Goal: Task Accomplishment & Management: Manage account settings

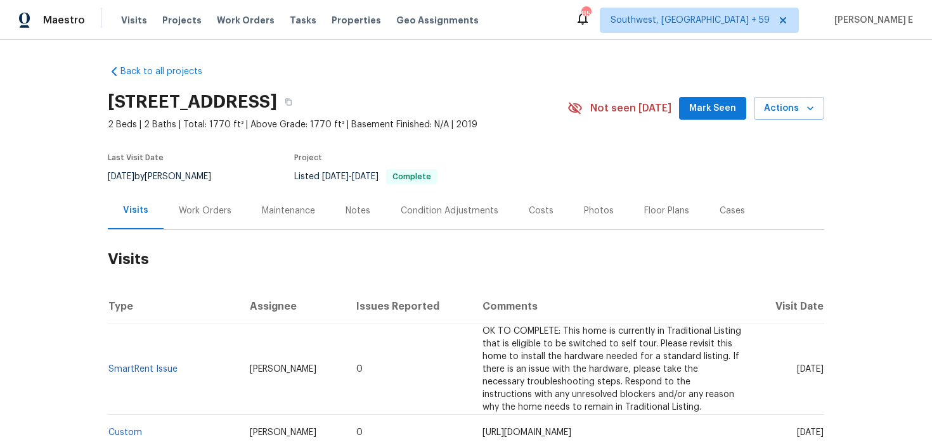
click at [196, 205] on div "Work Orders" at bounding box center [205, 211] width 53 height 13
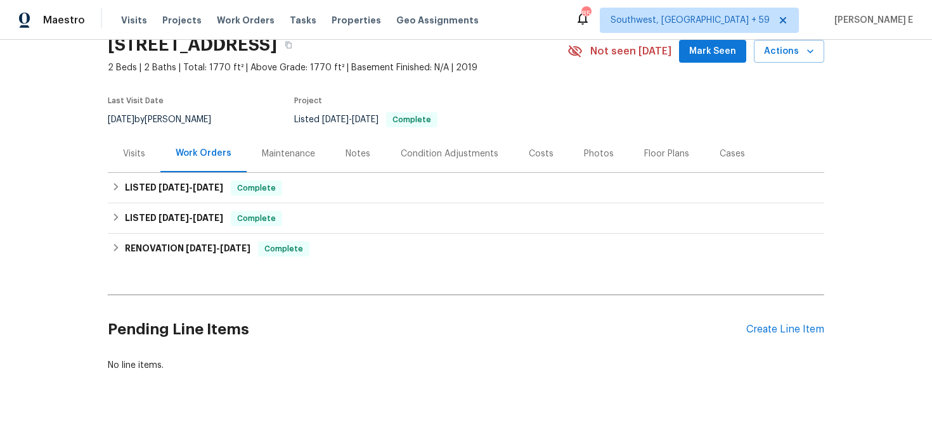
scroll to position [73, 0]
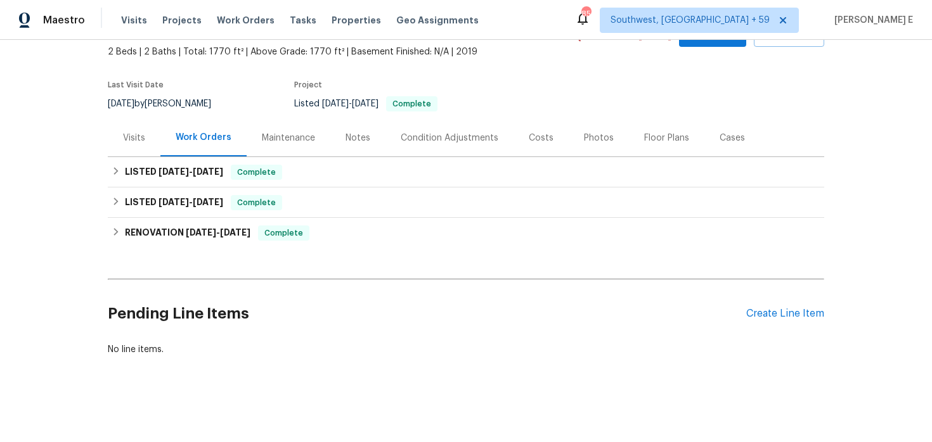
click at [781, 320] on div "Pending Line Items Create Line Item" at bounding box center [466, 314] width 716 height 59
click at [788, 312] on div "Create Line Item" at bounding box center [785, 314] width 78 height 12
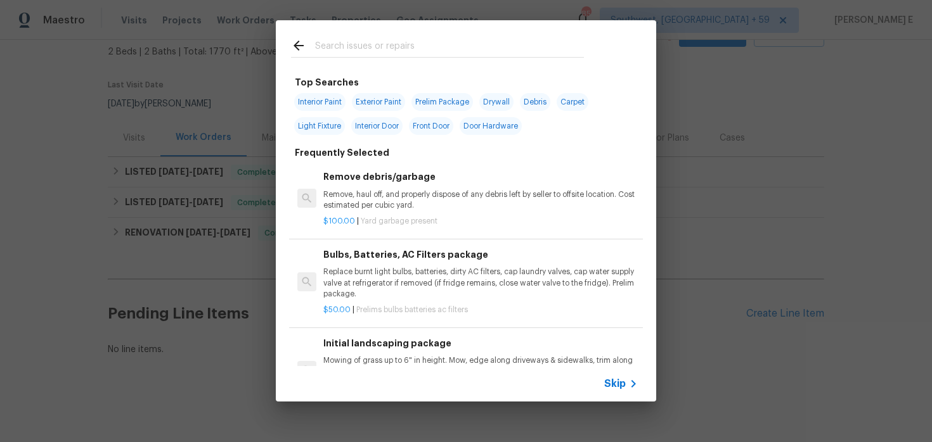
click at [602, 385] on div "Skip" at bounding box center [466, 383] width 380 height 35
click at [607, 380] on span "Skip" at bounding box center [615, 384] width 22 height 13
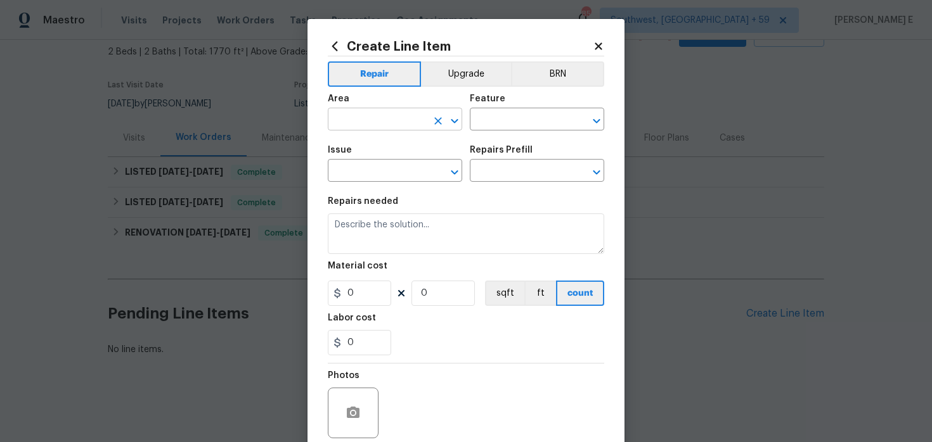
click at [380, 120] on input "text" at bounding box center [377, 121] width 99 height 20
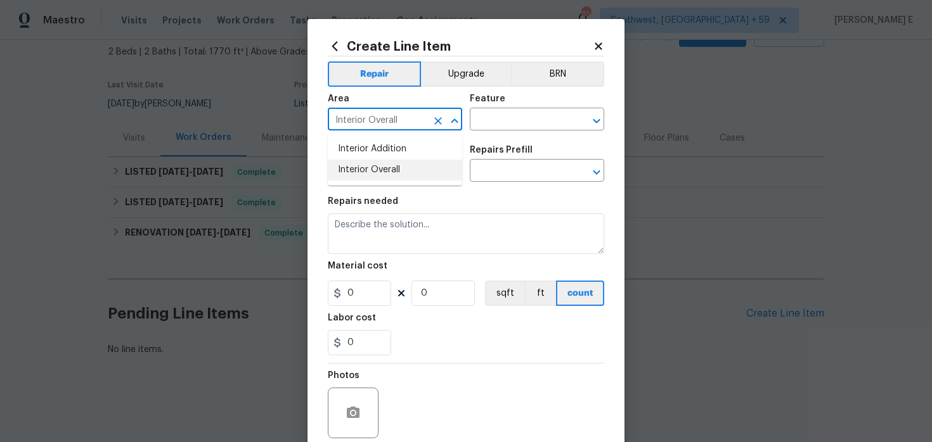
type input "Interior Overall"
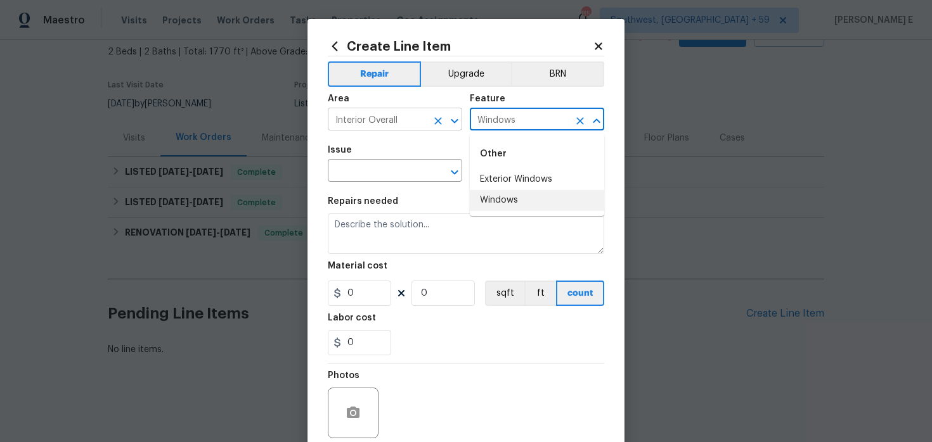
type input "Windows"
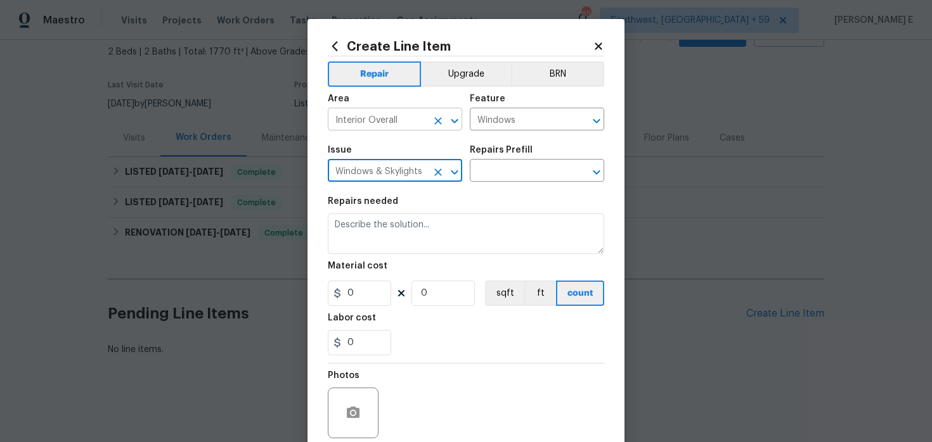
type input "Windows & Skylights"
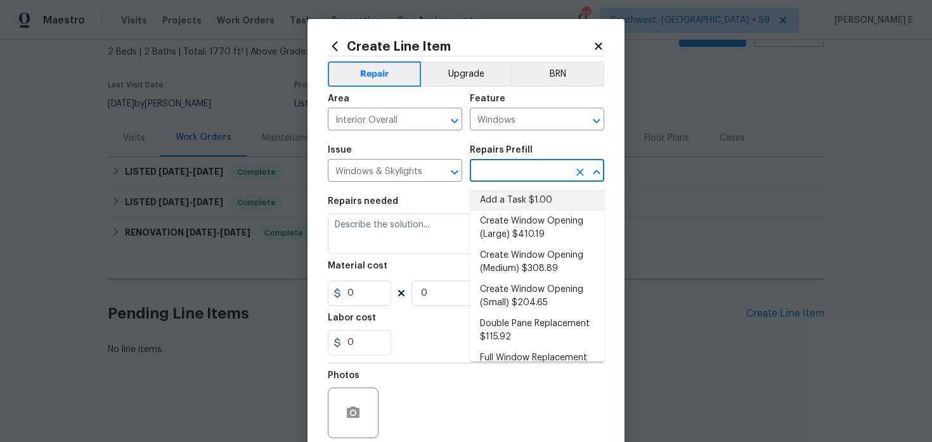
click at [510, 204] on li "Add a Task $1.00" at bounding box center [537, 200] width 134 height 21
type input "Add a Task $1.00"
type textarea "HPM to detail"
type input "1"
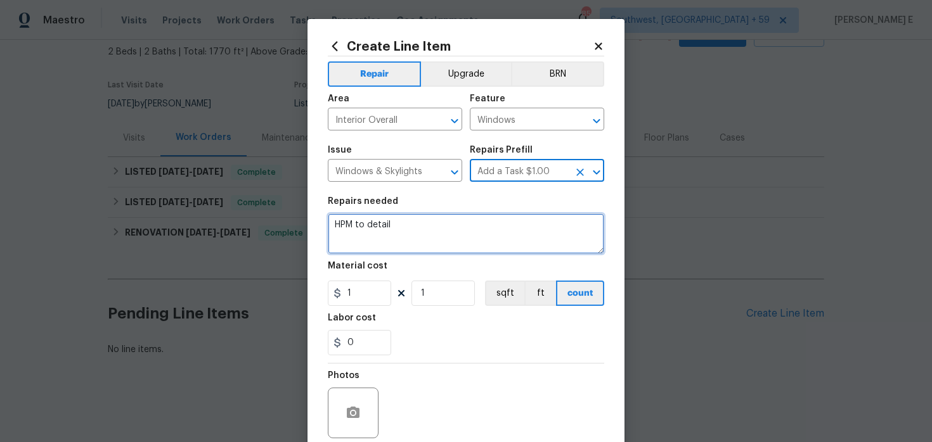
click at [468, 233] on textarea "HPM to detail" at bounding box center [466, 234] width 276 height 41
paste textarea "The windows do not lock. Please inspect all windows throughout the property and…"
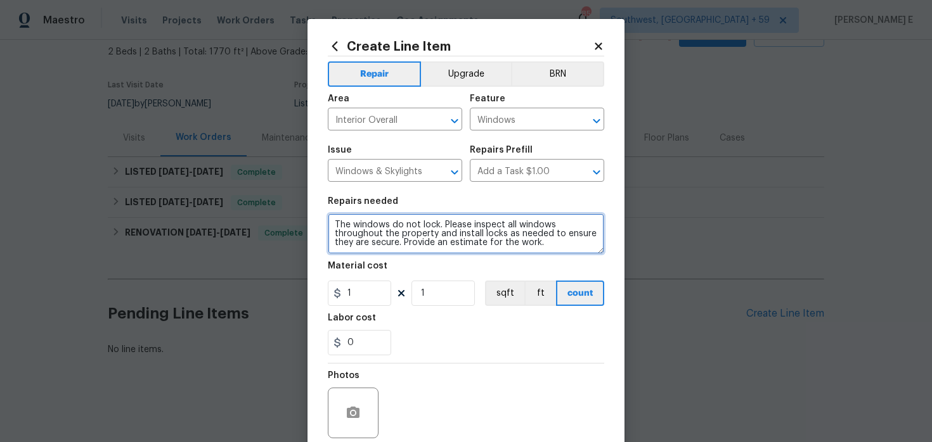
type textarea "The windows do not lock. Please inspect all windows throughout the property and…"
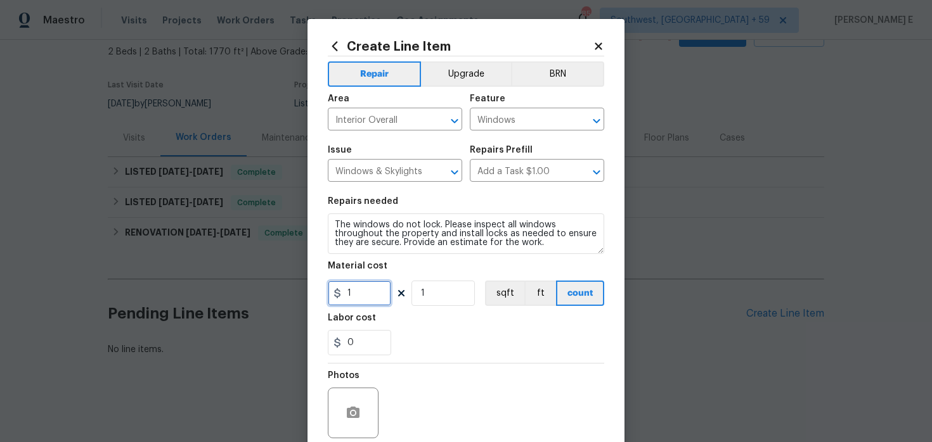
click at [368, 290] on input "1" at bounding box center [359, 293] width 63 height 25
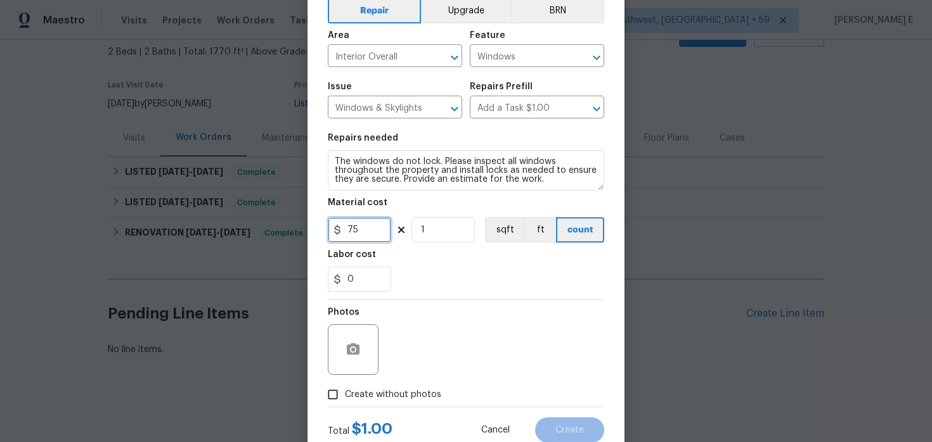
scroll to position [104, 0]
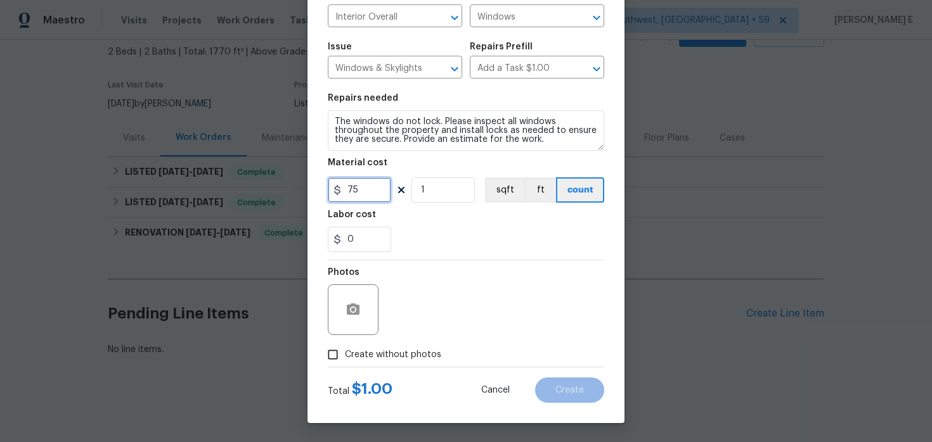
type input "75"
click at [378, 358] on span "Create without photos" at bounding box center [393, 355] width 96 height 13
click at [345, 358] on input "Create without photos" at bounding box center [333, 355] width 24 height 24
checkbox input "true"
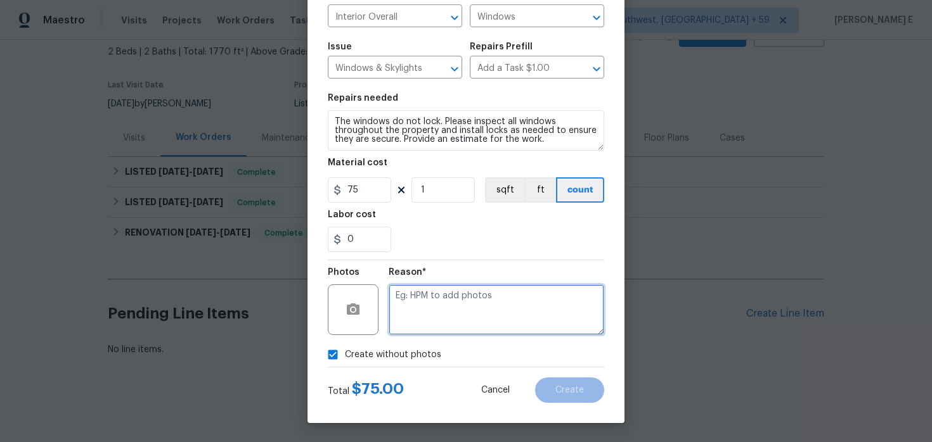
click at [458, 300] on textarea at bounding box center [495, 310] width 215 height 51
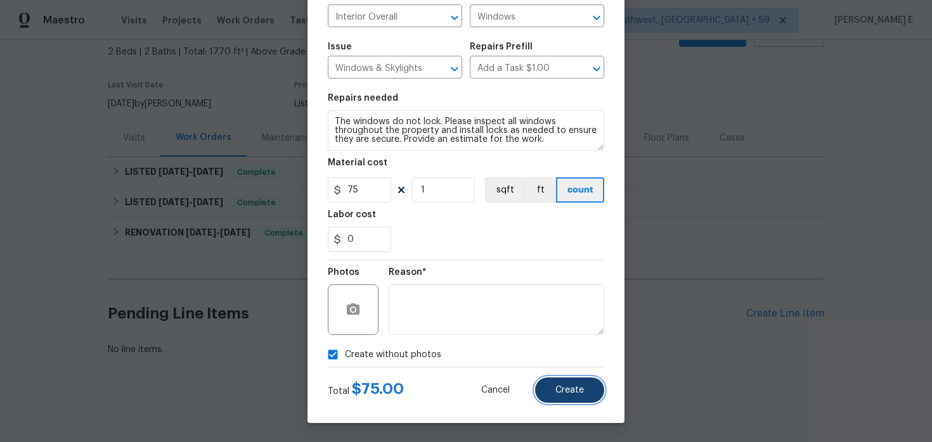
click at [586, 387] on button "Create" at bounding box center [569, 390] width 69 height 25
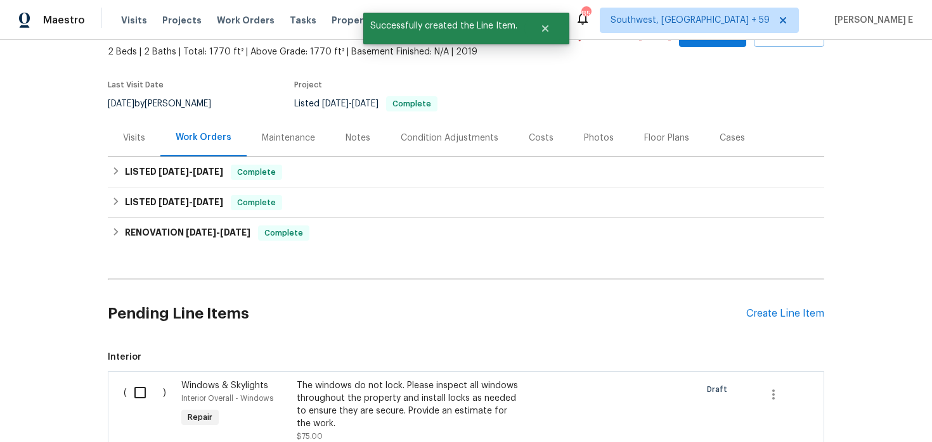
scroll to position [243, 0]
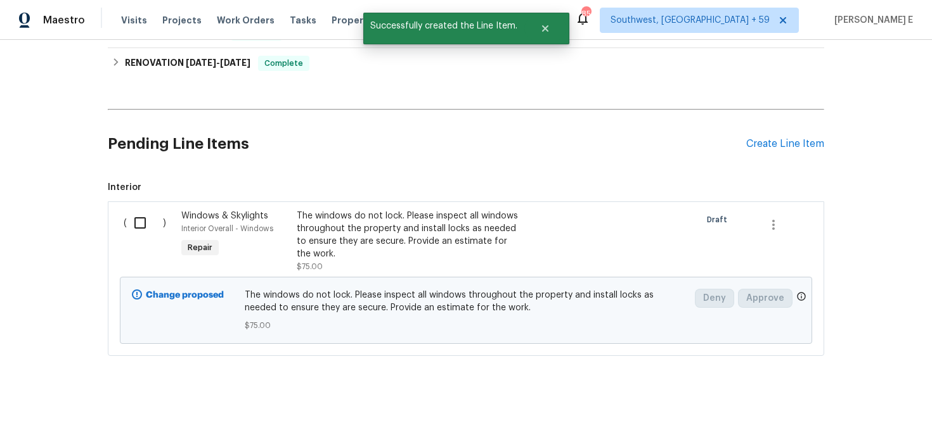
click at [138, 219] on input "checkbox" at bounding box center [145, 223] width 36 height 27
checkbox input "true"
click at [832, 411] on span "Create Work Order" at bounding box center [859, 411] width 84 height 16
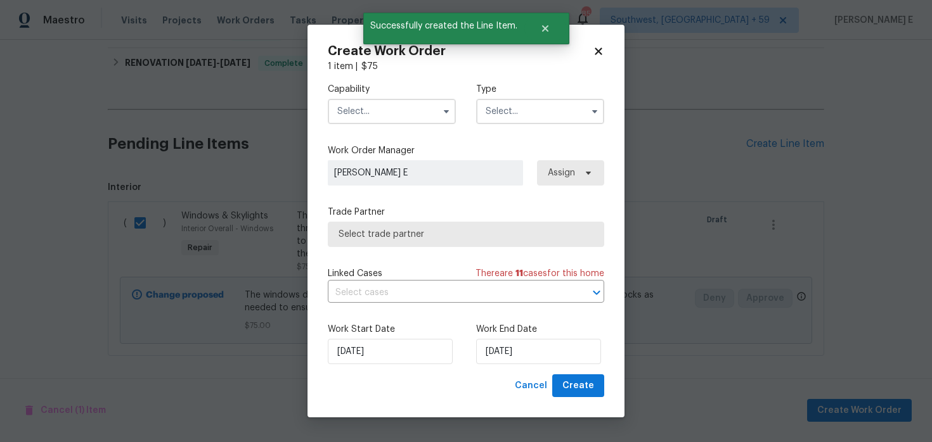
click at [430, 125] on div "Capability Type" at bounding box center [466, 103] width 276 height 61
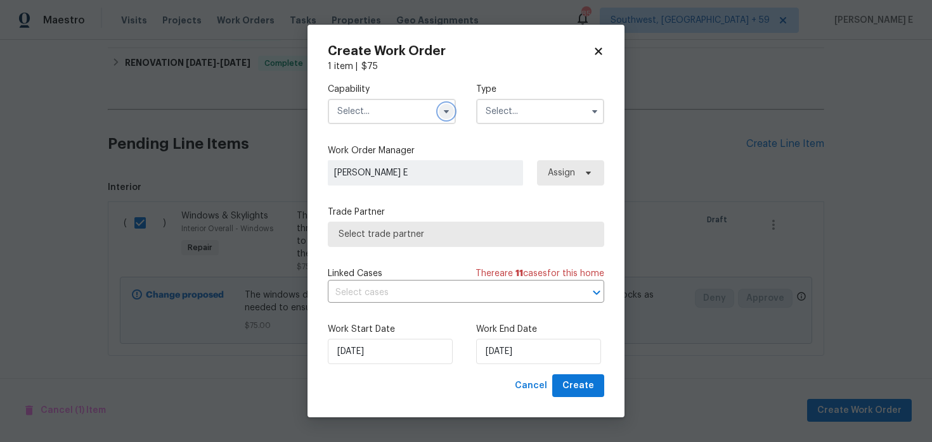
click at [441, 115] on icon "button" at bounding box center [446, 111] width 10 height 10
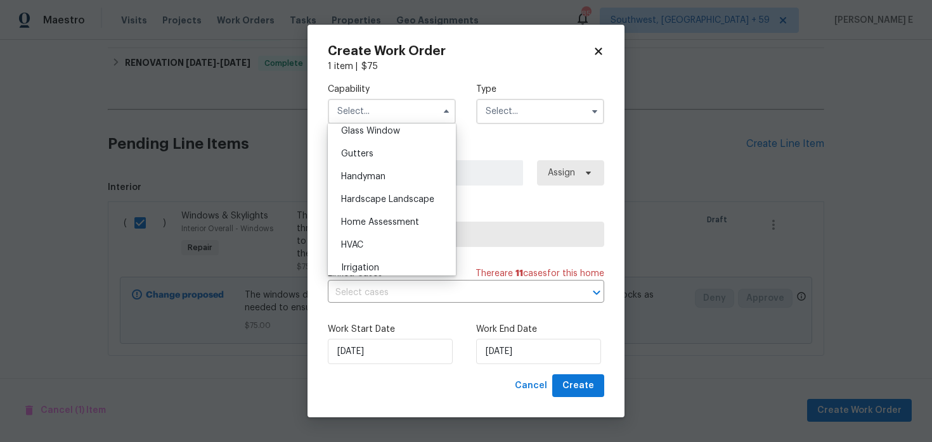
scroll to position [660, 0]
click at [427, 182] on div "Handyman" at bounding box center [392, 175] width 122 height 23
type input "Handyman"
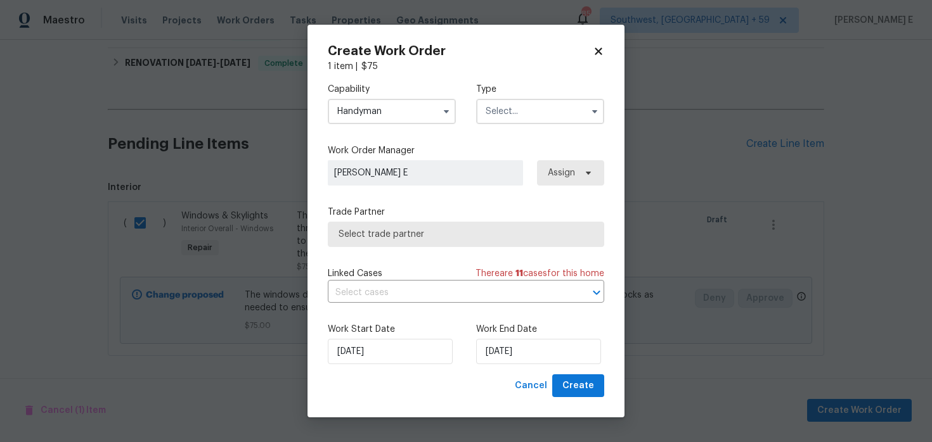
click at [499, 122] on input "text" at bounding box center [540, 111] width 128 height 25
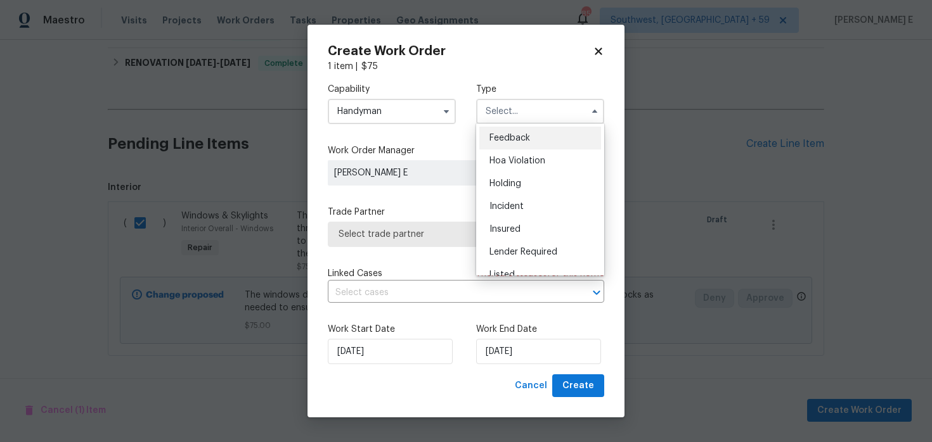
click at [499, 132] on div "Feedback" at bounding box center [540, 138] width 122 height 23
type input "Feedback"
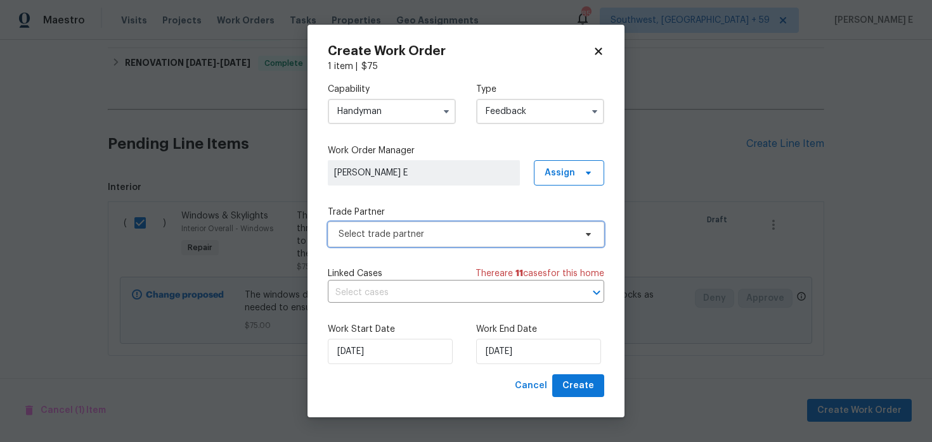
click at [415, 226] on span "Select trade partner" at bounding box center [466, 234] width 276 height 25
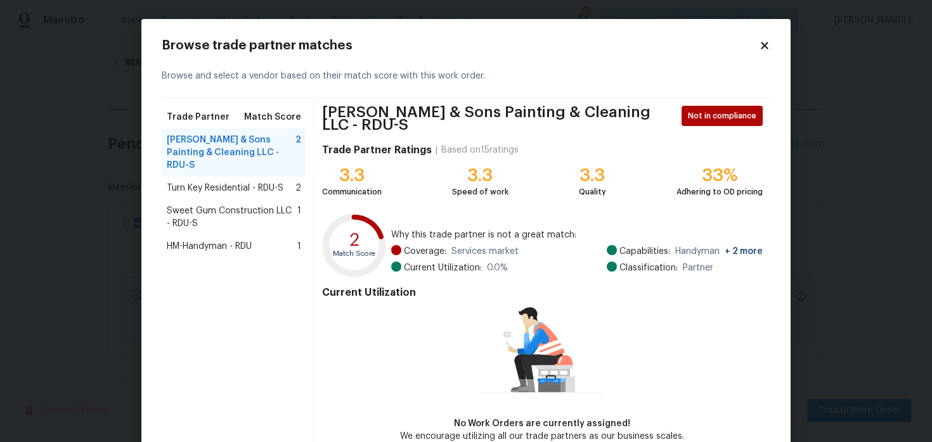
click at [225, 182] on span "Turn Key Residential - RDU-S" at bounding box center [225, 188] width 117 height 13
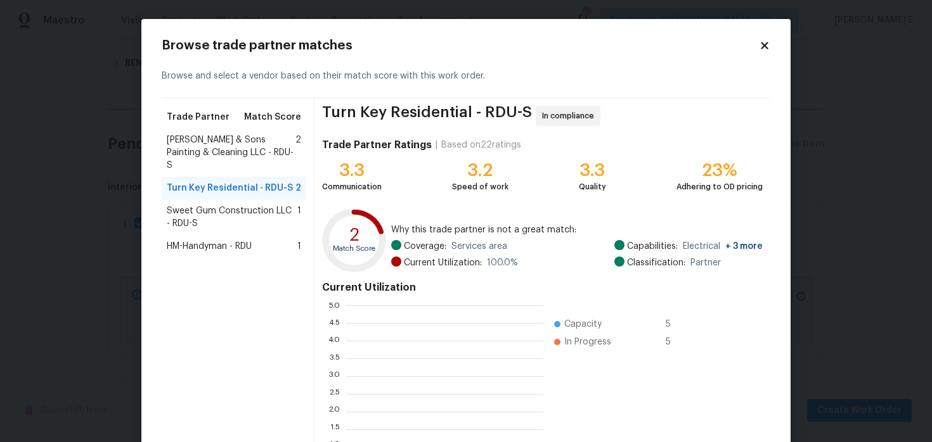
scroll to position [177, 197]
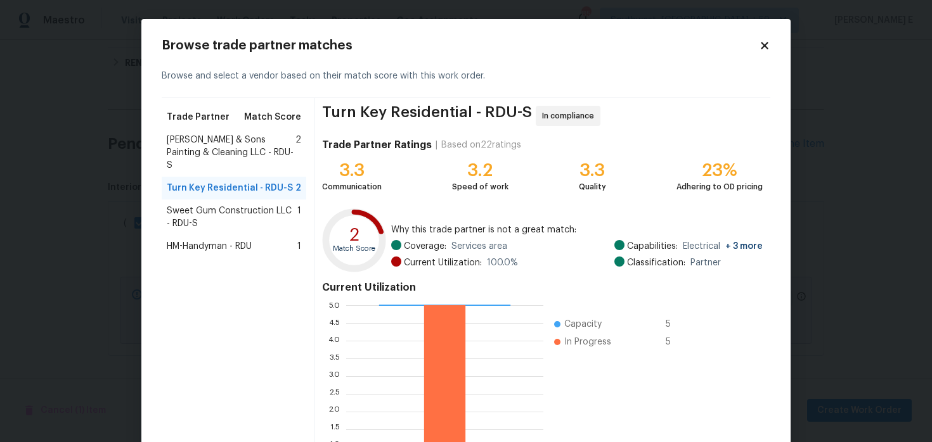
click at [267, 205] on span "Sweet Gum Construction LLC - RDU-S" at bounding box center [232, 217] width 131 height 25
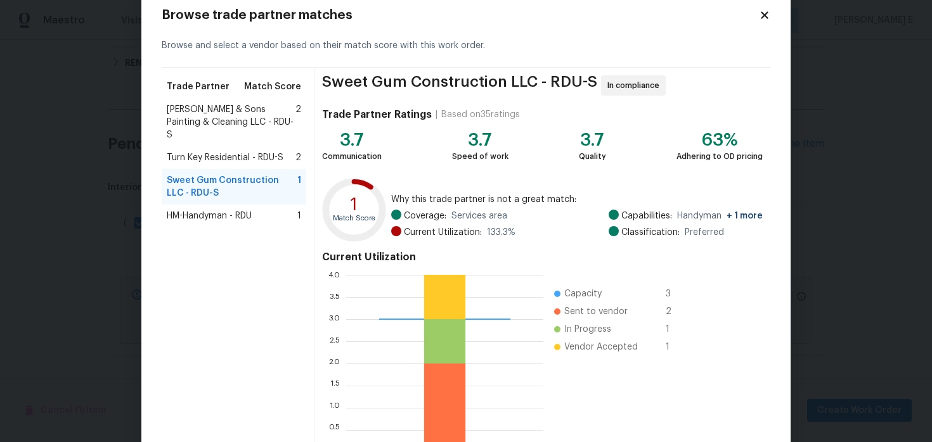
scroll to position [31, 0]
click at [267, 209] on div "HM-Handyman - RDU 1" at bounding box center [234, 215] width 134 height 13
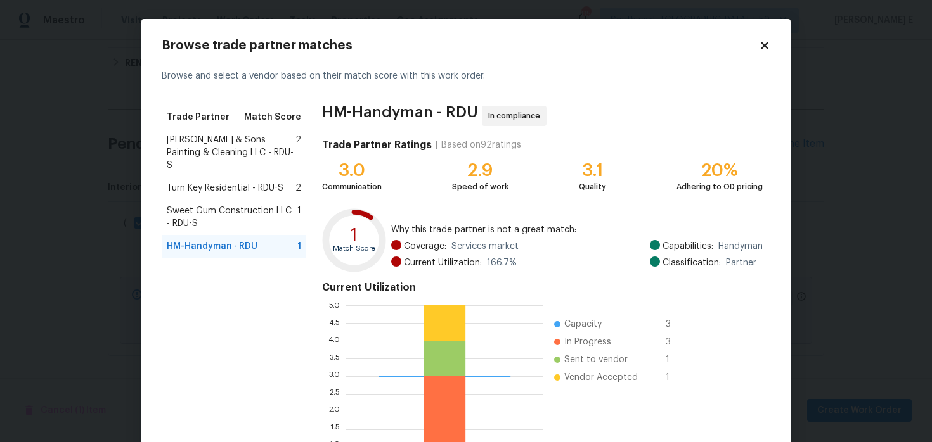
scroll to position [11, 0]
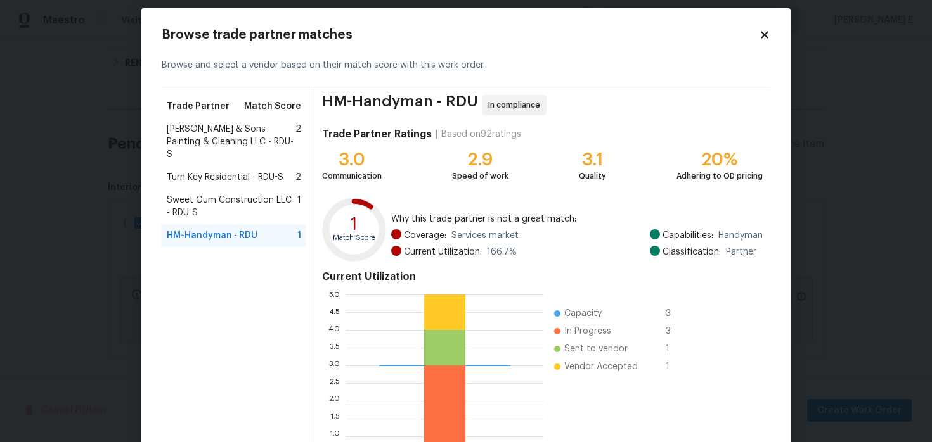
click at [763, 36] on icon at bounding box center [764, 34] width 7 height 7
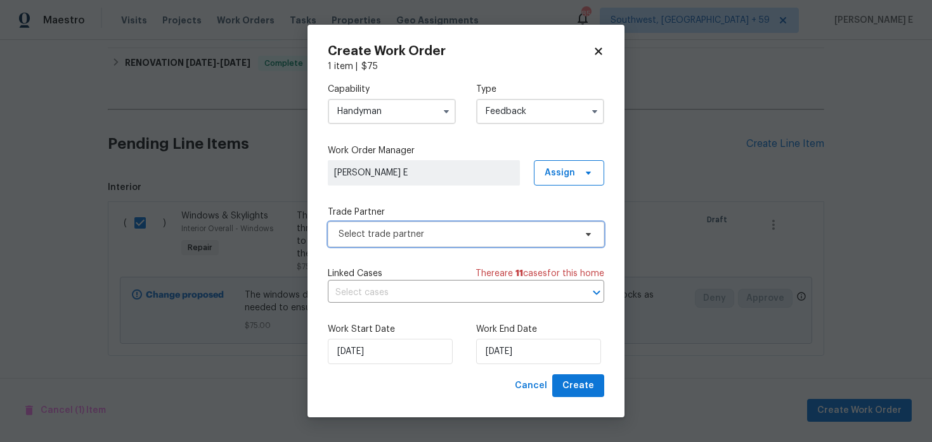
scroll to position [0, 0]
click at [418, 112] on input "Handyman" at bounding box center [392, 111] width 128 height 25
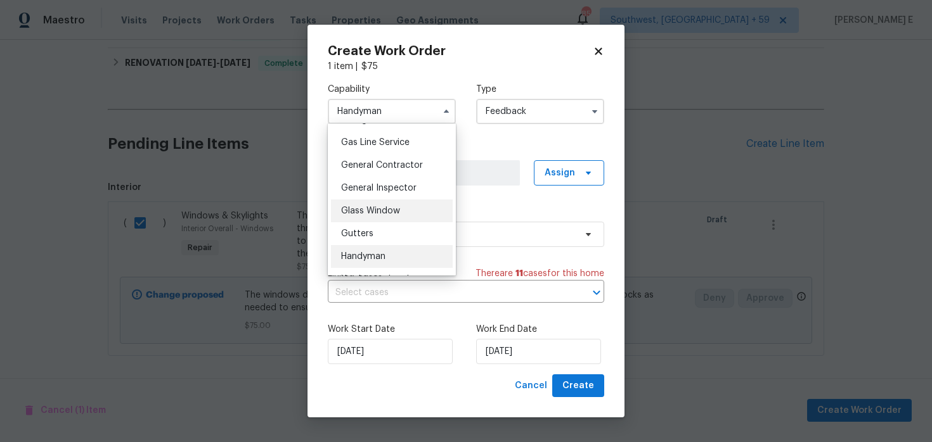
scroll to position [582, 0]
click at [385, 208] on span "Glass Window" at bounding box center [370, 207] width 59 height 9
type input "Glass Window"
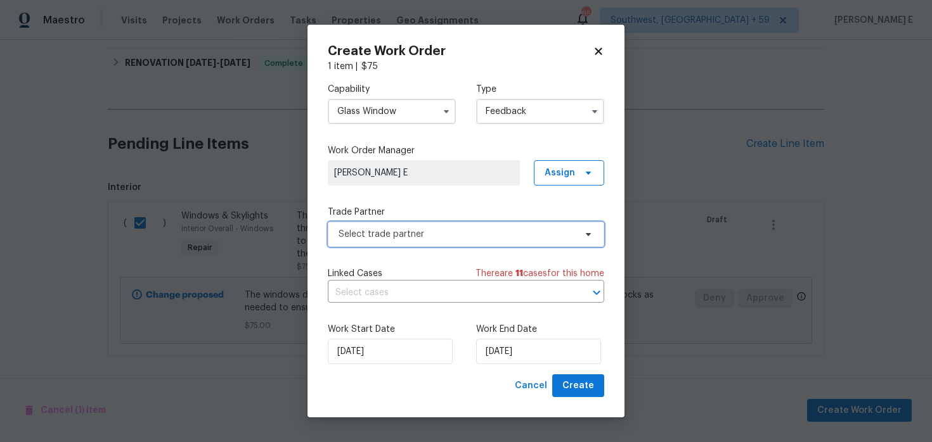
click at [385, 233] on span "Select trade partner" at bounding box center [456, 234] width 236 height 13
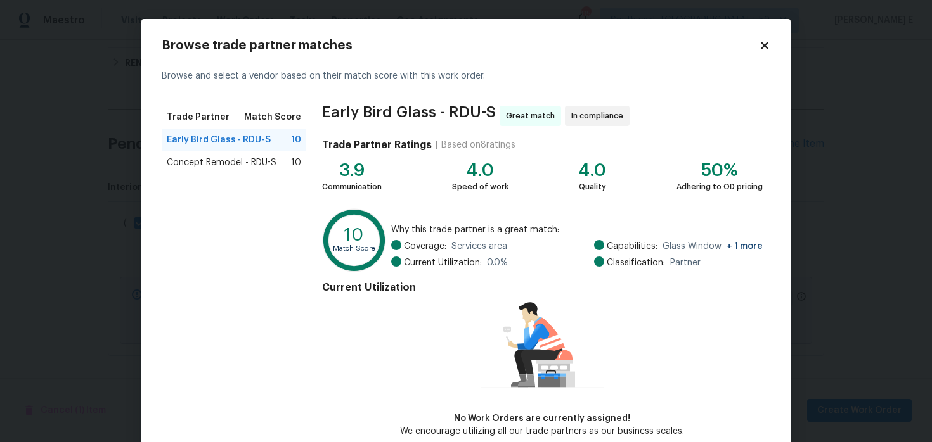
click at [200, 155] on div "Concept Remodel - RDU-S 10" at bounding box center [234, 162] width 144 height 23
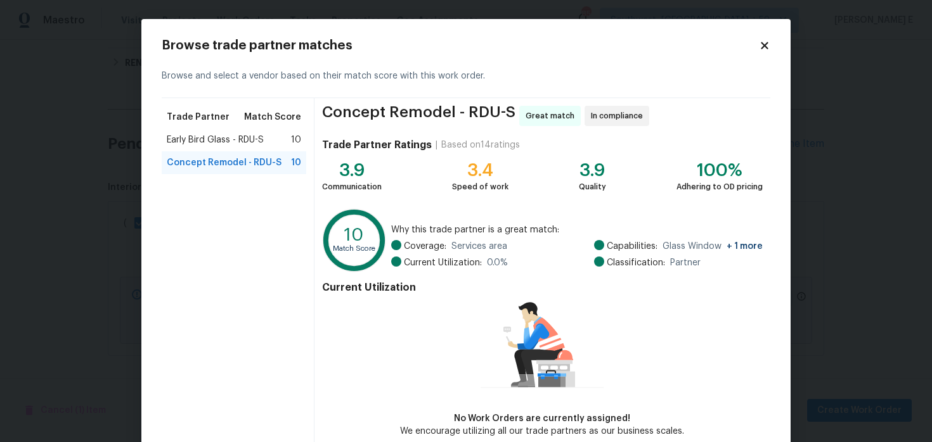
click at [211, 150] on div "Early Bird Glass - RDU-S 10" at bounding box center [234, 140] width 144 height 23
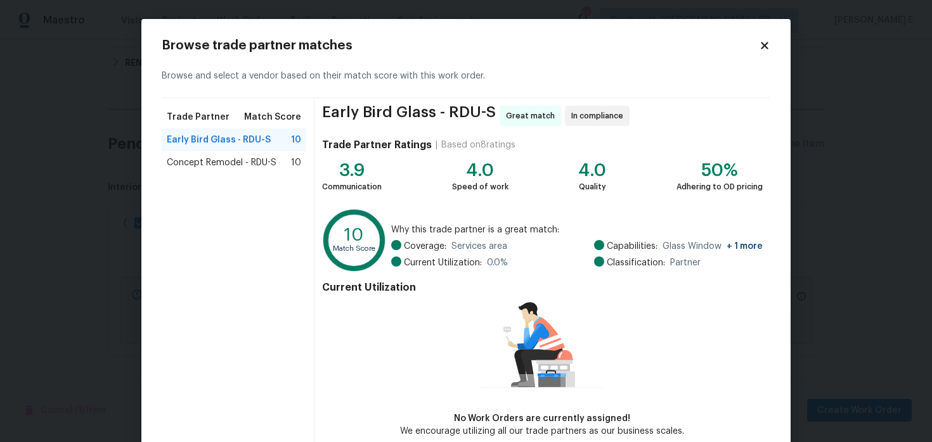
scroll to position [65, 0]
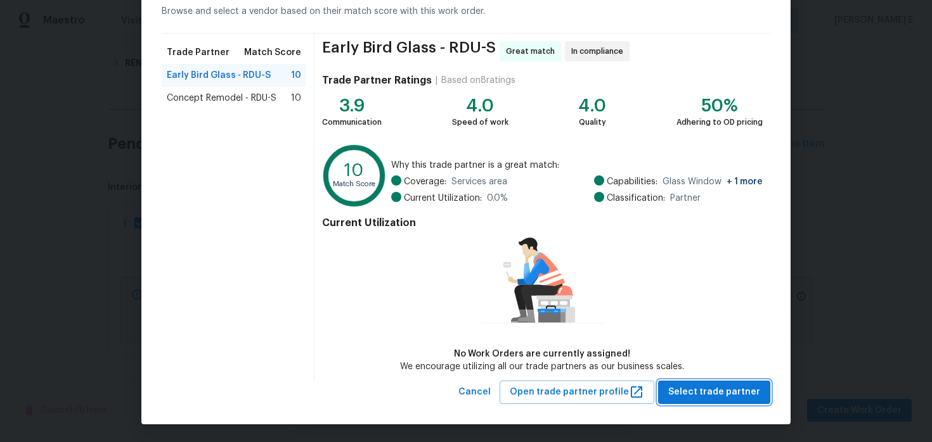
click at [687, 385] on span "Select trade partner" at bounding box center [714, 393] width 92 height 16
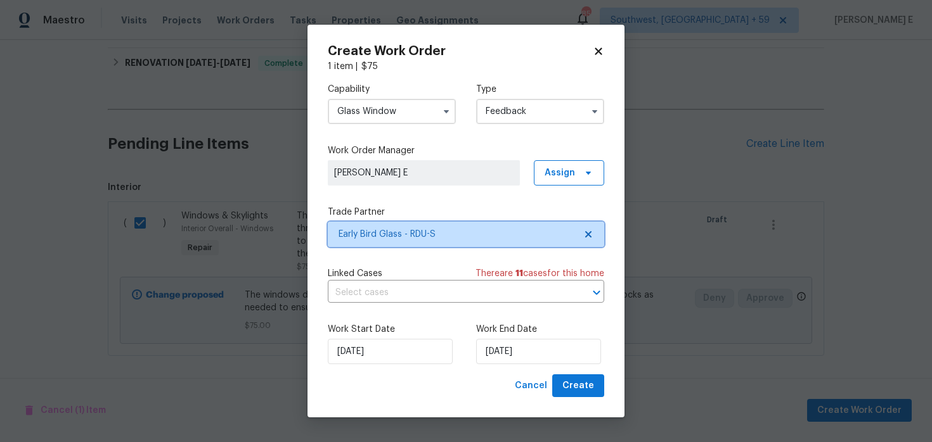
scroll to position [0, 0]
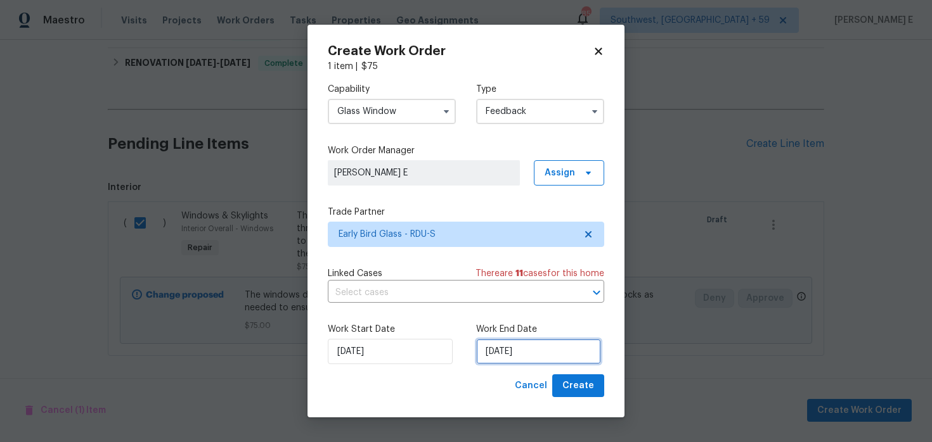
click at [487, 350] on input "22/08/2025" at bounding box center [538, 351] width 125 height 25
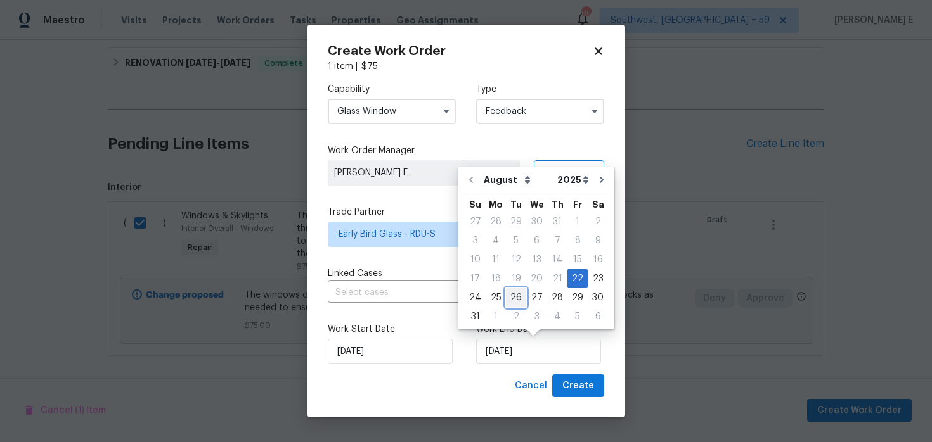
click at [515, 296] on div "26" at bounding box center [516, 298] width 20 height 18
type input "26/08/2025"
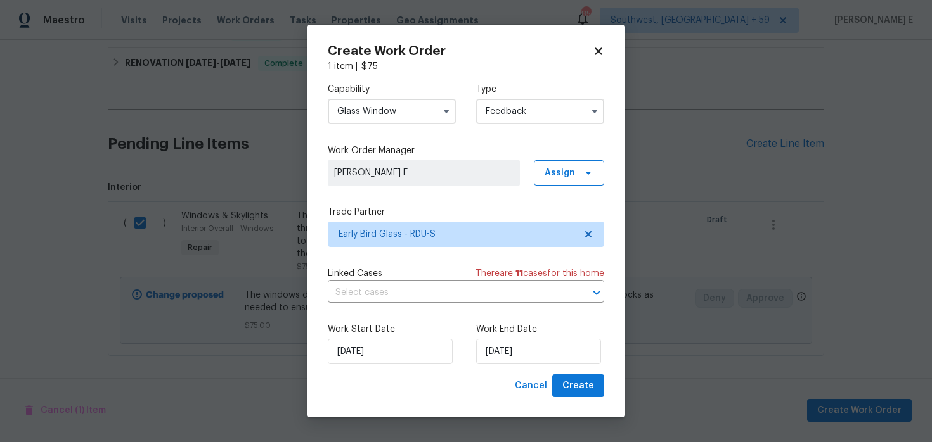
click at [565, 399] on div "Create Work Order 1 item | $ 75 Capability Glass Window Type Feedback Work Orde…" at bounding box center [465, 222] width 317 height 394
click at [581, 387] on span "Create" at bounding box center [578, 386] width 32 height 16
checkbox input "false"
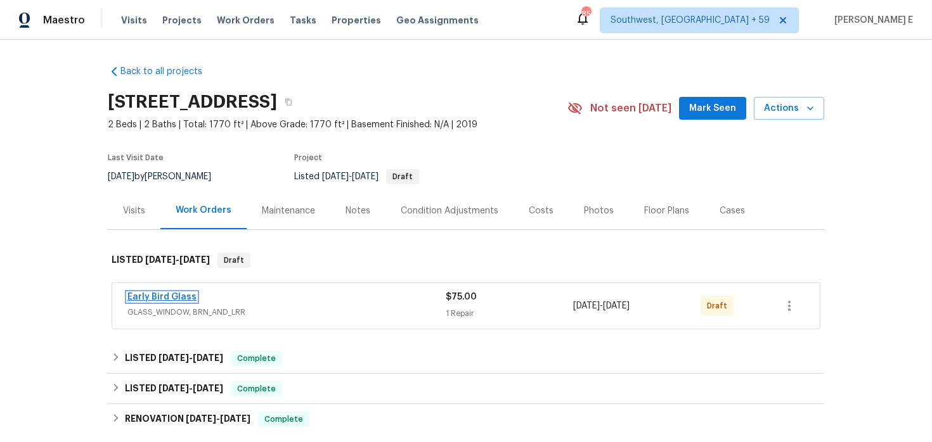
click at [177, 294] on link "Early Bird Glass" at bounding box center [161, 297] width 69 height 9
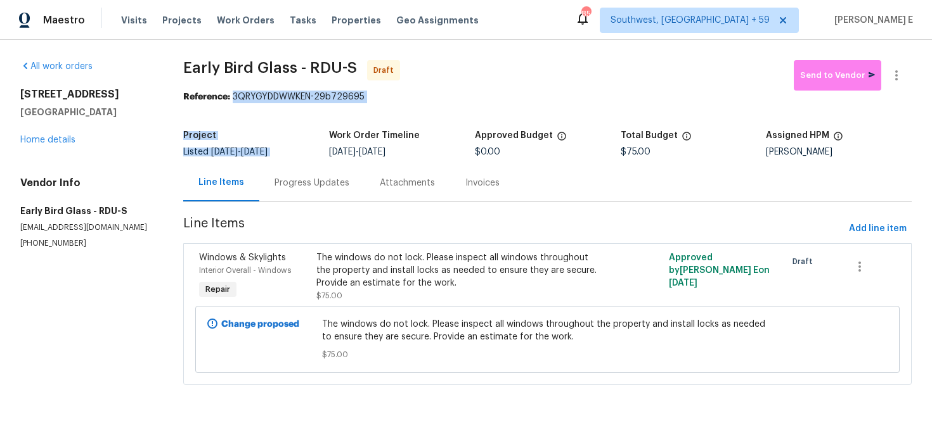
drag, startPoint x: 236, startPoint y: 96, endPoint x: 395, endPoint y: 105, distance: 159.3
click at [395, 105] on section "Early Bird Glass - RDU-S Draft Send to Vendor Reference: 3QRYGYDDWWKEN-29b72969…" at bounding box center [547, 230] width 728 height 340
click at [293, 104] on section "Early Bird Glass - RDU-S Draft Send to Vendor Reference: 3QRYGYDDWWKEN-29b72969…" at bounding box center [547, 230] width 728 height 340
drag, startPoint x: 236, startPoint y: 96, endPoint x: 373, endPoint y: 96, distance: 137.5
click at [373, 96] on div "Reference: 3QRYGYDDWWKEN-29b729695" at bounding box center [547, 97] width 728 height 13
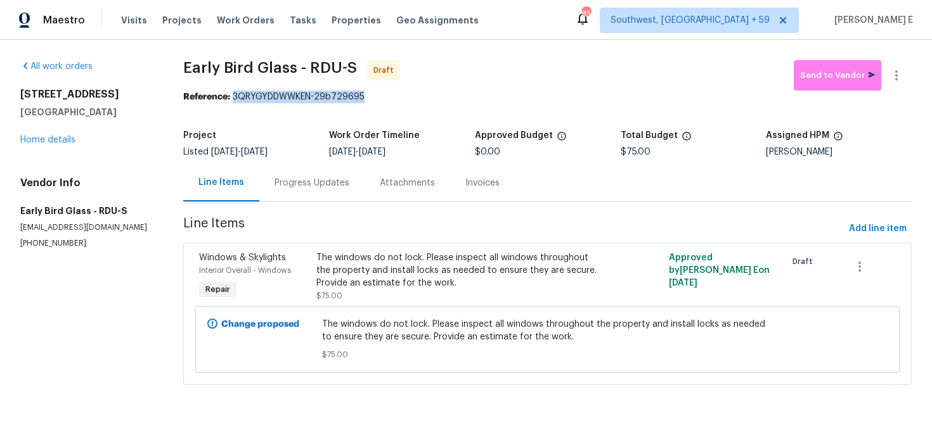
copy div "3QRYGYDDWWKEN-29b729695"
click at [313, 195] on div "Progress Updates" at bounding box center [311, 182] width 105 height 37
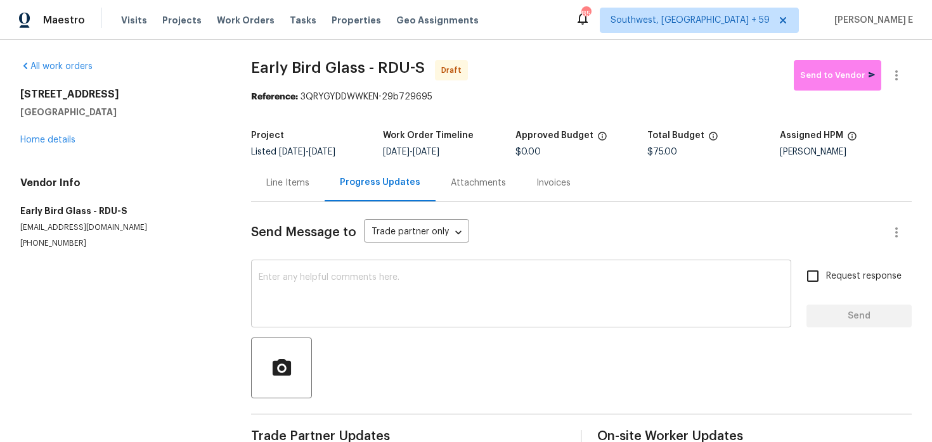
click at [327, 321] on div "x ​" at bounding box center [521, 295] width 540 height 65
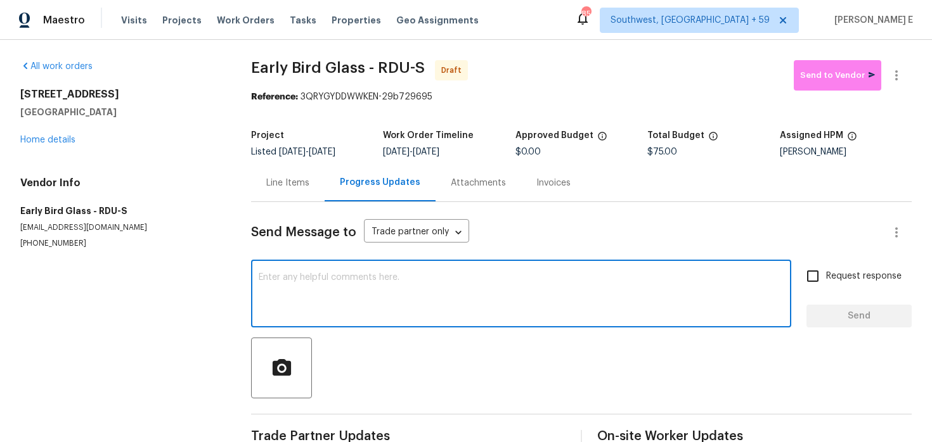
paste textarea "Hi this is Keerthana with Opendoor. I’m confirming you received the WO for the …"
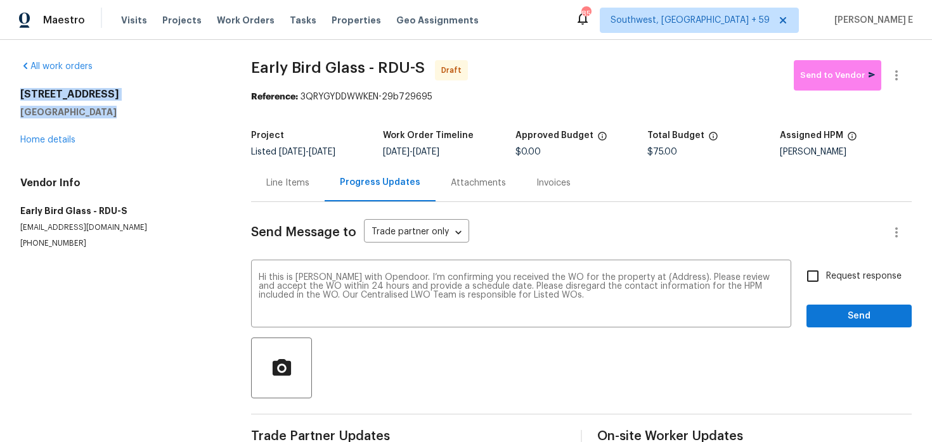
drag, startPoint x: 17, startPoint y: 93, endPoint x: 100, endPoint y: 113, distance: 84.7
click at [99, 113] on div "All work orders 10330 Sablewood Dr Unit 103 Raleigh, NC 27617 Home details Vend…" at bounding box center [466, 255] width 932 height 431
copy div "10330 Sablewood Dr Unit 103 Raleigh, NC 27617"
click at [650, 279] on textarea "Hi this is Keerthana with Opendoor. I’m confirming you received the WO for the …" at bounding box center [521, 295] width 525 height 44
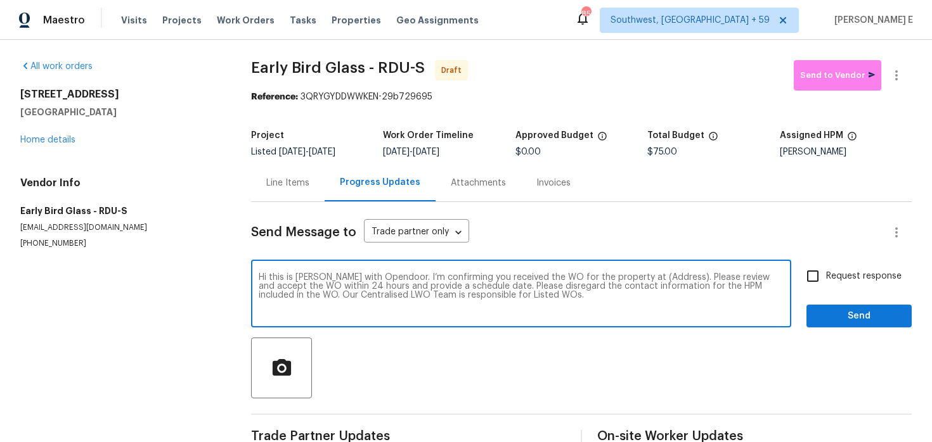
click at [650, 279] on textarea "Hi this is Keerthana with Opendoor. I’m confirming you received the WO for the …" at bounding box center [521, 295] width 525 height 44
paste textarea "10330 Sablewood Dr Unit 103 Raleigh, NC 27617"
type textarea "Hi this is Keerthana with Opendoor. I’m confirming you received the WO for the …"
click at [866, 279] on span "Request response" at bounding box center [863, 276] width 75 height 13
click at [826, 279] on input "Request response" at bounding box center [812, 276] width 27 height 27
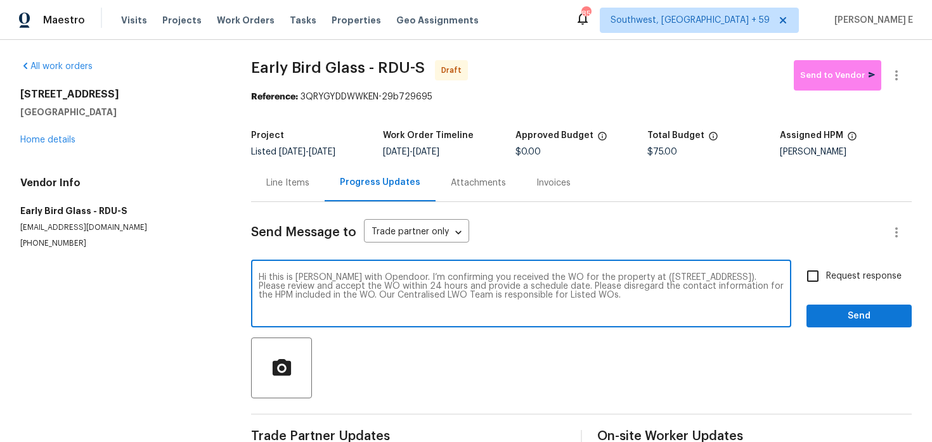
checkbox input "true"
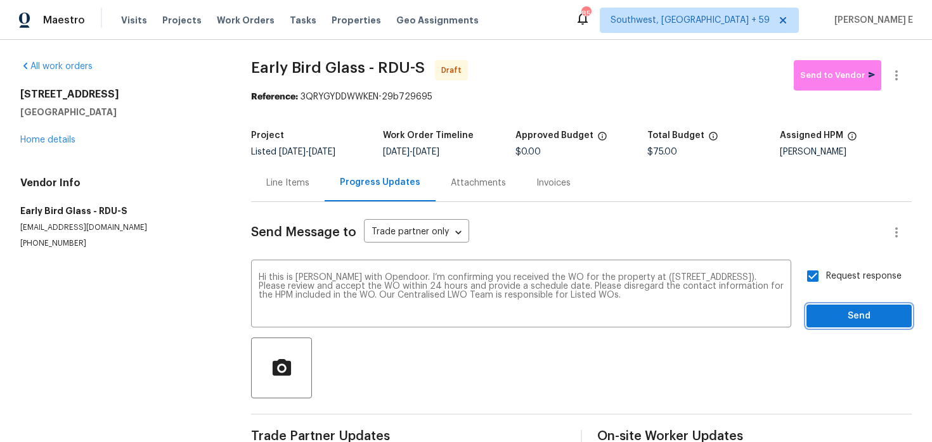
click at [863, 317] on span "Send" at bounding box center [858, 317] width 85 height 16
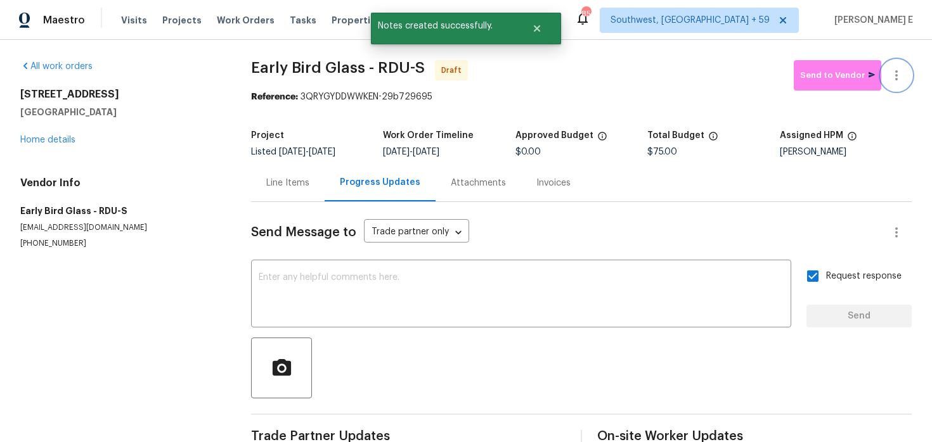
click at [894, 80] on icon "button" at bounding box center [896, 75] width 15 height 15
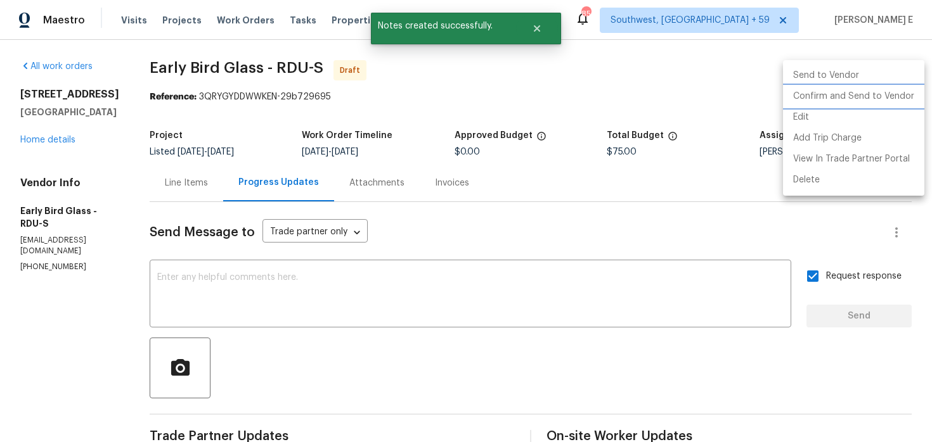
click at [833, 100] on li "Confirm and Send to Vendor" at bounding box center [853, 96] width 141 height 21
click at [660, 121] on div at bounding box center [466, 221] width 932 height 442
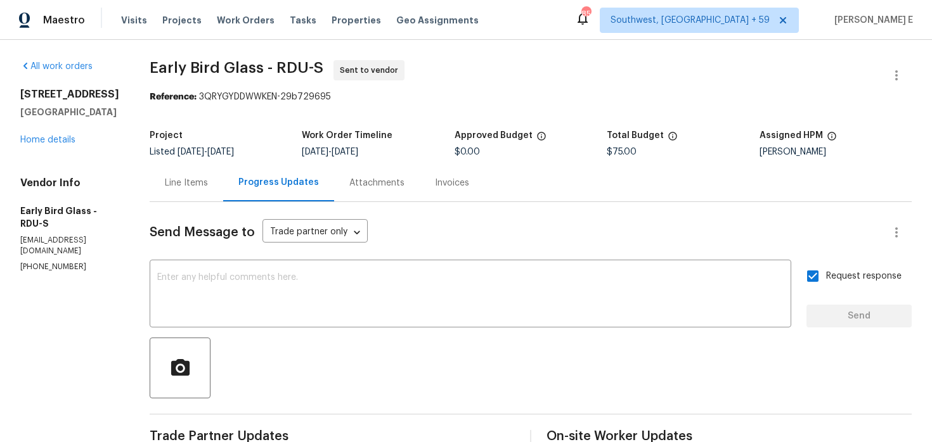
click at [233, 80] on span "Early Bird Glass - RDU-S Sent to vendor" at bounding box center [515, 75] width 731 height 30
drag, startPoint x: 146, startPoint y: 70, endPoint x: 260, endPoint y: 72, distance: 114.1
click at [260, 71] on span "Early Bird Glass - RDU-S" at bounding box center [237, 67] width 174 height 15
copy span "Early Bird Glass"
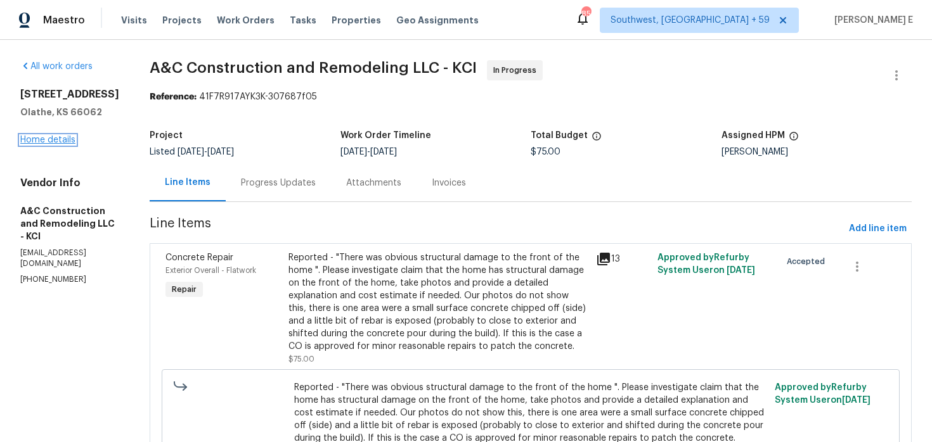
click at [65, 143] on link "Home details" at bounding box center [47, 140] width 55 height 9
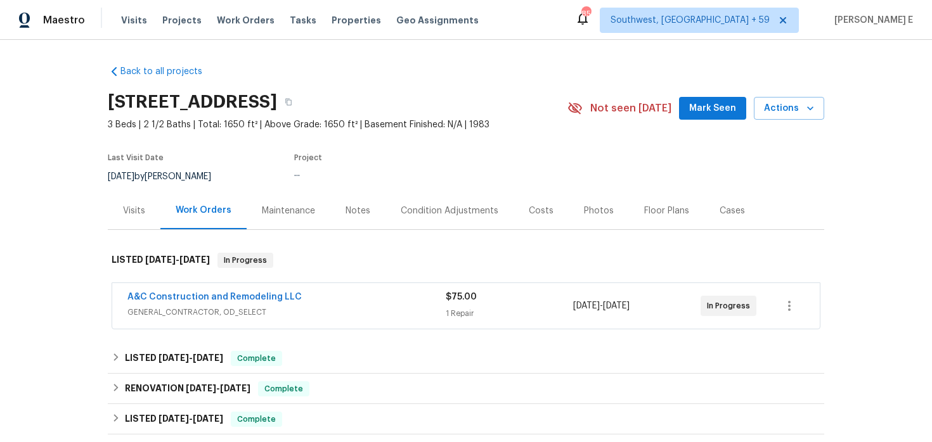
scroll to position [22, 0]
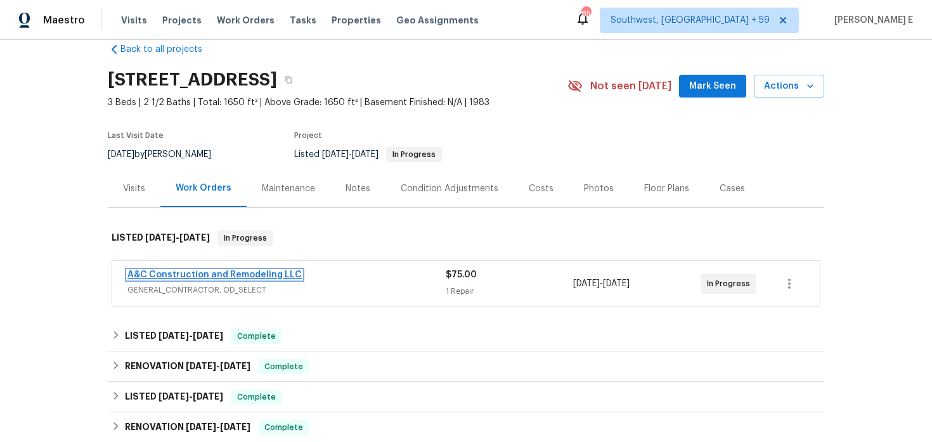
click at [139, 273] on link "A&C Construction and Remodeling LLC" at bounding box center [214, 275] width 174 height 9
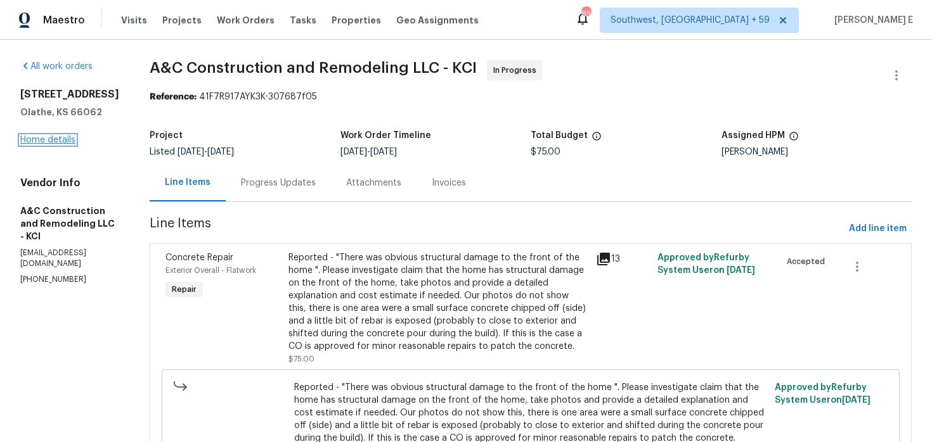
click at [39, 140] on link "Home details" at bounding box center [47, 140] width 55 height 9
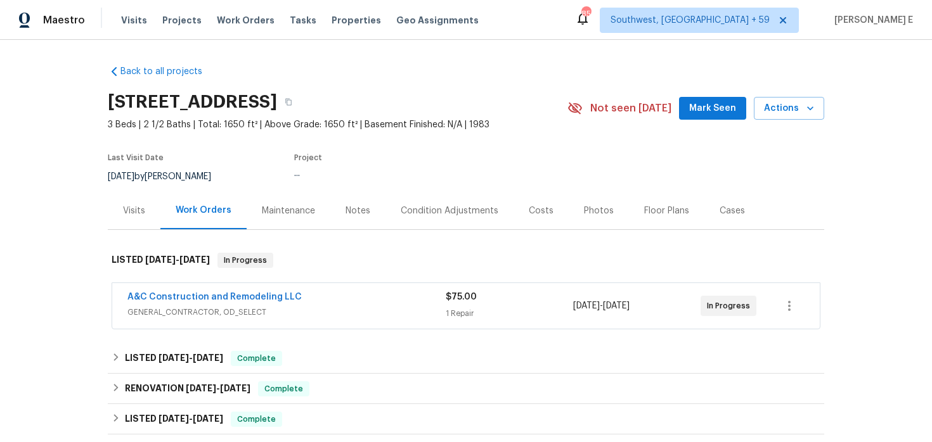
scroll to position [217, 0]
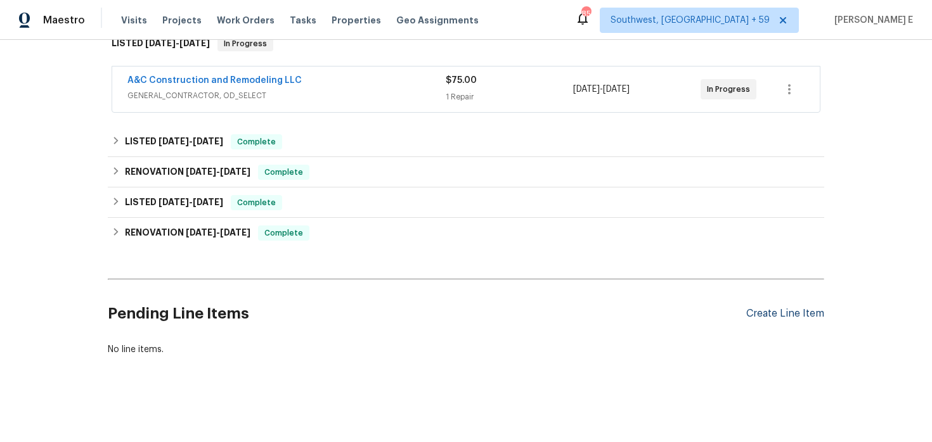
click at [793, 319] on div "Create Line Item" at bounding box center [785, 314] width 78 height 12
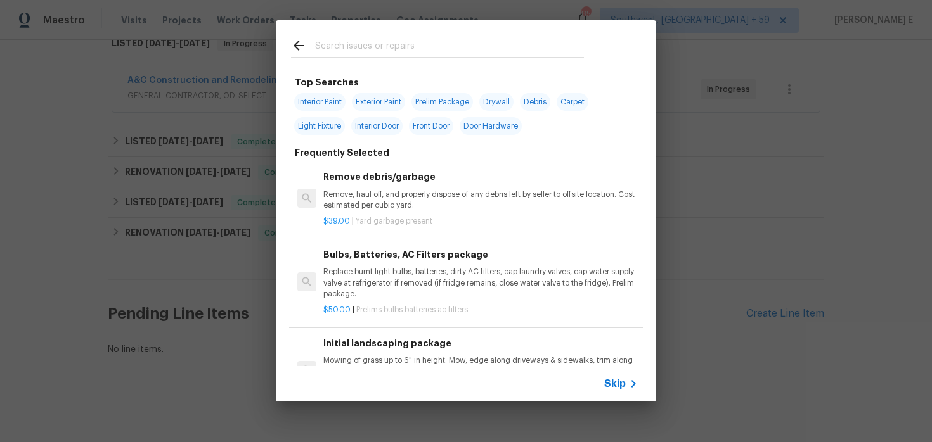
click at [608, 385] on span "Skip" at bounding box center [615, 384] width 22 height 13
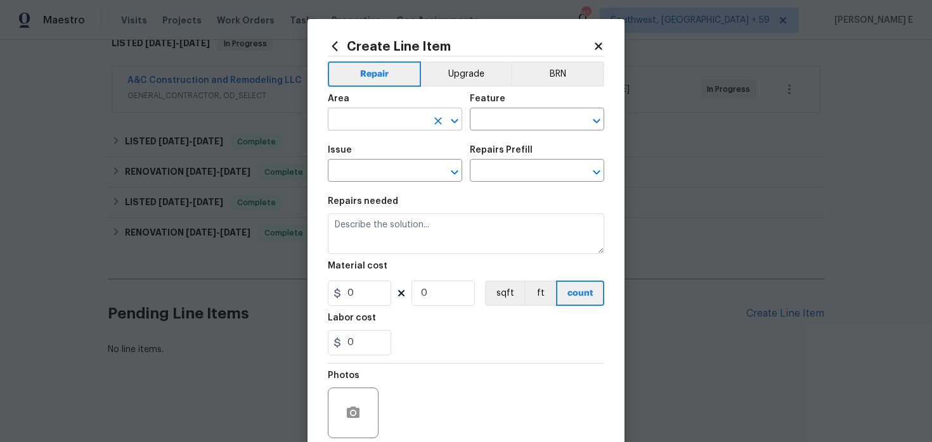
click at [357, 126] on input "text" at bounding box center [377, 121] width 99 height 20
type input "Interior Overall"
type input "Interior"
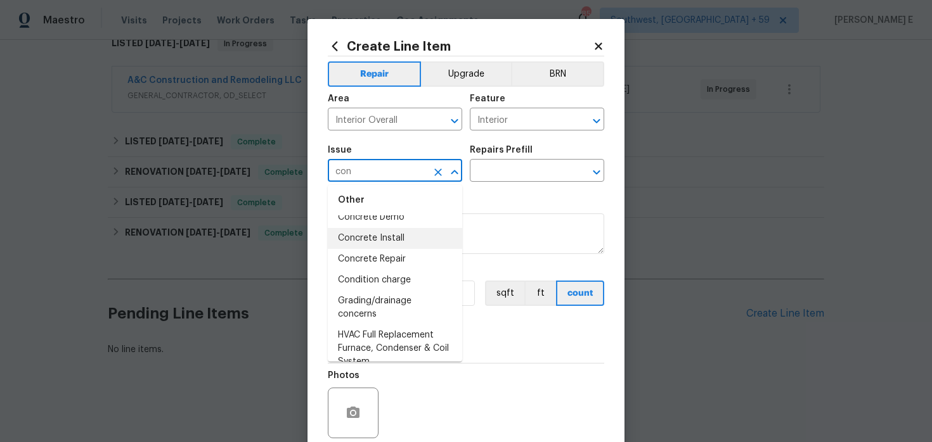
scroll to position [14, 0]
click at [361, 262] on li "Concrete Repair" at bounding box center [395, 258] width 134 height 21
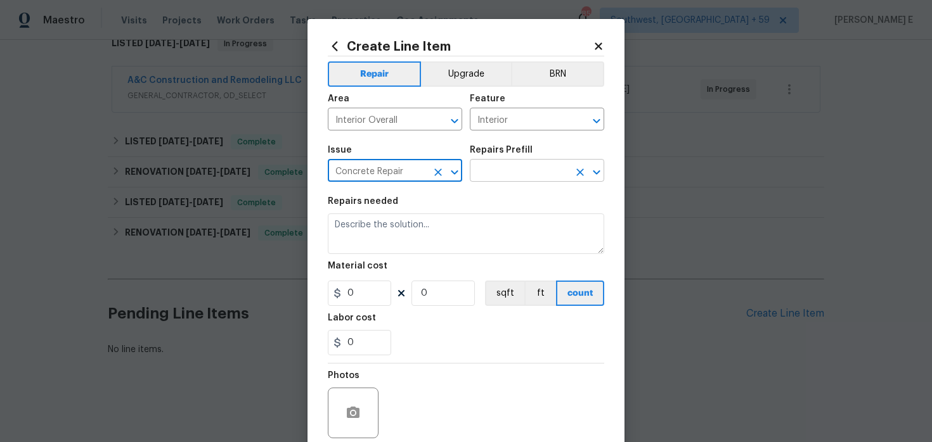
type input "Concrete Repair"
click at [504, 168] on input "text" at bounding box center [519, 172] width 99 height 20
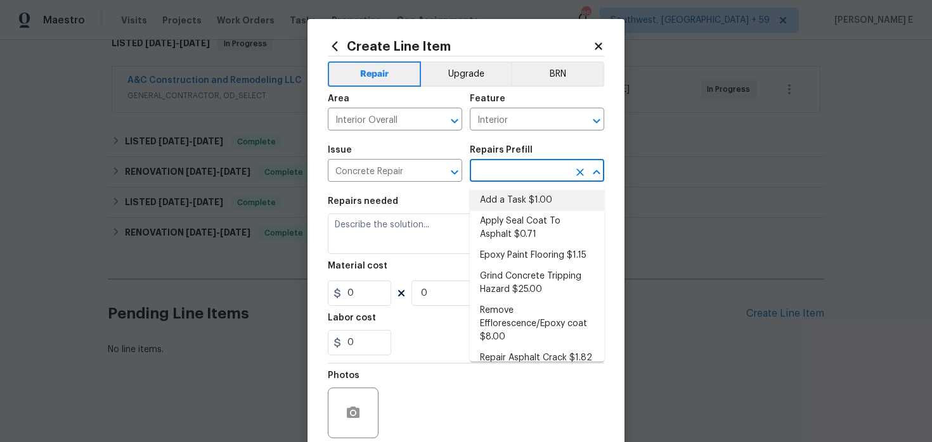
click at [492, 197] on li "Add a Task $1.00" at bounding box center [537, 200] width 134 height 21
type input "Flatwork"
type input "Add a Task $1.00"
type textarea "HPM to detail"
type input "1"
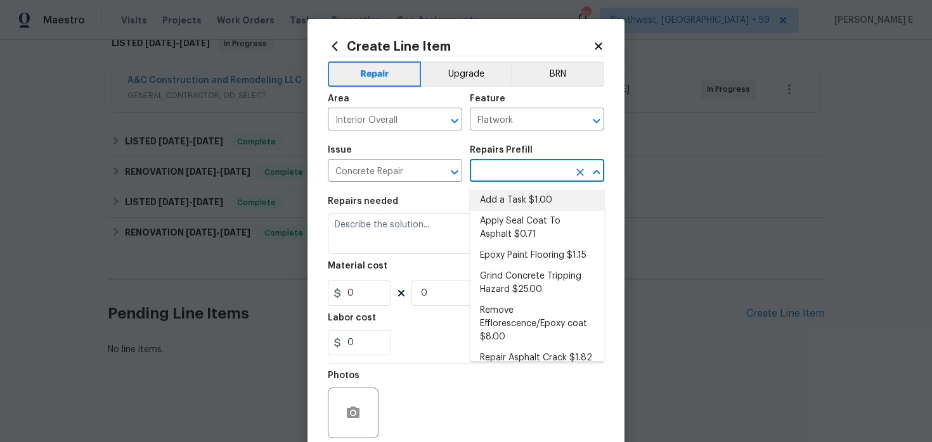
type input "1"
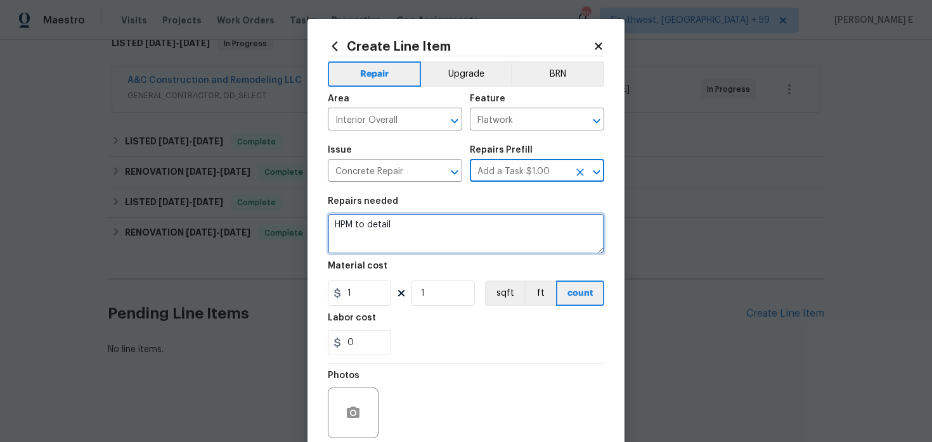
click at [441, 228] on textarea "HPM to detail" at bounding box center [466, 234] width 276 height 41
paste textarea "Please investigate the home has settling at the driveway. May need to be saw cu…"
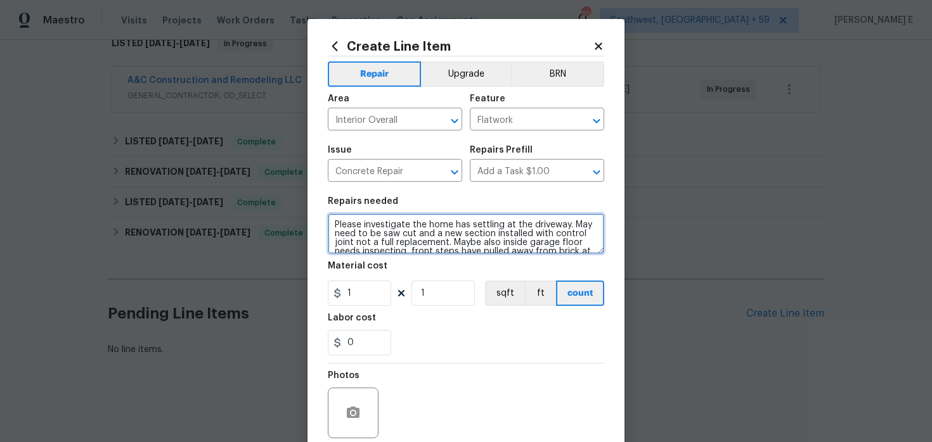
scroll to position [38, 0]
type textarea "Please investigate the home has settling at the driveway. May need to be saw cu…"
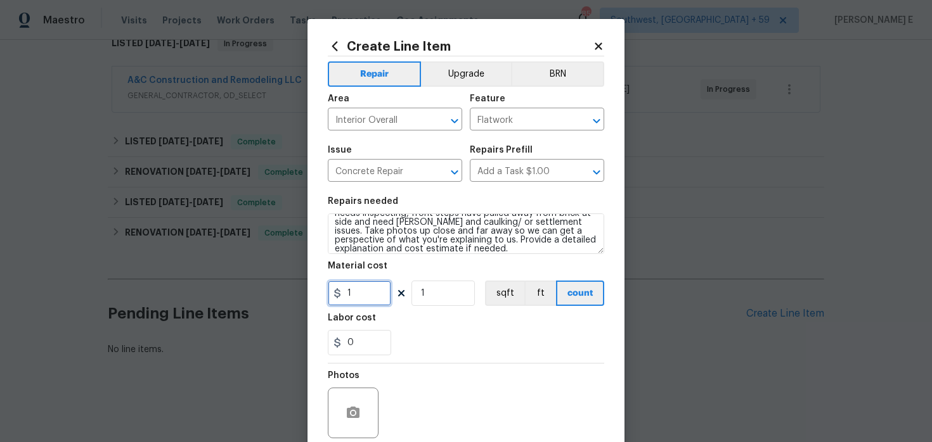
drag, startPoint x: 356, startPoint y: 289, endPoint x: 320, endPoint y: 288, distance: 36.1
click at [323, 288] on div "Create Line Item Repair Upgrade BRN Area Interior Overall ​ Feature Flatwork ​ …" at bounding box center [465, 273] width 317 height 508
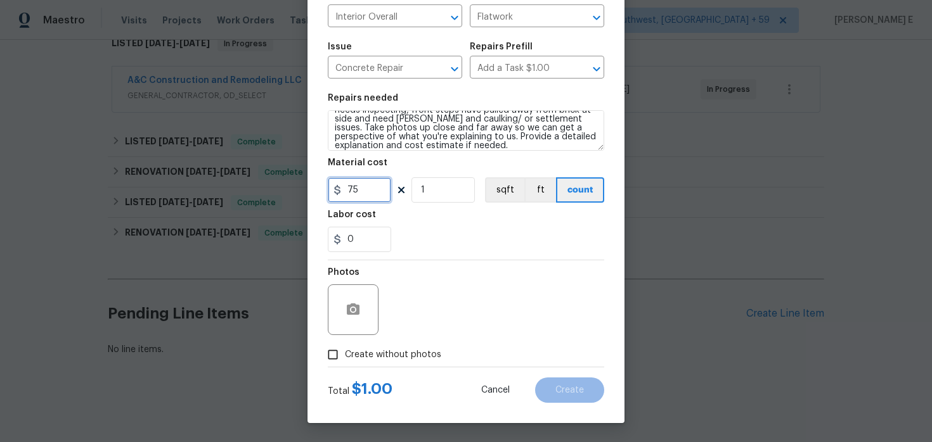
type input "75"
click at [352, 300] on button "button" at bounding box center [353, 310] width 30 height 30
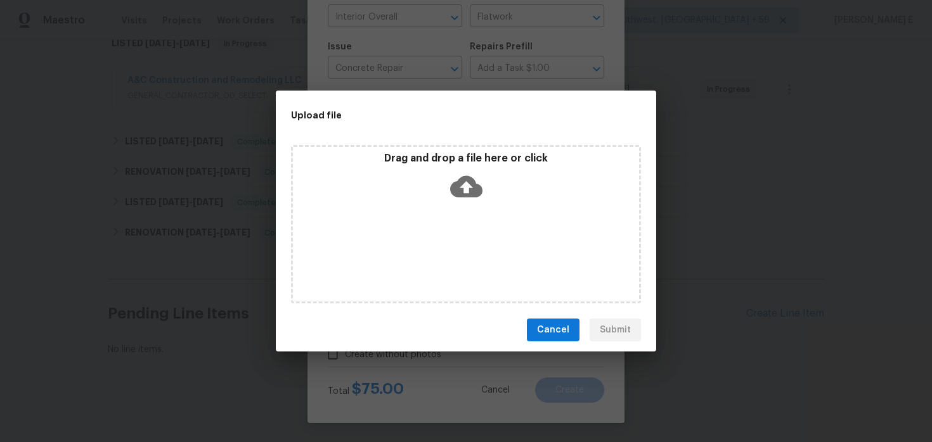
click at [463, 188] on icon at bounding box center [466, 187] width 32 height 22
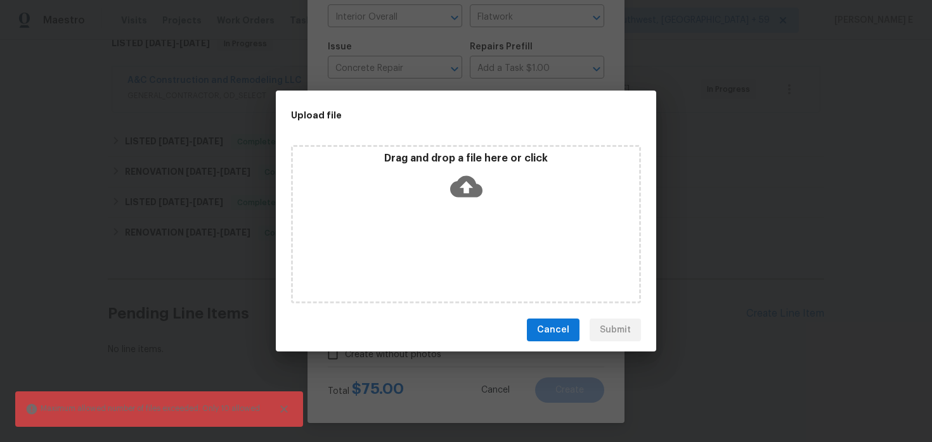
click at [478, 202] on div "Drag and drop a file here or click" at bounding box center [466, 179] width 346 height 55
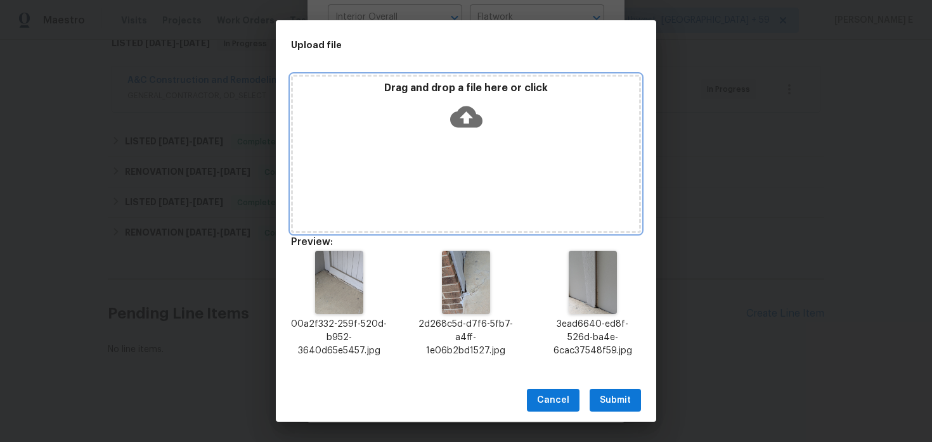
click at [461, 114] on icon at bounding box center [466, 117] width 32 height 22
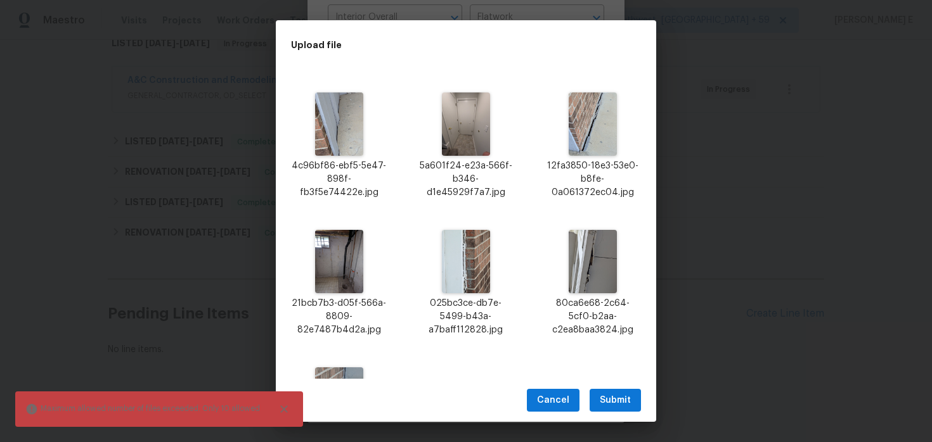
scroll to position [306, 0]
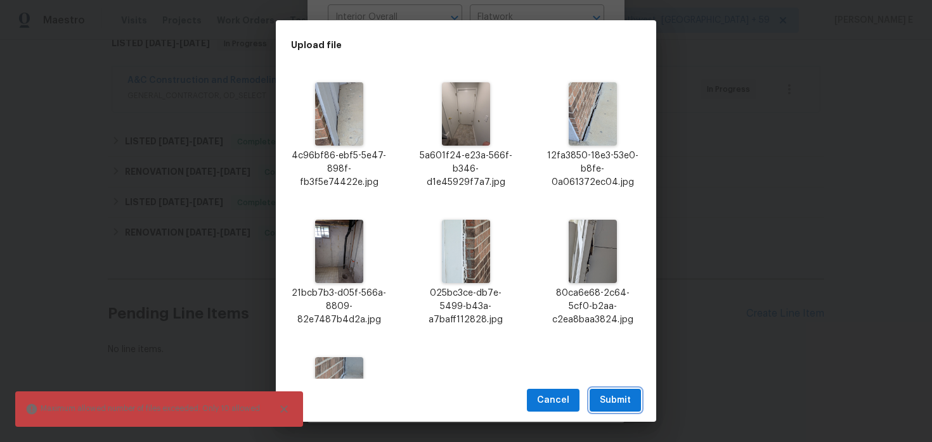
click at [615, 397] on span "Submit" at bounding box center [615, 401] width 31 height 16
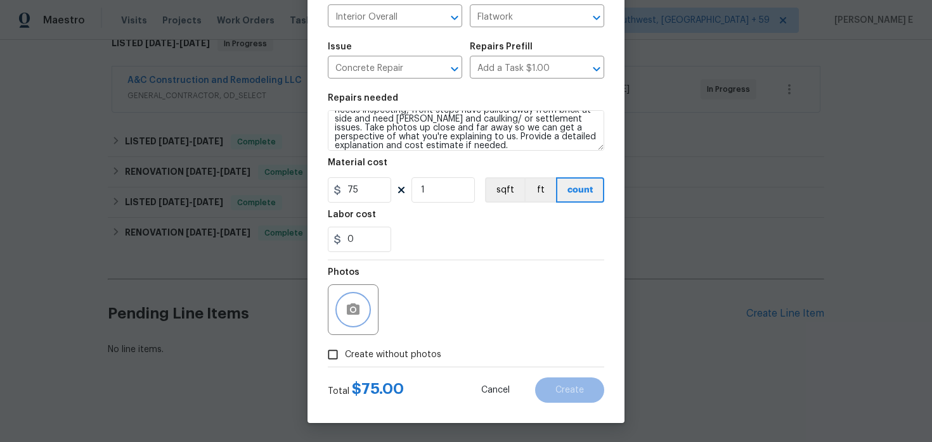
click at [353, 311] on circle "button" at bounding box center [353, 310] width 4 height 4
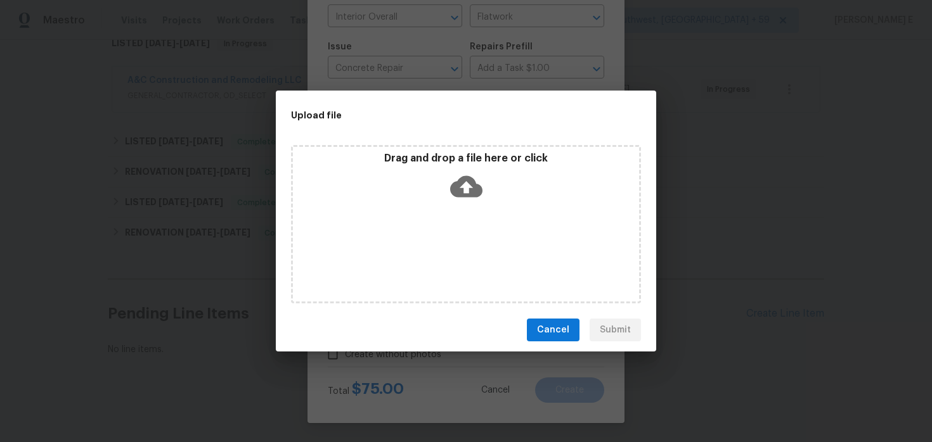
click at [470, 182] on icon at bounding box center [466, 187] width 32 height 22
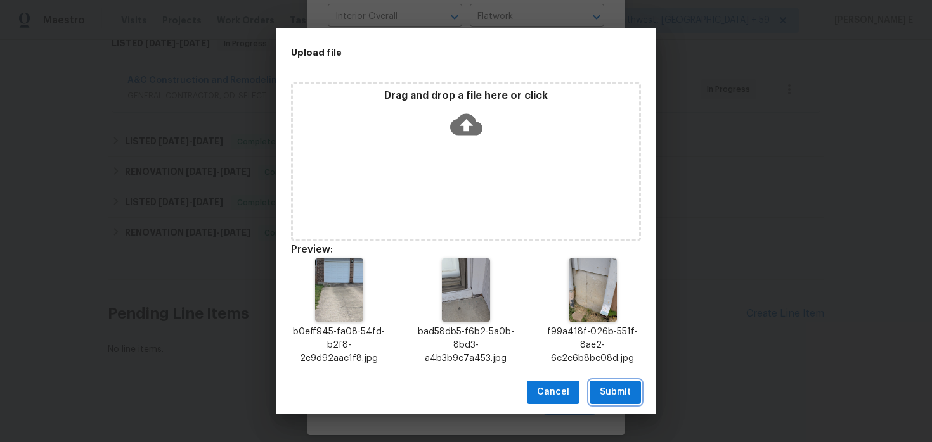
click at [616, 390] on span "Submit" at bounding box center [615, 393] width 31 height 16
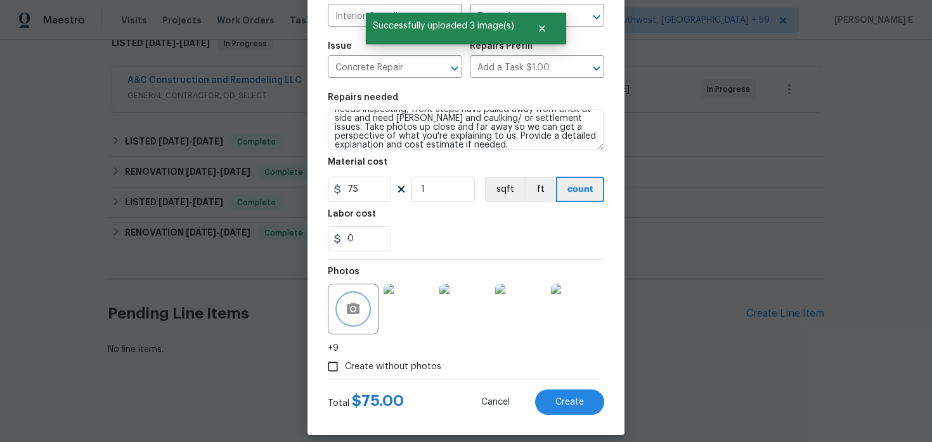
scroll to position [117, 0]
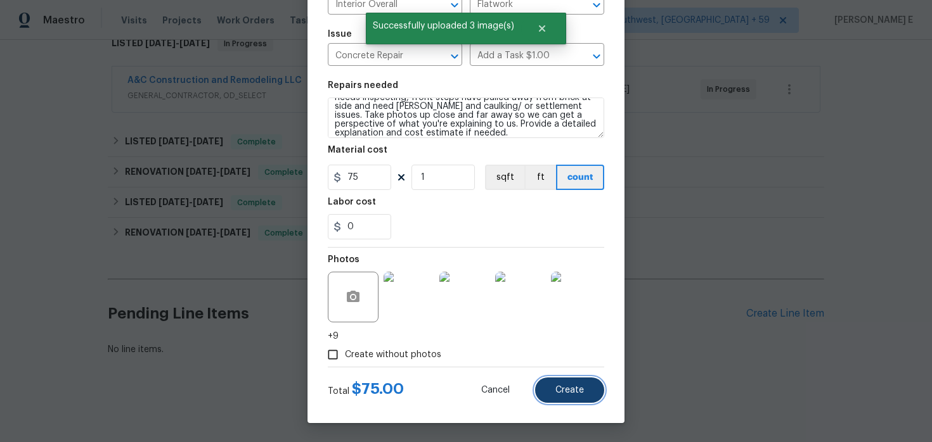
click at [561, 382] on button "Create" at bounding box center [569, 390] width 69 height 25
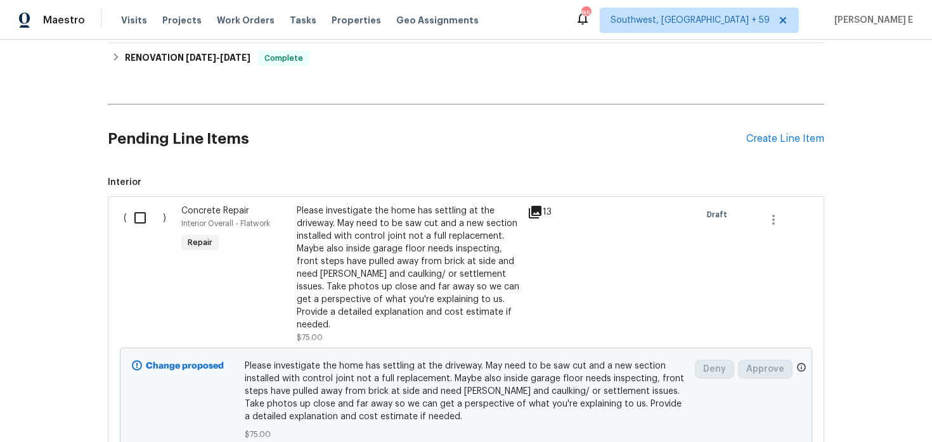
scroll to position [488, 0]
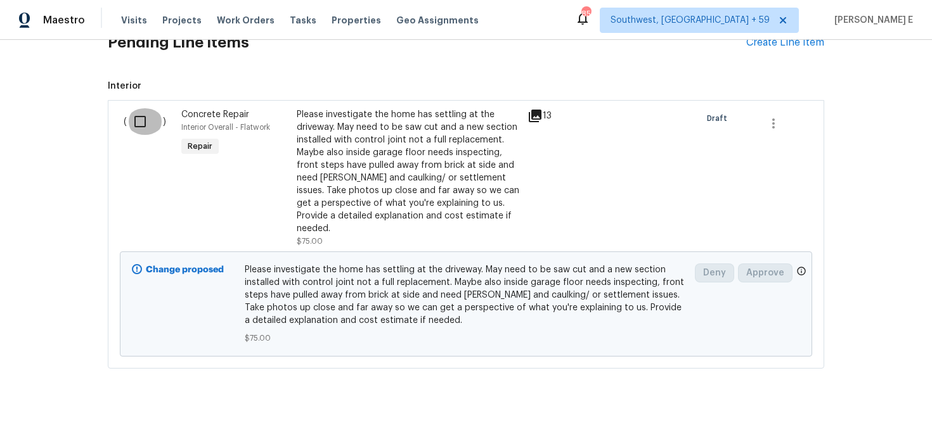
click at [129, 119] on input "checkbox" at bounding box center [145, 121] width 36 height 27
checkbox input "true"
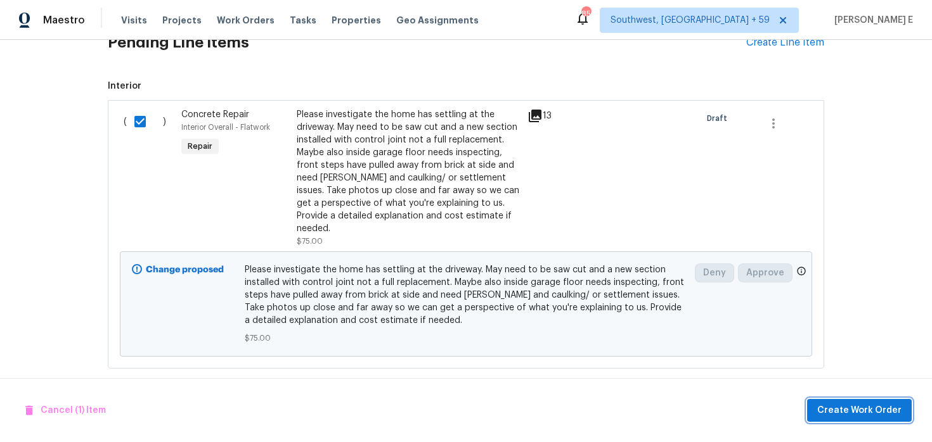
click at [838, 404] on span "Create Work Order" at bounding box center [859, 411] width 84 height 16
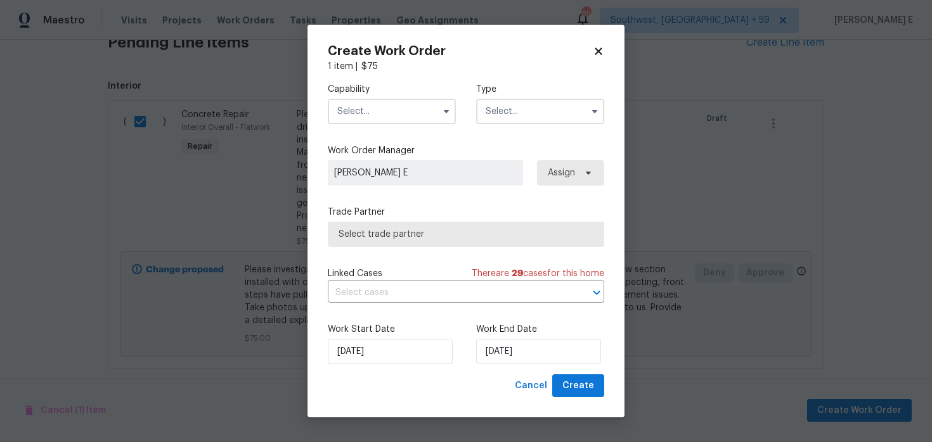
click at [383, 107] on input "text" at bounding box center [392, 111] width 128 height 25
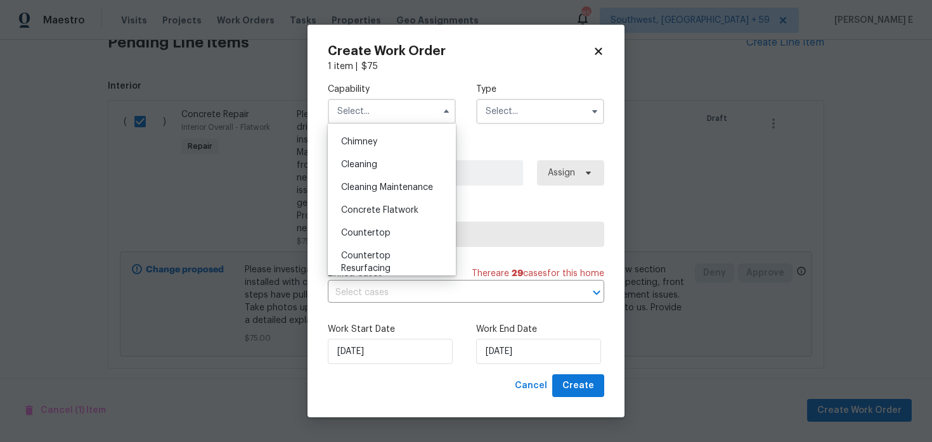
scroll to position [157, 0]
click at [406, 208] on span "Concrete Flatwork" at bounding box center [379, 209] width 77 height 9
type input "Concrete Flatwork"
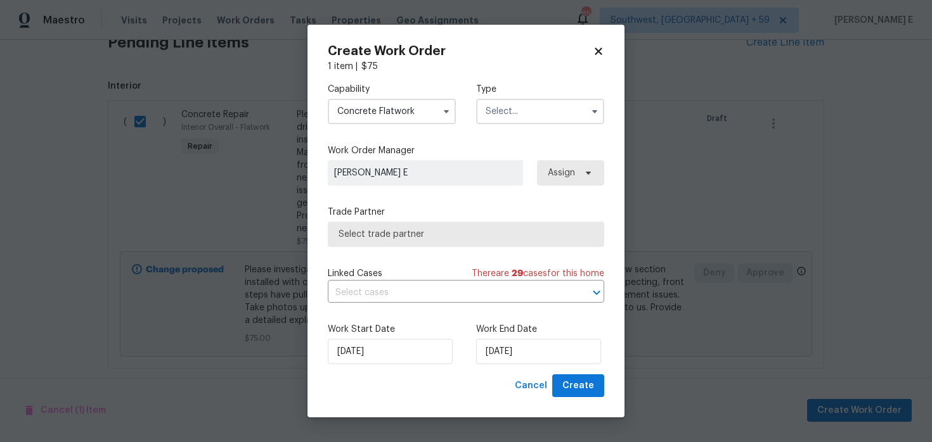
click at [525, 113] on input "text" at bounding box center [540, 111] width 128 height 25
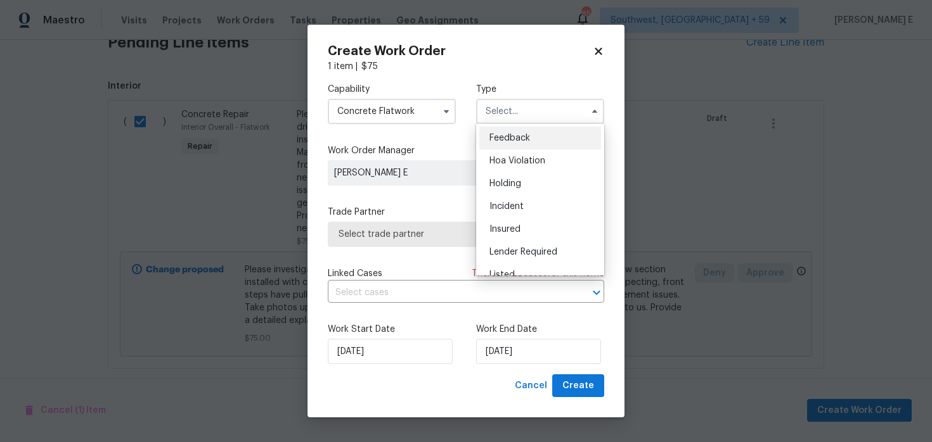
click at [509, 145] on div "Feedback" at bounding box center [540, 138] width 122 height 23
type input "Feedback"
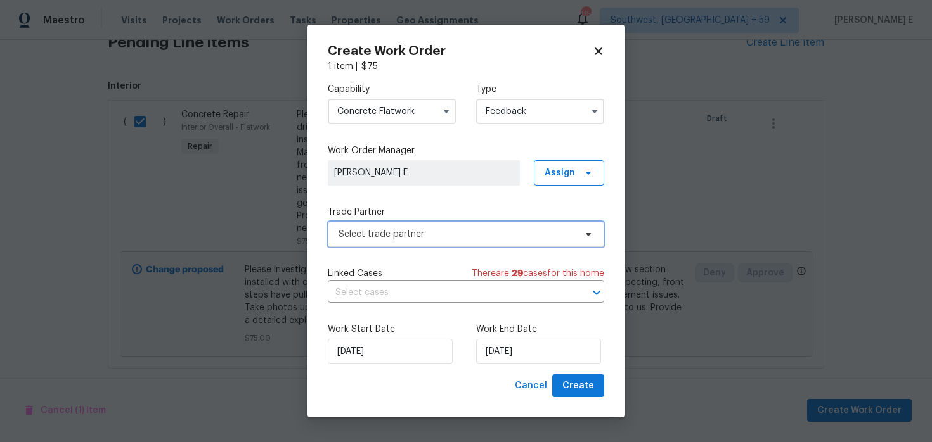
click at [446, 235] on span "Select trade partner" at bounding box center [456, 234] width 236 height 13
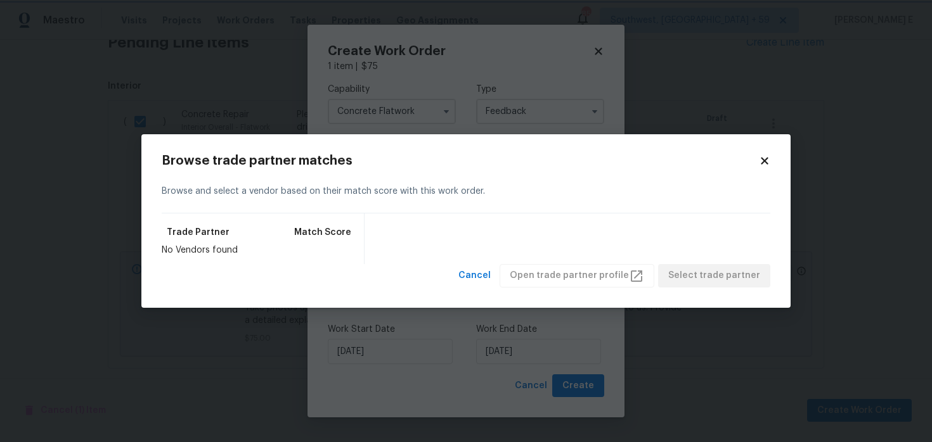
click at [489, 53] on body "Maestro Visits Projects Work Orders Tasks Properties Geo Assignments 855 Southw…" at bounding box center [466, 221] width 932 height 442
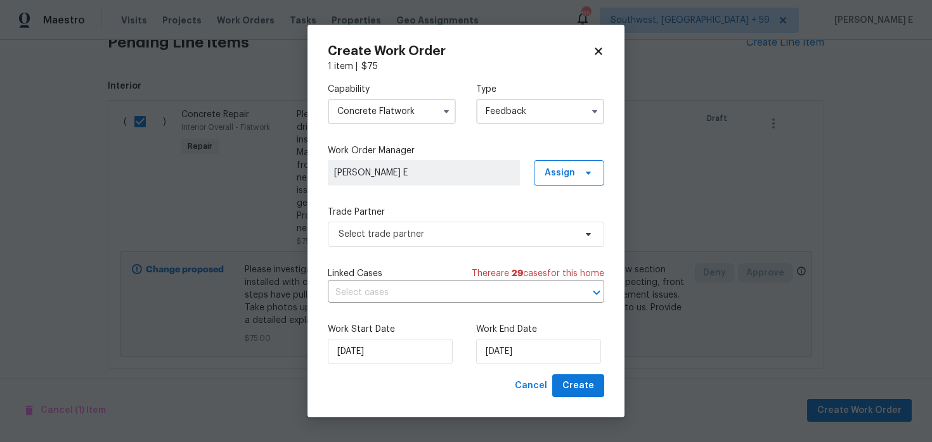
click at [423, 106] on input "Concrete Flatwork" at bounding box center [392, 111] width 128 height 25
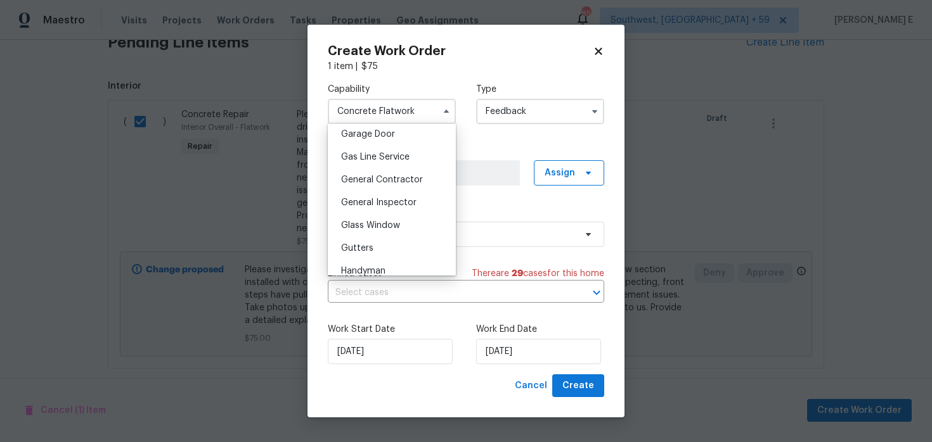
scroll to position [569, 0]
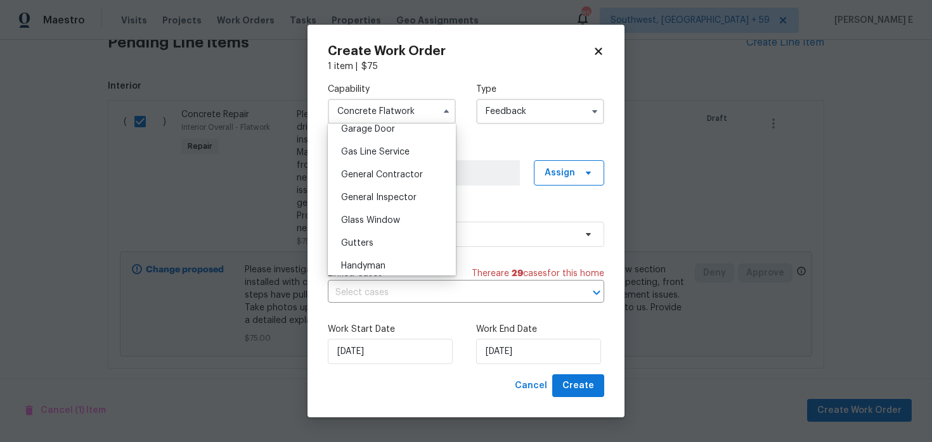
click at [416, 177] on span "General Contractor" at bounding box center [382, 174] width 82 height 9
type input "General Contractor"
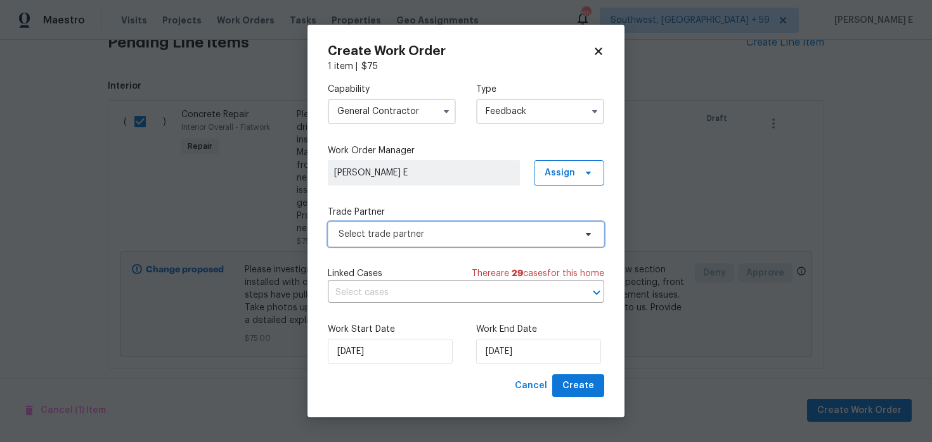
click at [411, 245] on span "Select trade partner" at bounding box center [466, 234] width 276 height 25
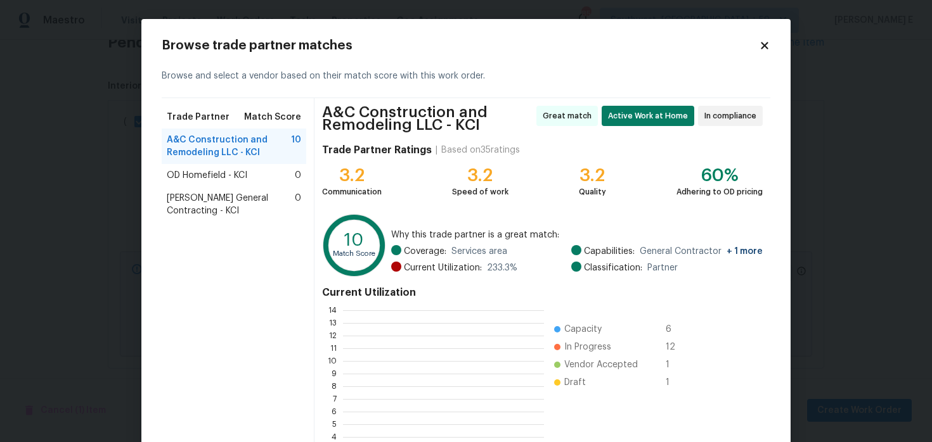
scroll to position [177, 201]
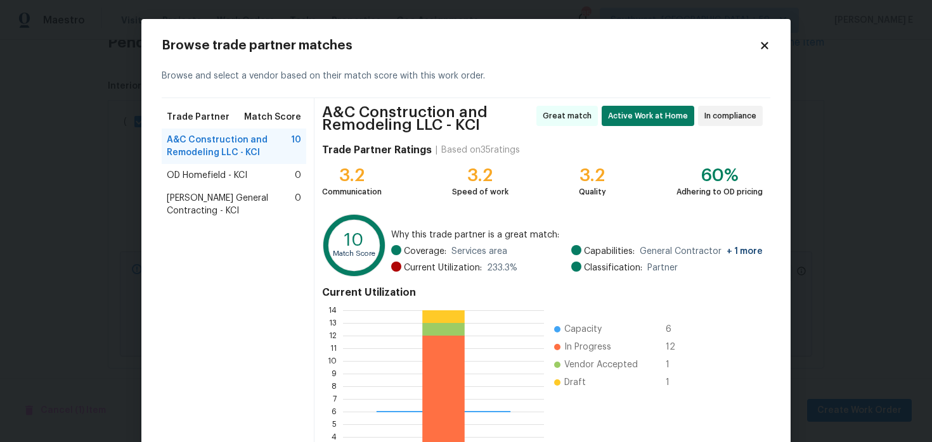
click at [215, 211] on span "Nicholson General Contracting - KCI" at bounding box center [231, 204] width 128 height 25
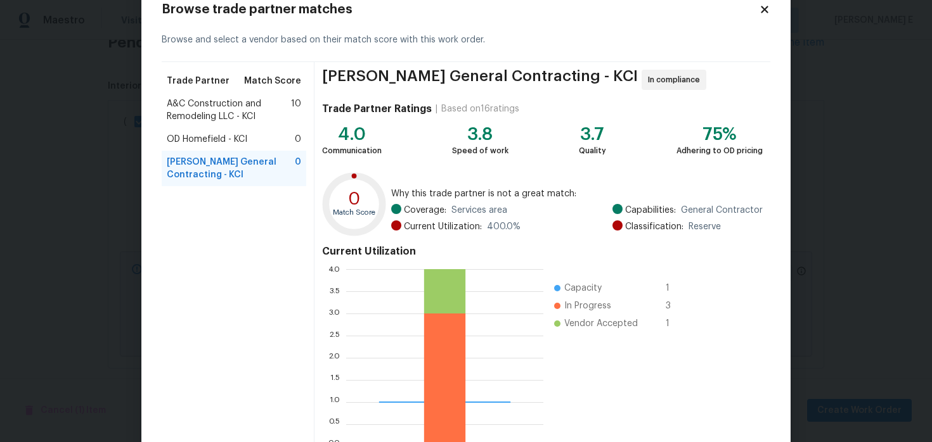
scroll to position [117, 0]
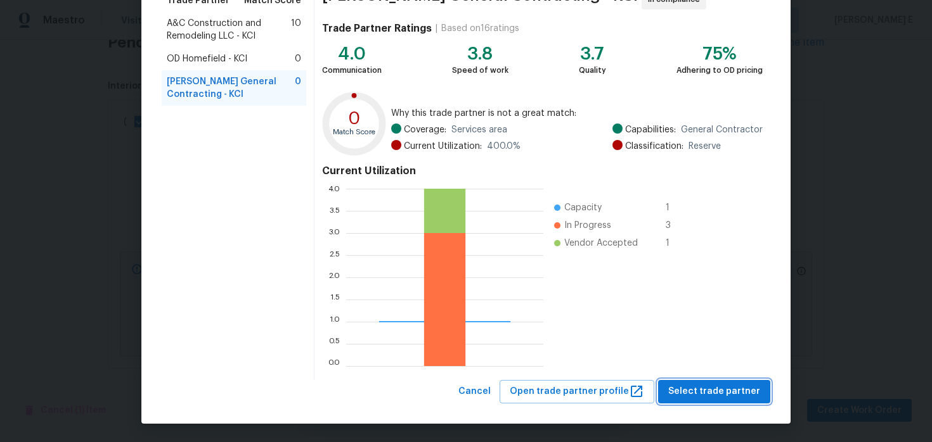
click at [697, 385] on span "Select trade partner" at bounding box center [714, 392] width 92 height 16
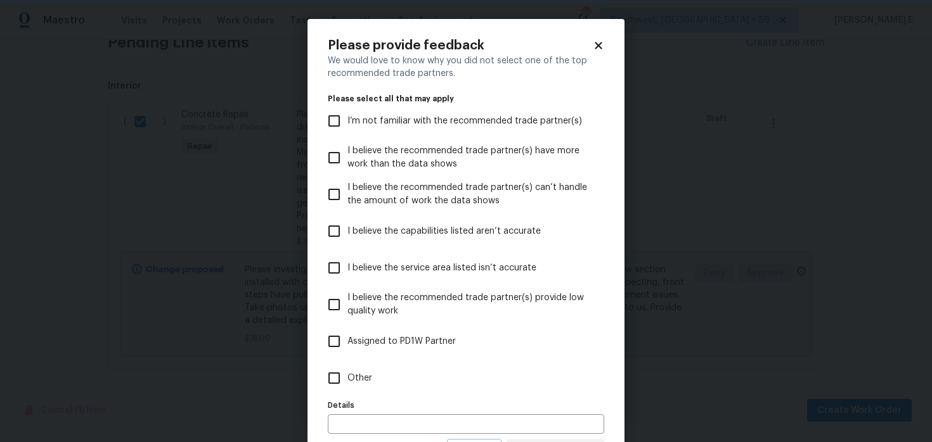
scroll to position [0, 0]
click at [475, 385] on label "Other" at bounding box center [457, 378] width 273 height 37
click at [347, 385] on input "Other" at bounding box center [334, 378] width 27 height 27
checkbox input "true"
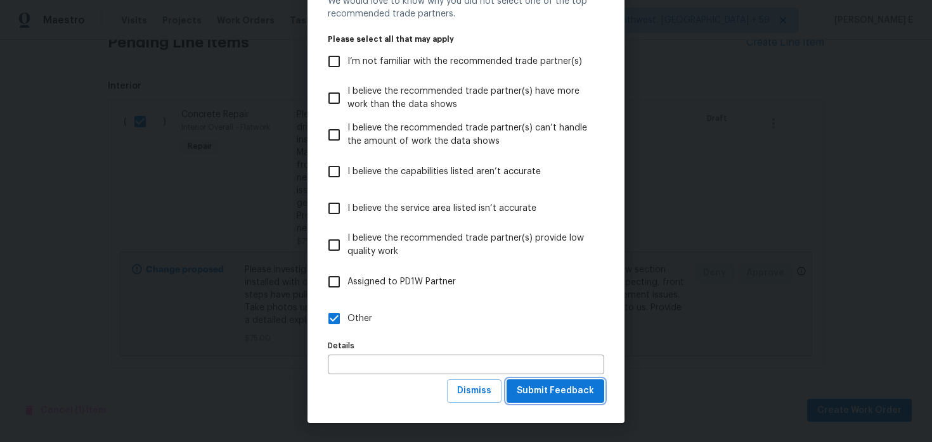
click at [554, 397] on span "Submit Feedback" at bounding box center [555, 391] width 77 height 16
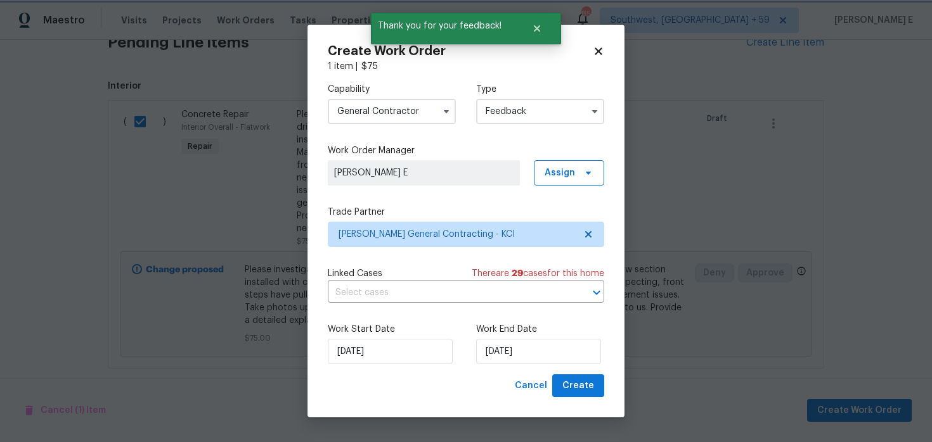
scroll to position [0, 0]
click at [503, 347] on input "22/08/2025" at bounding box center [538, 351] width 125 height 25
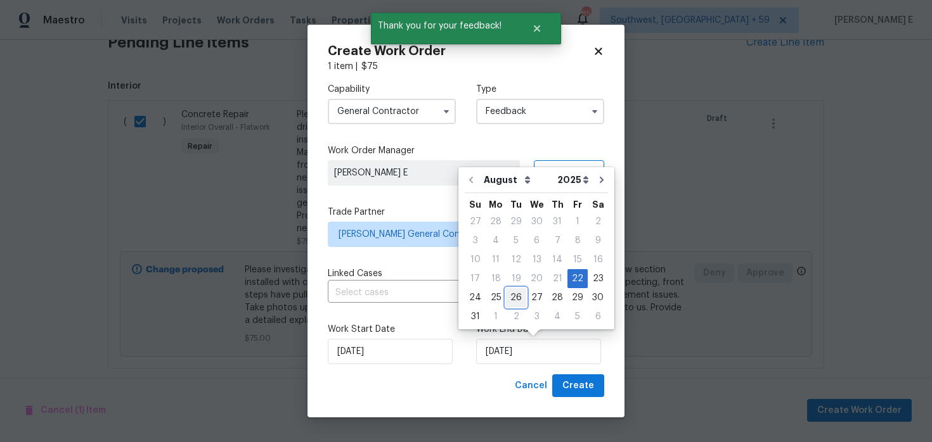
click at [510, 295] on div "26" at bounding box center [516, 298] width 20 height 18
type input "26/08/2025"
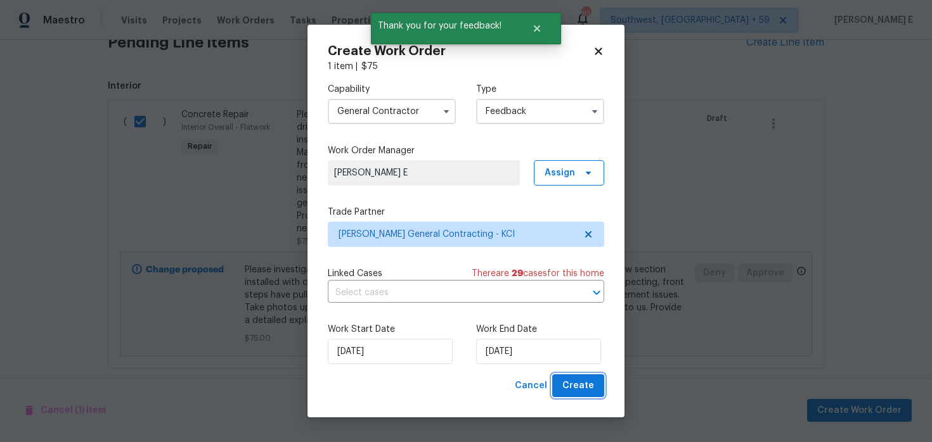
click at [566, 381] on span "Create" at bounding box center [578, 386] width 32 height 16
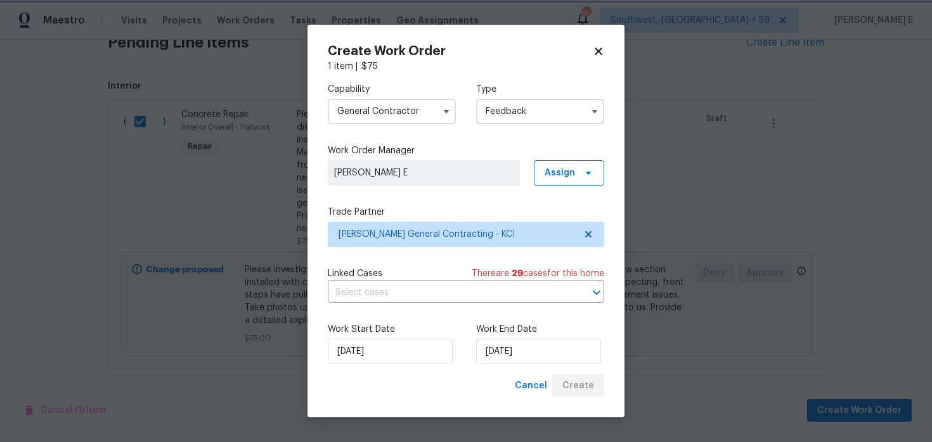
checkbox input "false"
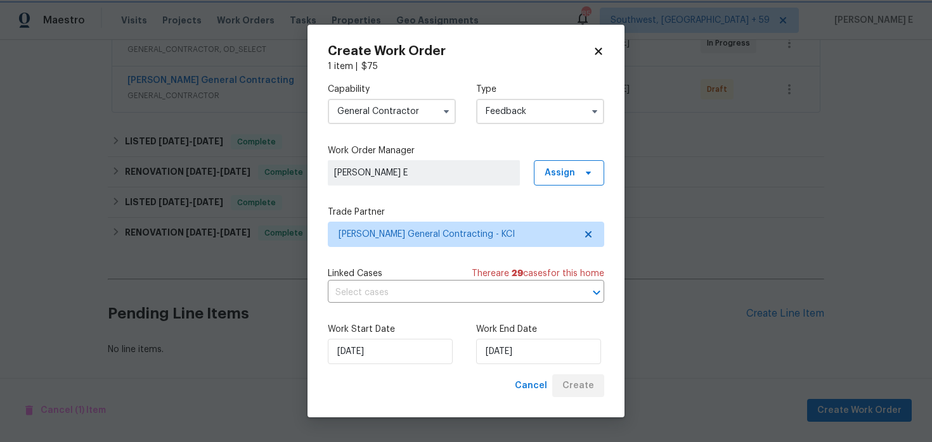
scroll to position [263, 0]
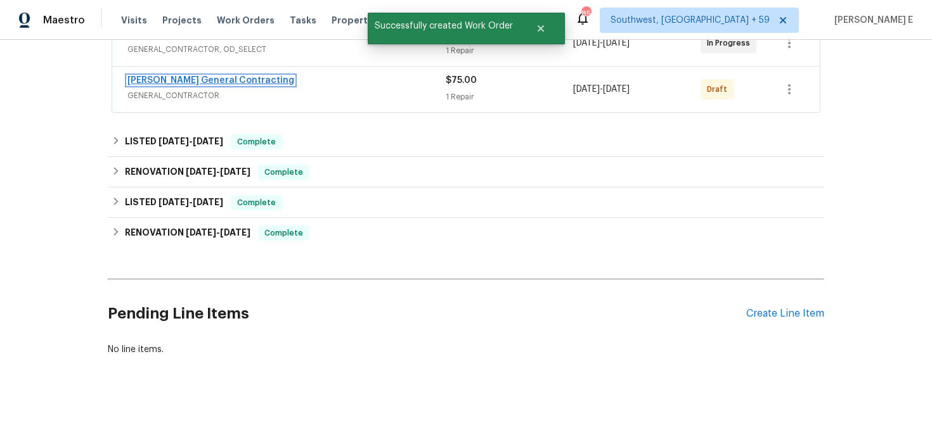
click at [245, 77] on link "Nicholson General Contracting" at bounding box center [210, 80] width 167 height 9
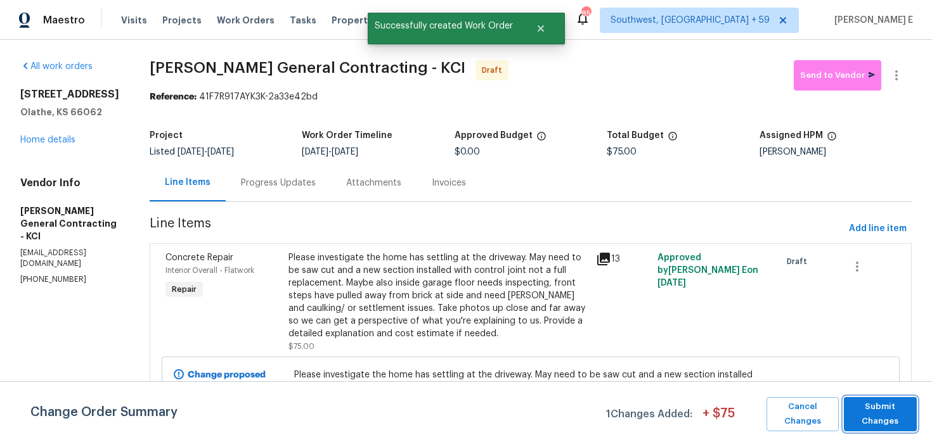
click at [880, 414] on span "Submit Changes" at bounding box center [880, 414] width 60 height 29
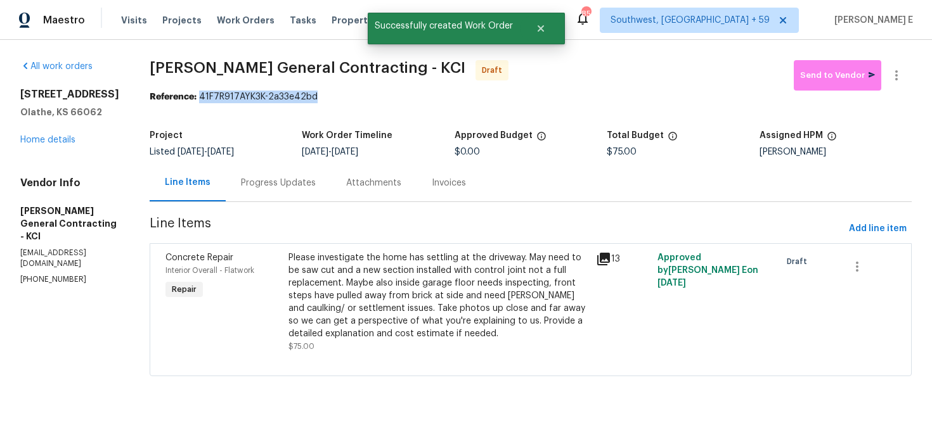
drag, startPoint x: 224, startPoint y: 94, endPoint x: 338, endPoint y: 95, distance: 114.7
click at [338, 95] on div "Reference: 41F7R917AYK3K-2a33e42bd" at bounding box center [531, 97] width 762 height 13
copy div "41F7R917AYK3K-2a33e42bd"
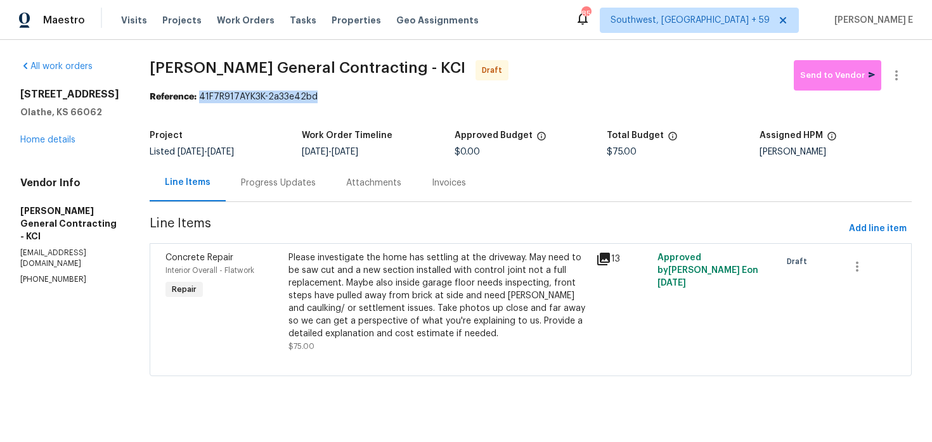
click at [290, 189] on div "Progress Updates" at bounding box center [278, 183] width 75 height 13
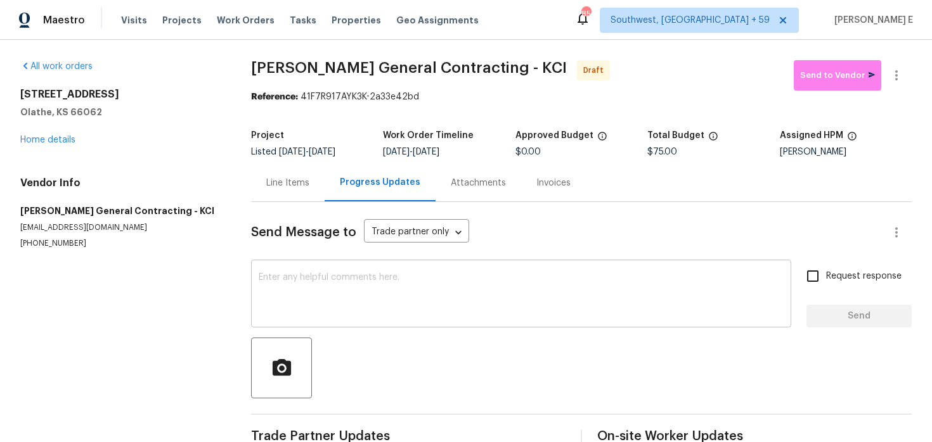
click at [364, 319] on div "x ​" at bounding box center [521, 295] width 540 height 65
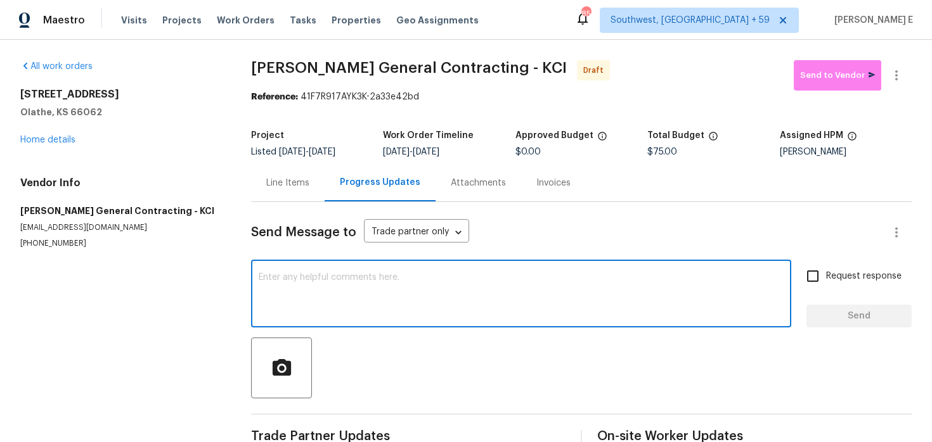
paste textarea "Hi this is Keerthana with Opendoor. I’m confirming you received the WO for the …"
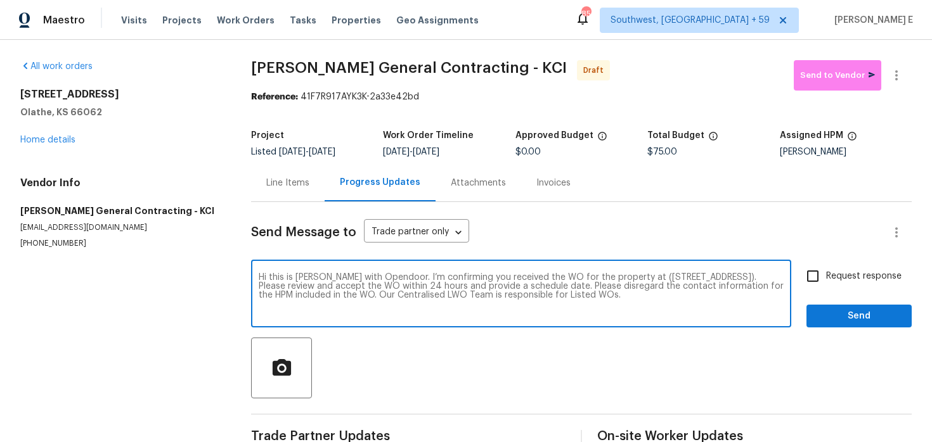
type textarea "Hi this is Keerthana with Opendoor. I’m confirming you received the WO for the …"
click at [849, 273] on span "Request response" at bounding box center [863, 276] width 75 height 13
click at [826, 273] on input "Request response" at bounding box center [812, 276] width 27 height 27
checkbox input "true"
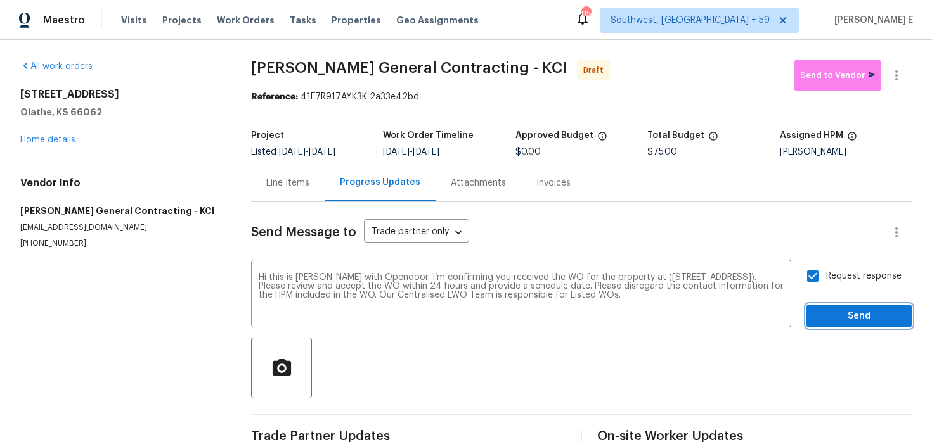
click at [849, 316] on span "Send" at bounding box center [858, 317] width 85 height 16
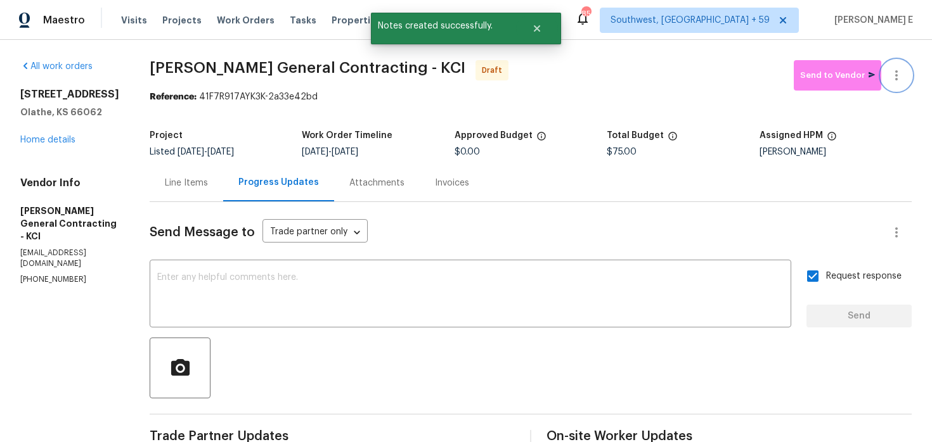
click at [901, 82] on icon "button" at bounding box center [896, 75] width 15 height 15
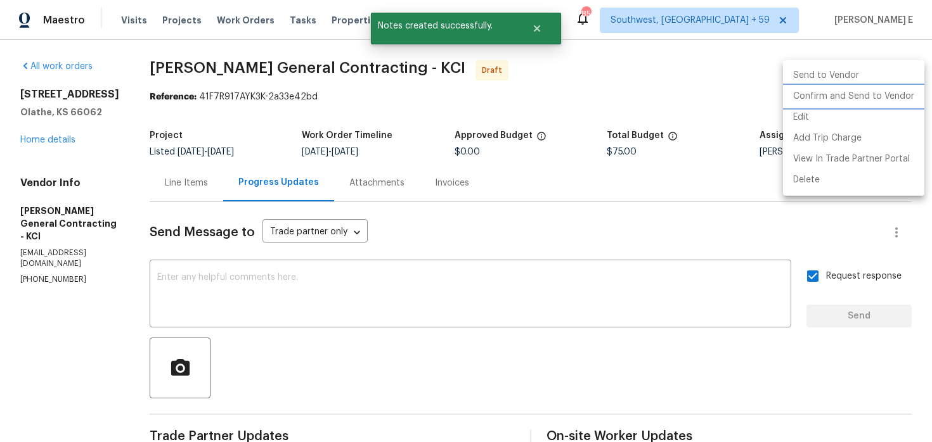
click at [849, 98] on li "Confirm and Send to Vendor" at bounding box center [853, 96] width 141 height 21
click at [654, 91] on div at bounding box center [466, 221] width 932 height 442
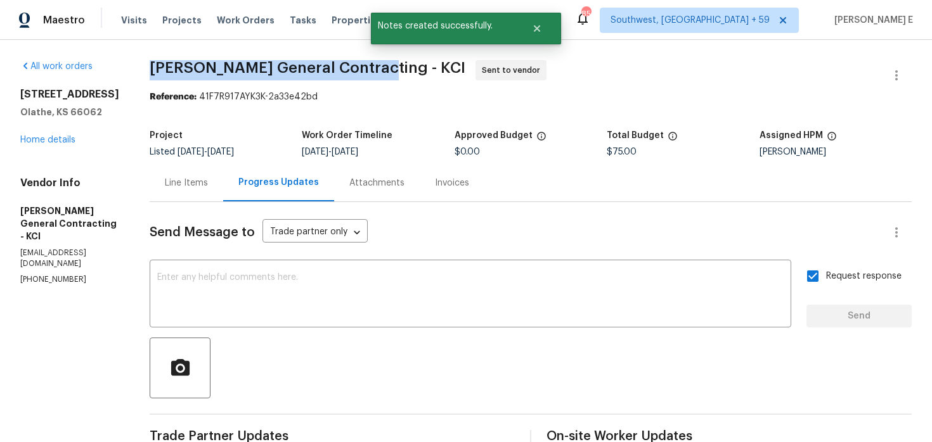
drag, startPoint x: 172, startPoint y: 68, endPoint x: 397, endPoint y: 68, distance: 225.0
click at [397, 68] on div "All work orders 2157 E 154th St Olathe, KS 66062 Home details Vendor Info Nicho…" at bounding box center [466, 299] width 932 height 518
copy span "Nicholson General Contracting"
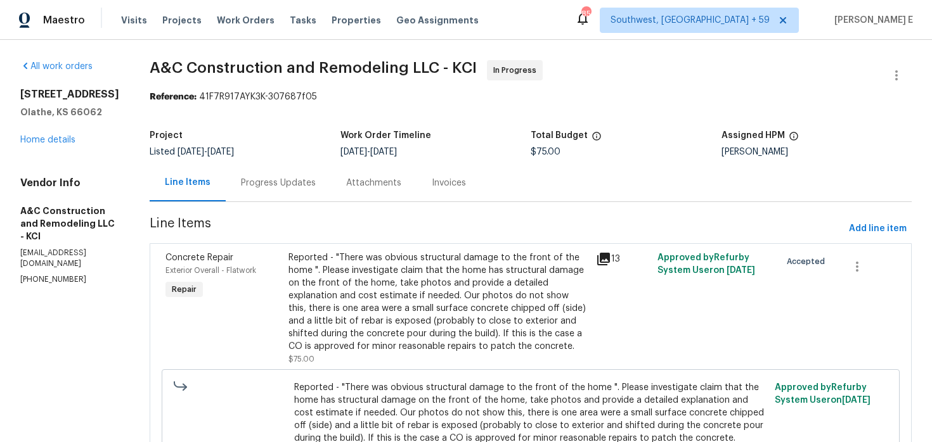
click at [442, 255] on div "Reported - "There was obvious structural damage to the front of the home ". Ple…" at bounding box center [438, 302] width 300 height 101
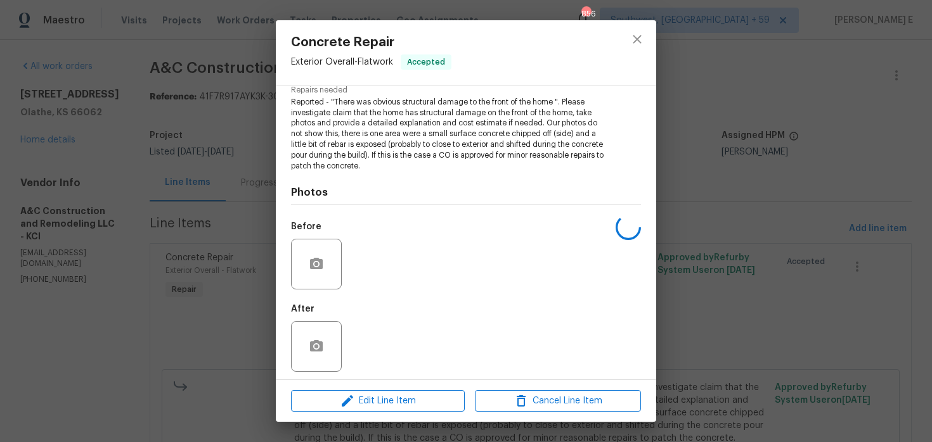
scroll to position [141, 0]
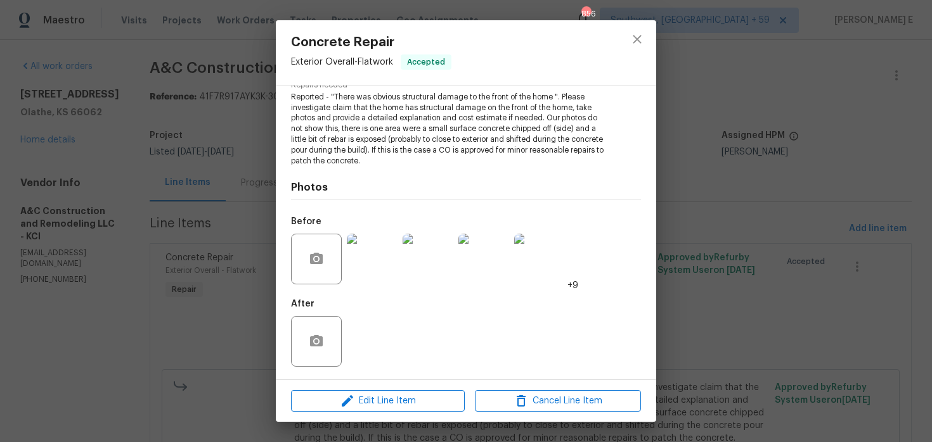
click at [385, 252] on img at bounding box center [372, 259] width 51 height 51
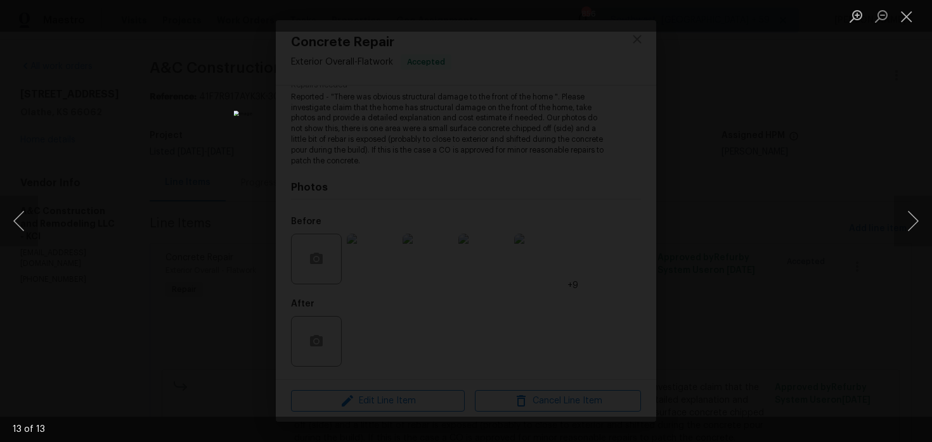
click at [906, 124] on div "Lightbox" at bounding box center [466, 221] width 932 height 442
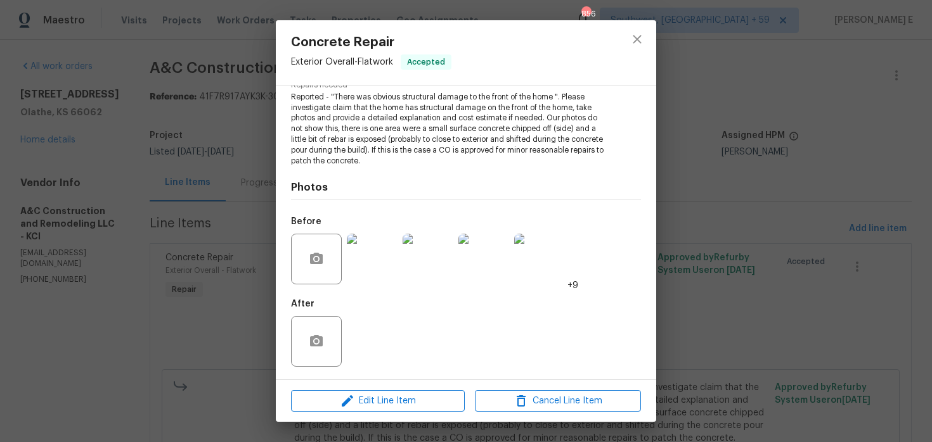
click at [906, 124] on div "Concrete Repair Exterior Overall - Flatwork Accepted Vendor A&C Construction an…" at bounding box center [466, 221] width 932 height 442
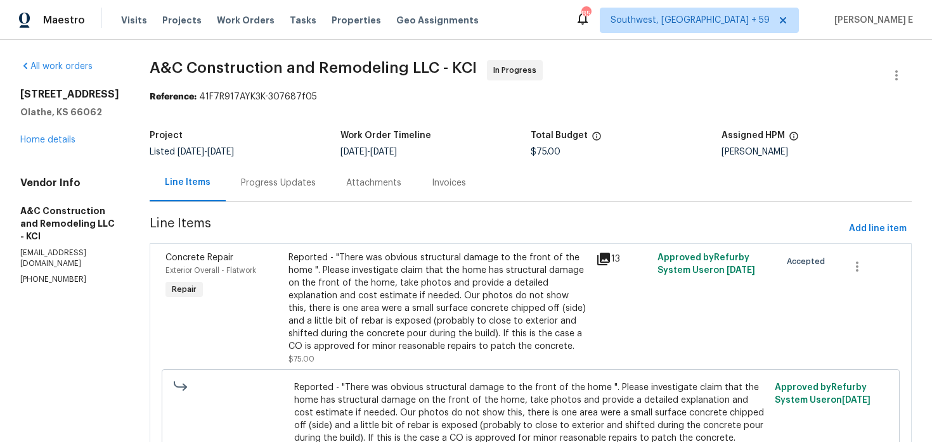
click at [297, 201] on div "Progress Updates" at bounding box center [278, 182] width 105 height 37
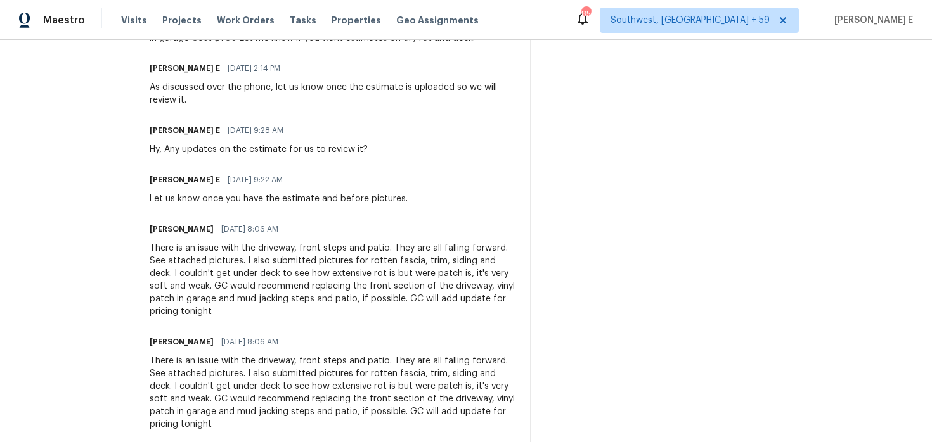
scroll to position [665, 0]
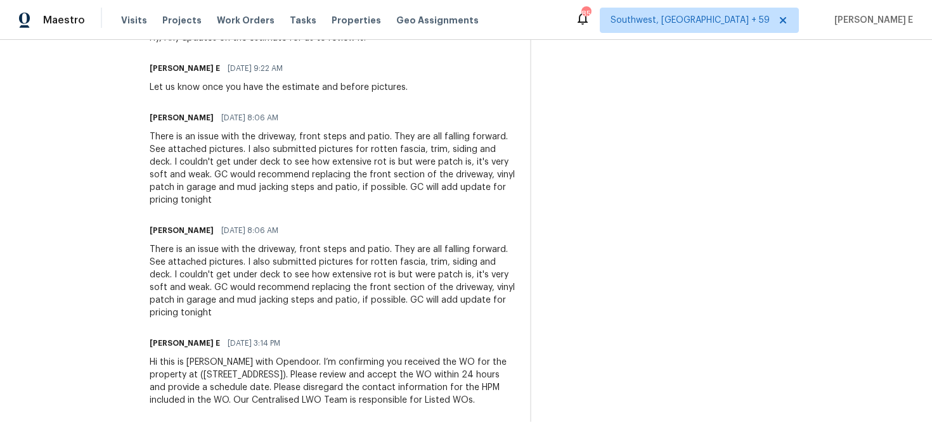
click at [292, 370] on div "Hi this is Keerthana with Opendoor. I’m confirming you received the WO for the …" at bounding box center [332, 381] width 365 height 51
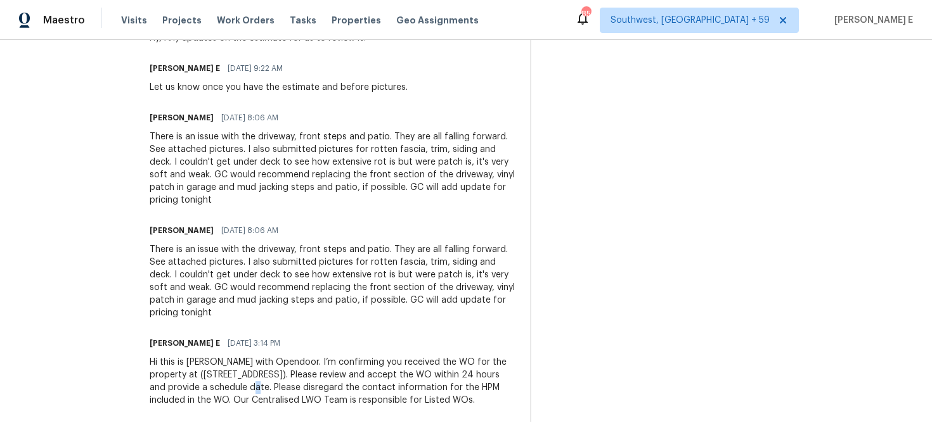
click at [292, 370] on div "Hi this is Keerthana with Opendoor. I’m confirming you received the WO for the …" at bounding box center [332, 381] width 365 height 51
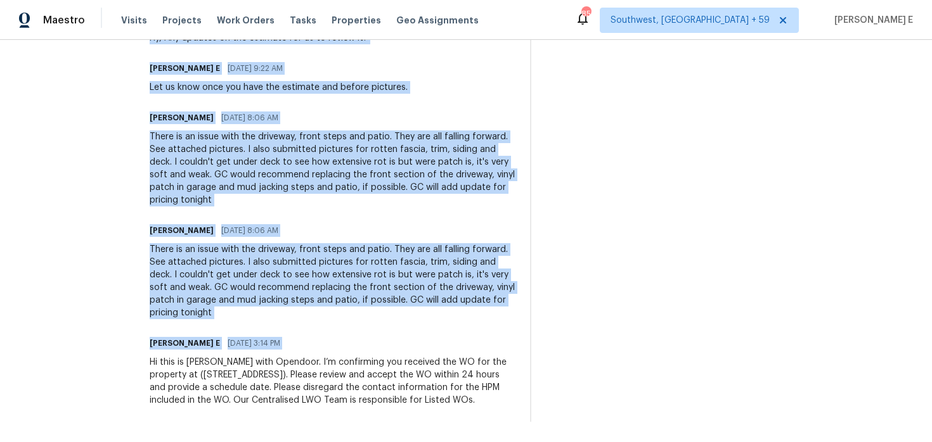
copy div "Trade Partner Updates Keerthana E 08/22/2025 12:34 PM We are currently reviewin…"
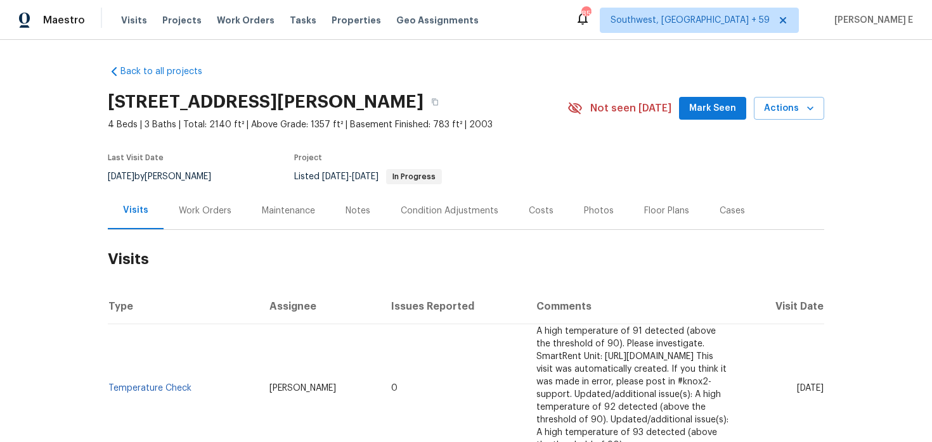
click at [190, 202] on div "Work Orders" at bounding box center [205, 210] width 83 height 37
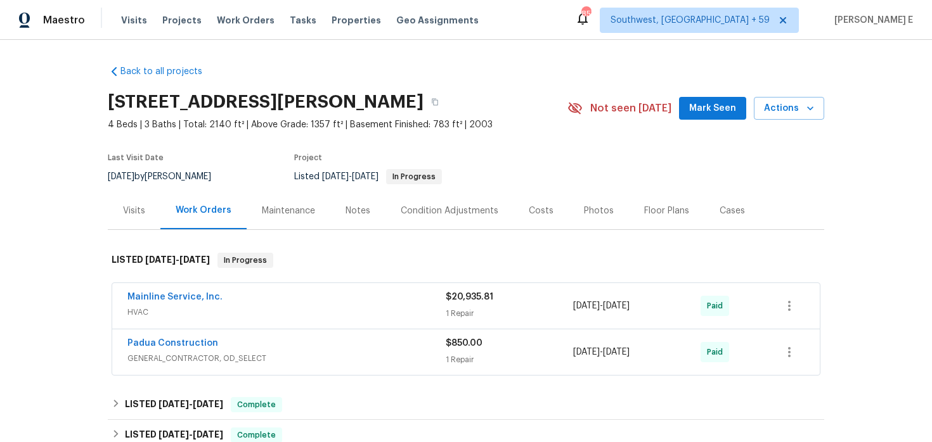
click at [259, 306] on span "HVAC" at bounding box center [286, 312] width 318 height 13
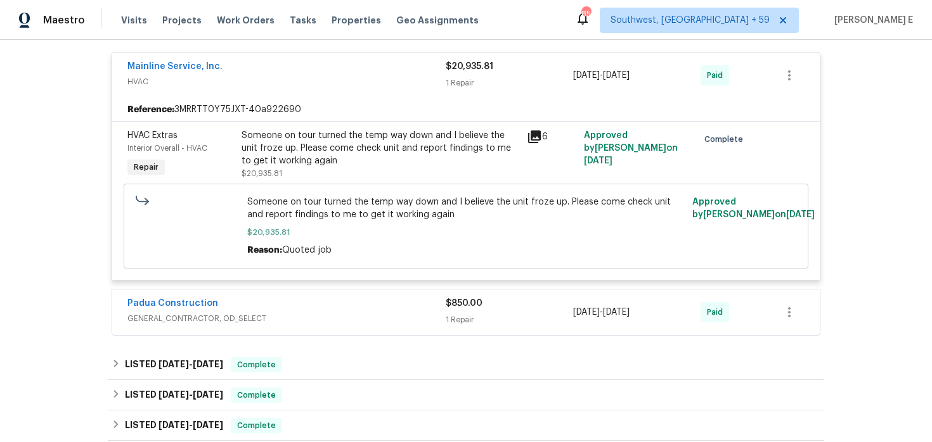
scroll to position [241, 0]
click at [259, 306] on div "Padua Construction" at bounding box center [286, 303] width 318 height 15
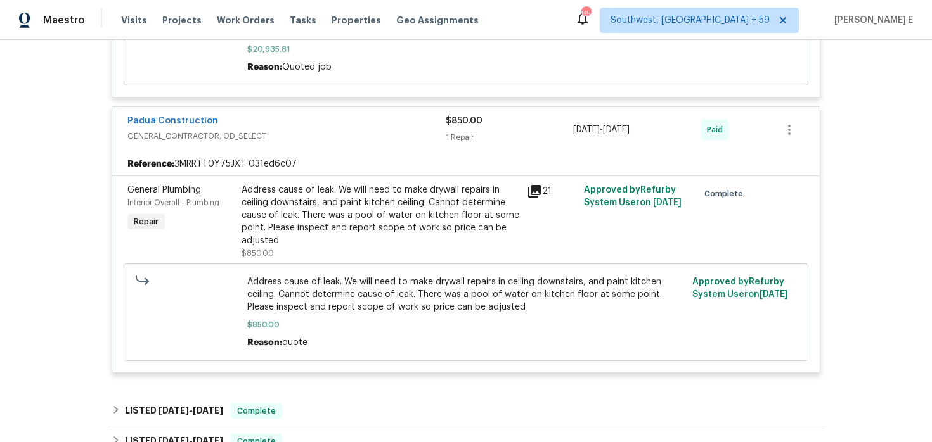
scroll to position [425, 0]
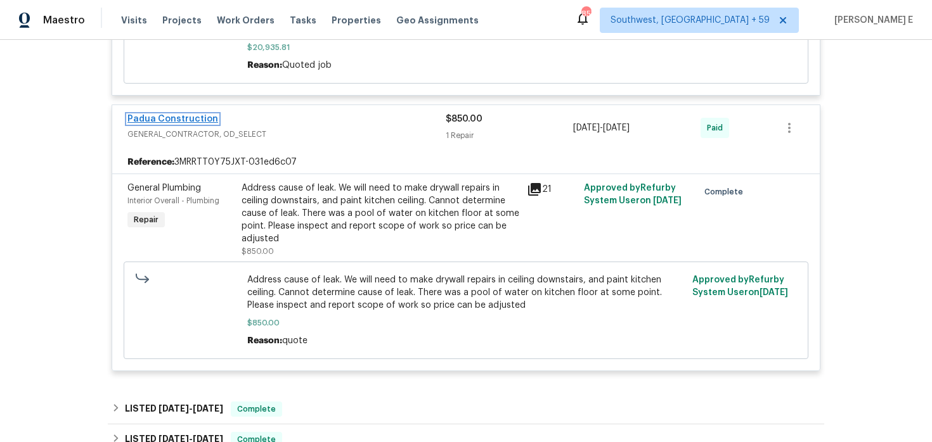
click at [191, 119] on link "Padua Construction" at bounding box center [172, 119] width 91 height 9
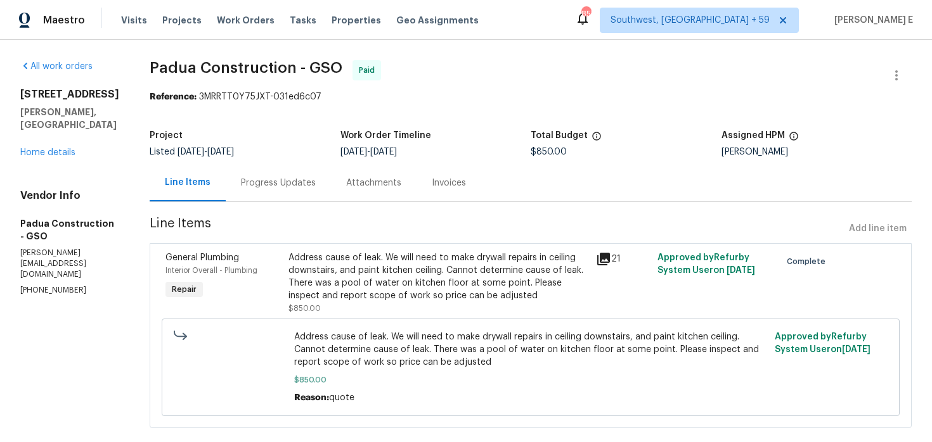
click at [259, 168] on div "Progress Updates" at bounding box center [278, 182] width 105 height 37
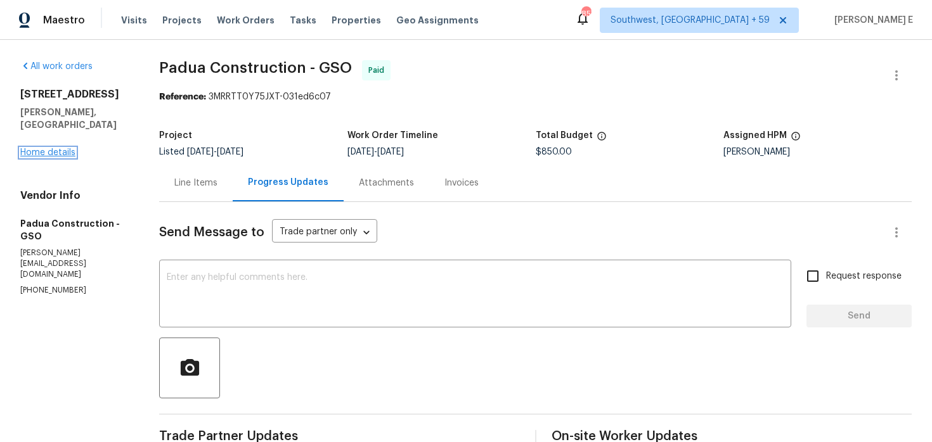
click at [28, 148] on link "Home details" at bounding box center [47, 152] width 55 height 9
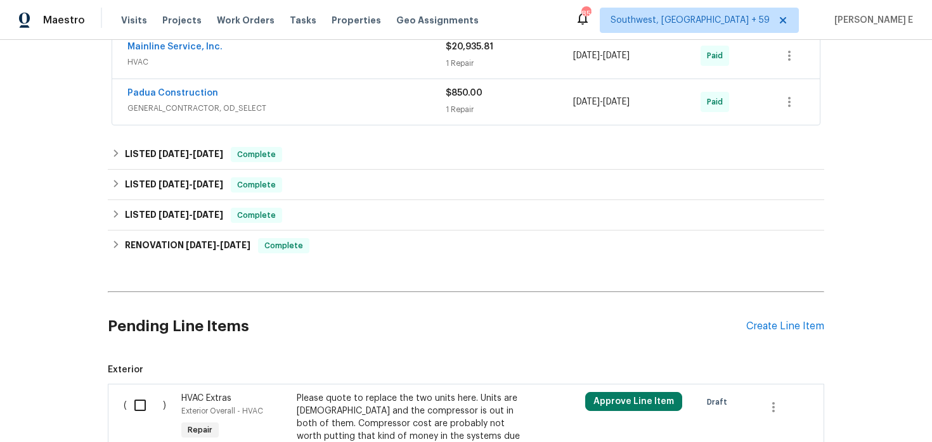
scroll to position [424, 0]
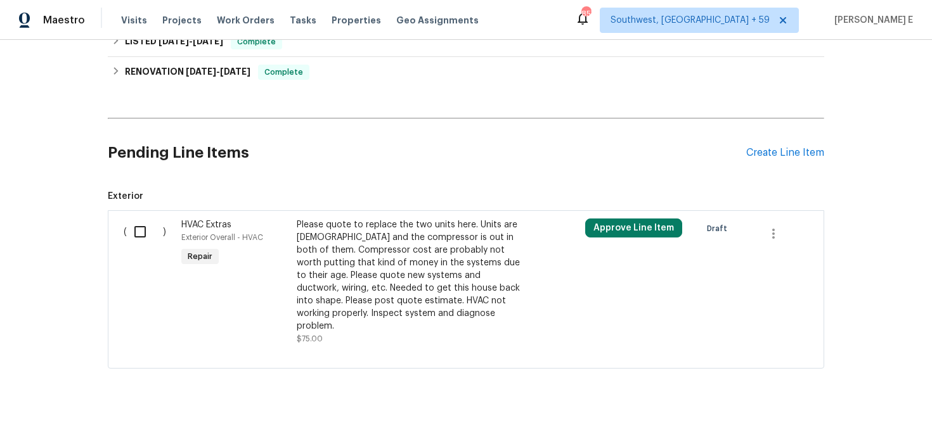
click at [785, 162] on div "Pending Line Items Create Line Item" at bounding box center [466, 153] width 716 height 59
click at [795, 146] on div "Pending Line Items Create Line Item" at bounding box center [466, 153] width 716 height 59
click at [773, 157] on div "Create Line Item" at bounding box center [785, 153] width 78 height 12
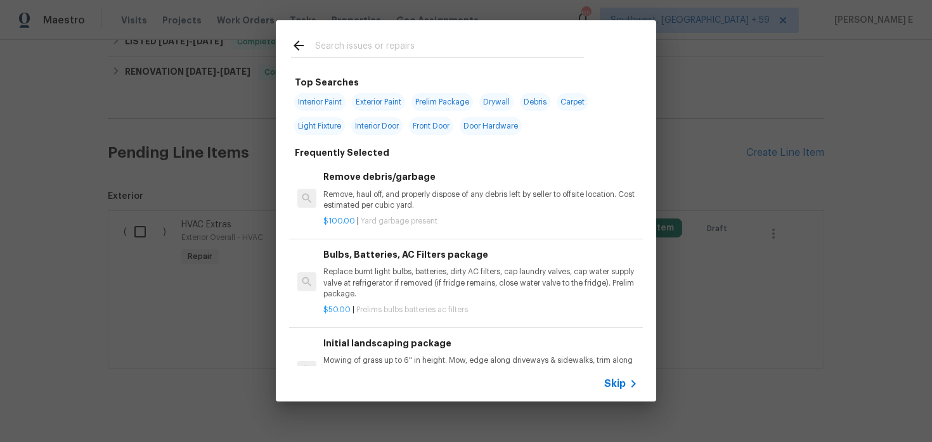
click at [624, 379] on span "Skip" at bounding box center [615, 384] width 22 height 13
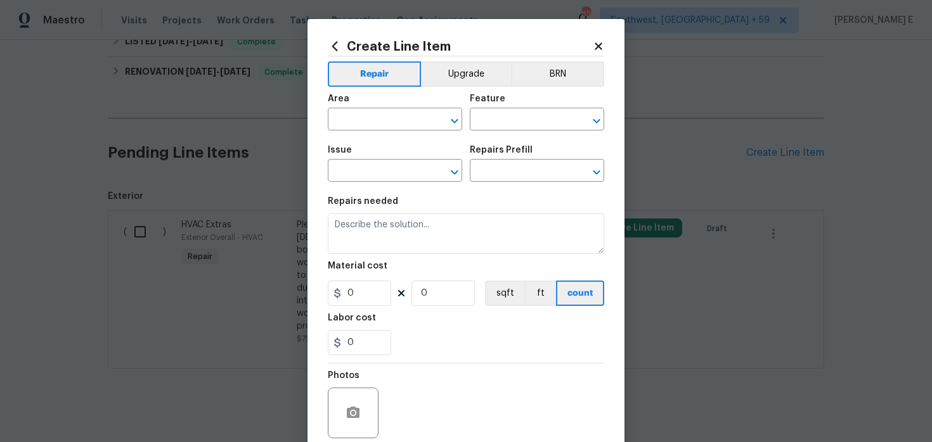
click at [406, 137] on span "Area ​" at bounding box center [395, 112] width 134 height 51
click at [404, 124] on input "text" at bounding box center [377, 121] width 99 height 20
type input "Interior Overall"
type input "Walls and Ceiling"
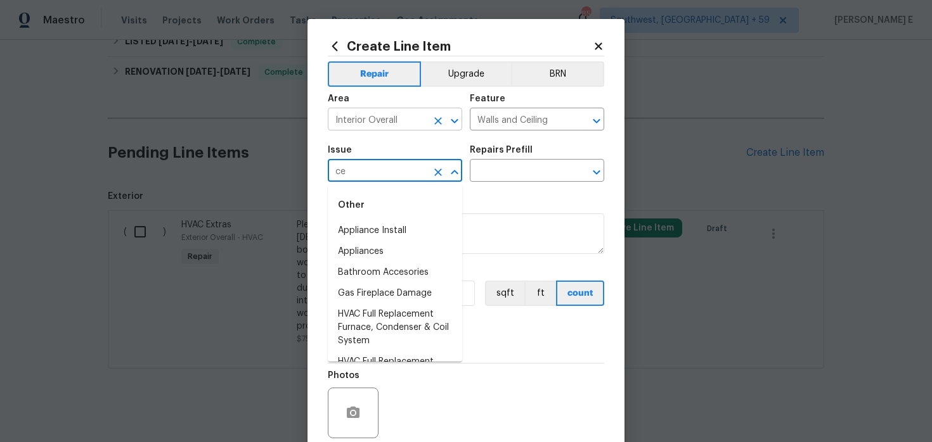
type input "c"
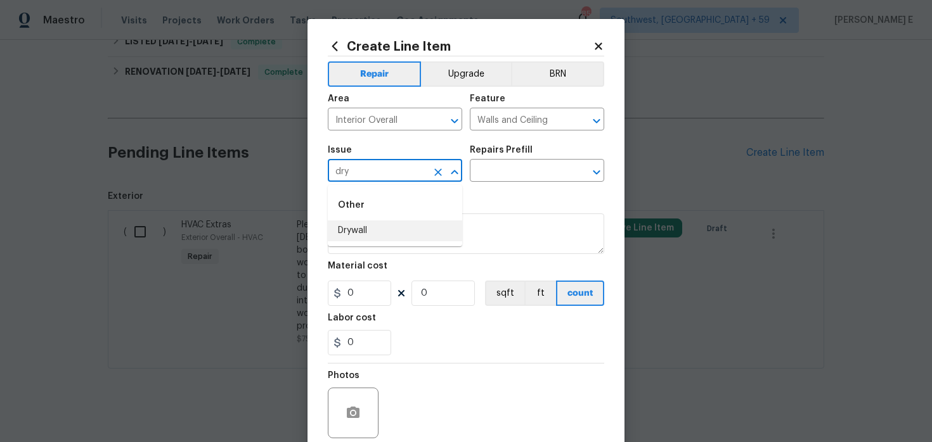
click at [346, 232] on li "Drywall" at bounding box center [395, 231] width 134 height 21
type input "Drywall"
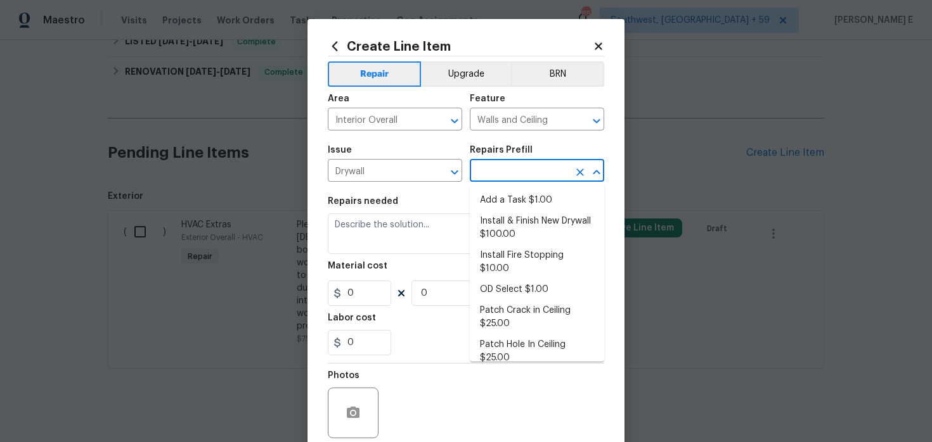
click at [514, 166] on input "text" at bounding box center [519, 172] width 99 height 20
click at [603, 48] on icon at bounding box center [598, 46] width 11 height 11
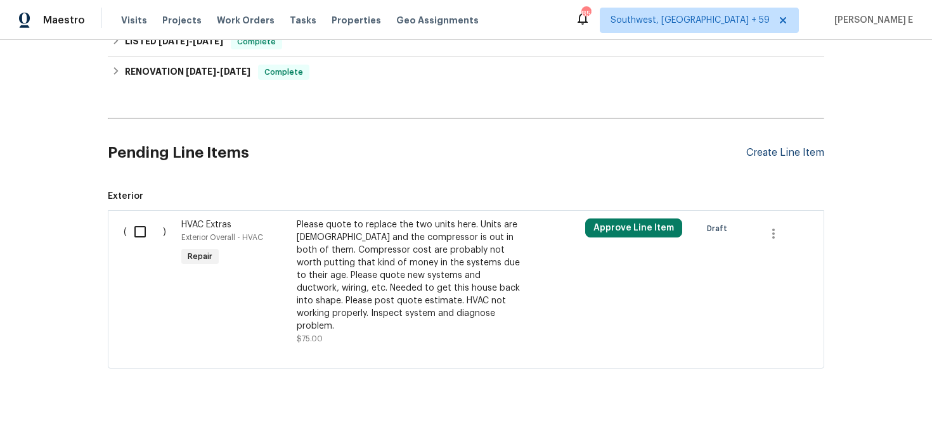
click at [797, 150] on div "Create Line Item" at bounding box center [785, 153] width 78 height 12
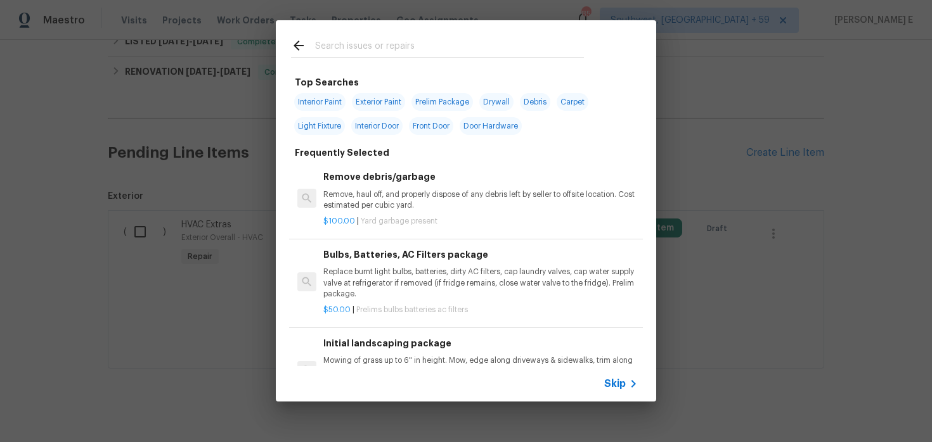
click at [395, 44] on input "text" at bounding box center [449, 47] width 269 height 19
type input "ceili"
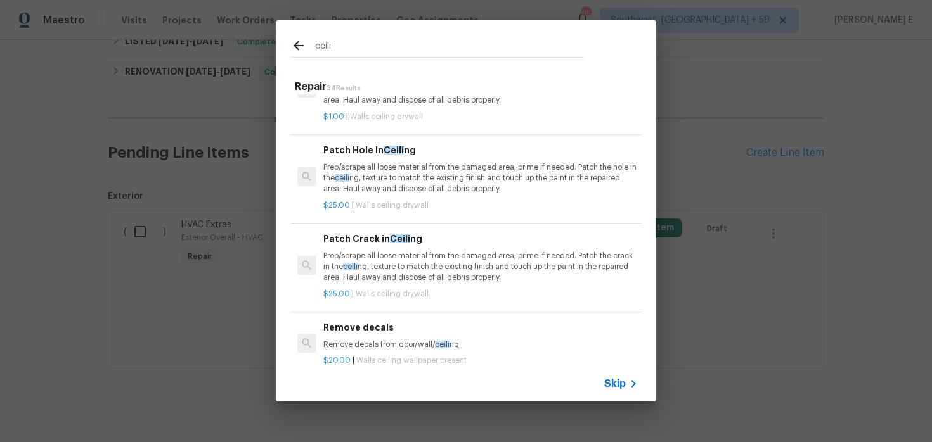
scroll to position [57, 0]
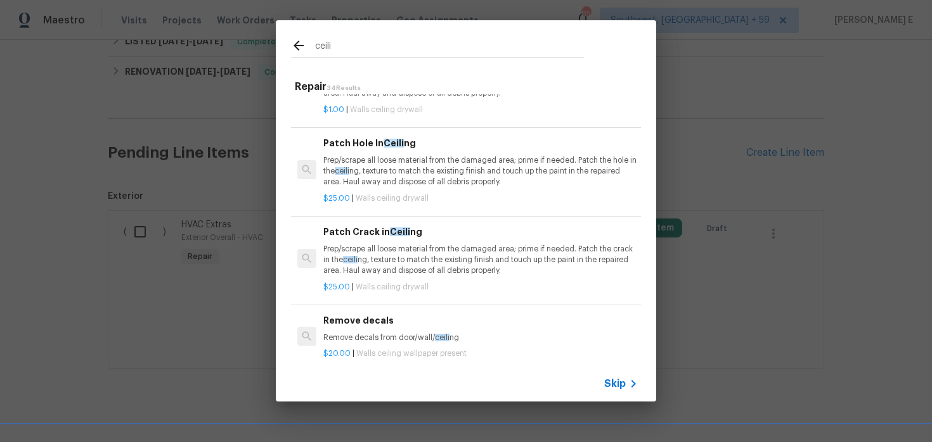
click at [404, 192] on div "$25.00 | Walls ceiling drywall" at bounding box center [480, 196] width 314 height 16
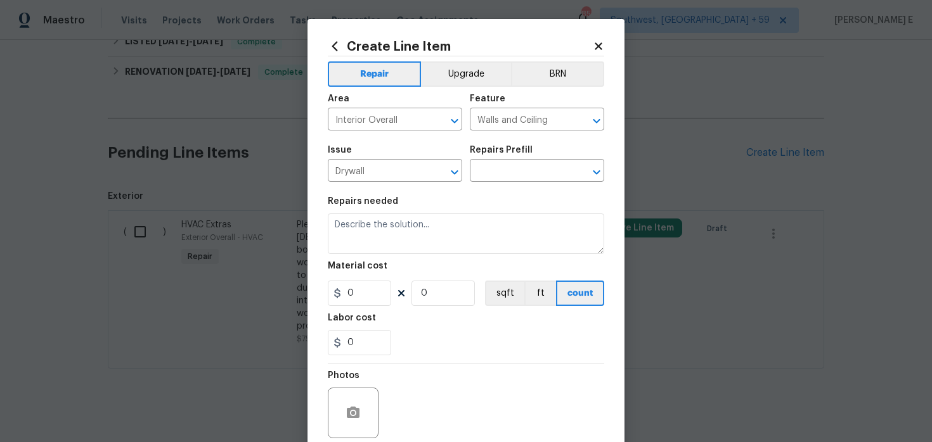
type input "Patch Hole In Ceiling $25.00"
type textarea "Prep/scrape all loose material from the damaged area; prime if needed. Patch th…"
type input "25"
type input "1"
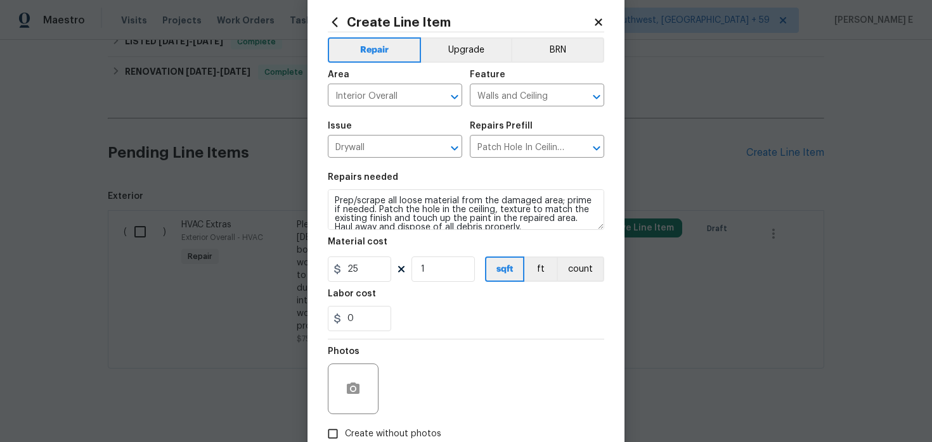
scroll to position [26, 0]
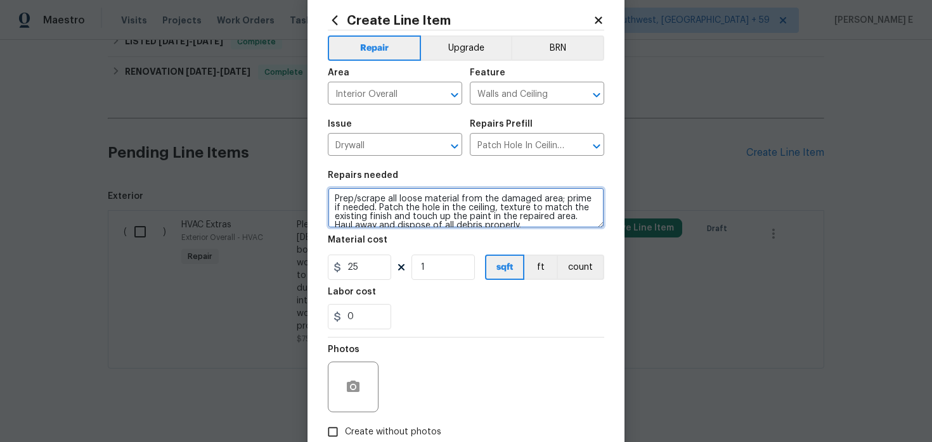
click at [399, 200] on textarea "Prep/scrape all loose material from the damaged area; prime if needed. Patch th…" at bounding box center [466, 208] width 276 height 41
paste textarea "lease investigate the report that the ceiling has 11 holes in it where someone …"
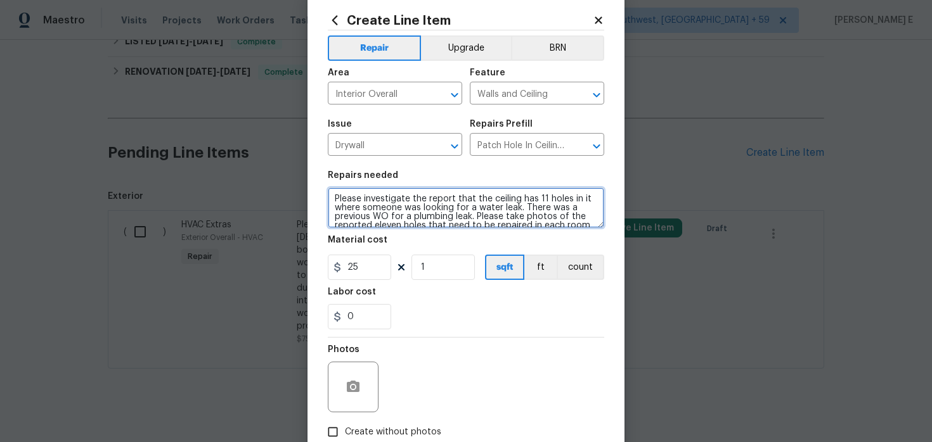
type textarea "Please investigate the report that the ceiling has 11 holes in it where someone…"
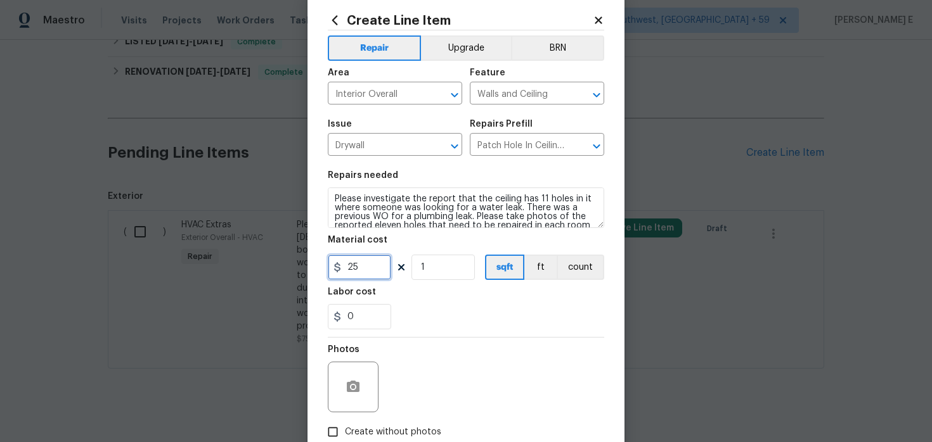
click at [350, 269] on input "25" at bounding box center [359, 267] width 63 height 25
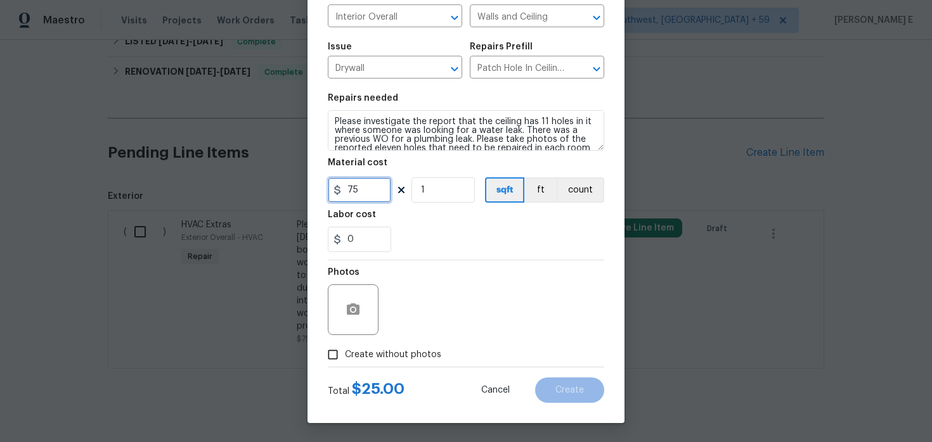
type input "75"
click at [360, 353] on span "Create without photos" at bounding box center [393, 355] width 96 height 13
click at [345, 353] on input "Create without photos" at bounding box center [333, 355] width 24 height 24
checkbox input "true"
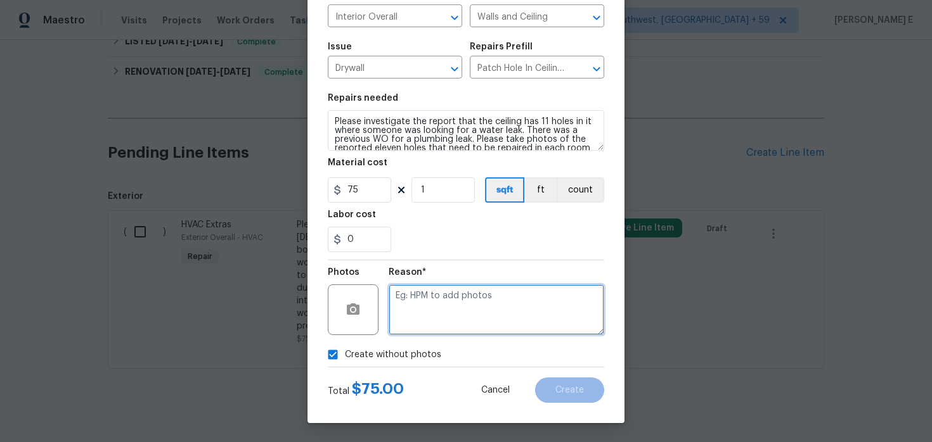
click at [444, 303] on textarea at bounding box center [495, 310] width 215 height 51
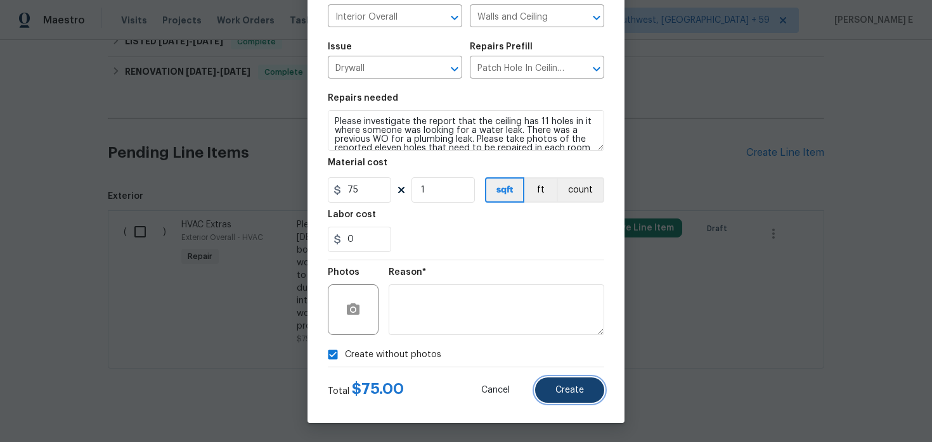
click at [584, 385] on button "Create" at bounding box center [569, 390] width 69 height 25
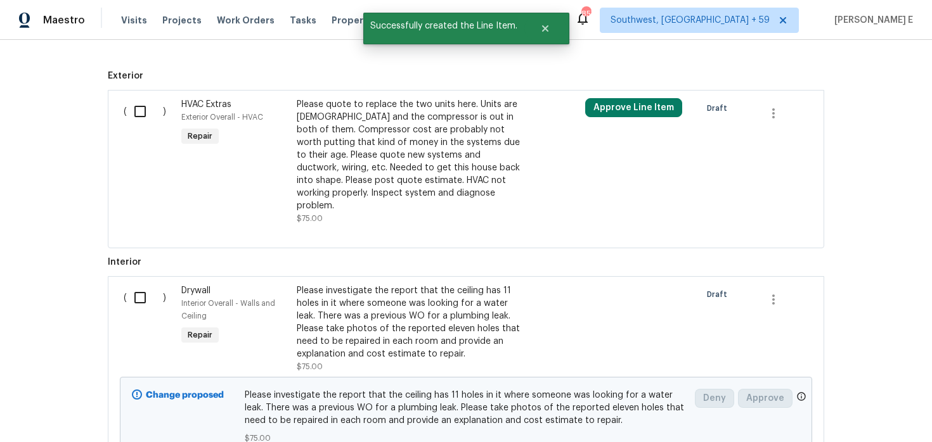
scroll to position [645, 0]
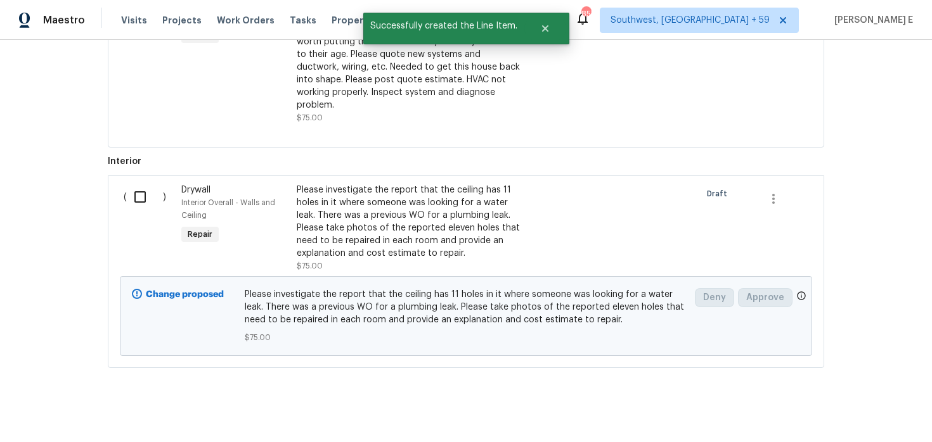
click at [144, 193] on input "checkbox" at bounding box center [145, 197] width 36 height 27
checkbox input "true"
click at [846, 412] on span "Create Work Order" at bounding box center [859, 411] width 84 height 16
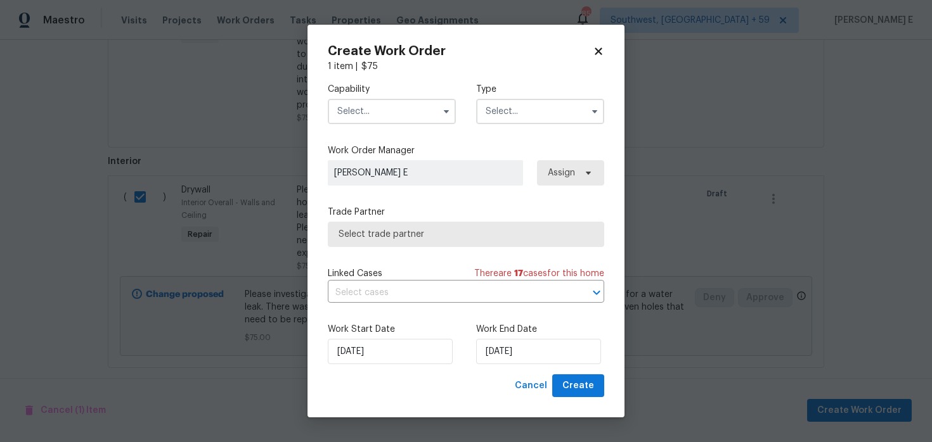
click at [383, 121] on input "text" at bounding box center [392, 111] width 128 height 25
click at [382, 113] on input "text" at bounding box center [392, 111] width 128 height 25
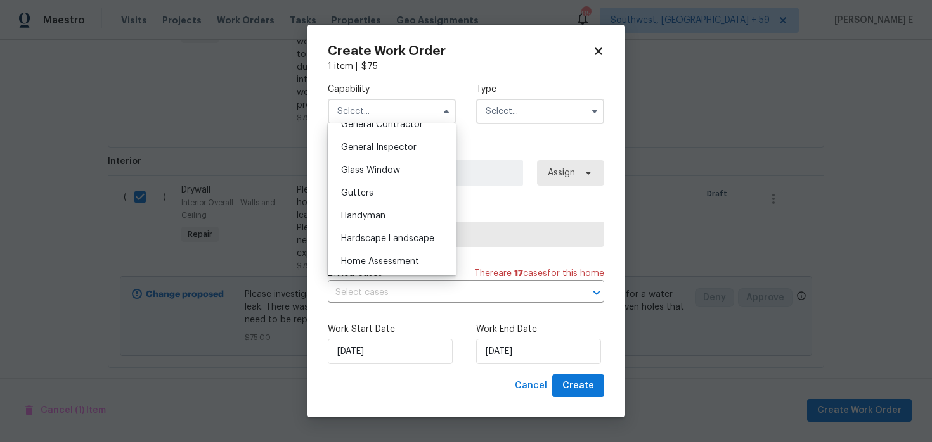
scroll to position [620, 0]
click at [373, 207] on div "Handyman" at bounding box center [392, 214] width 122 height 23
type input "Handyman"
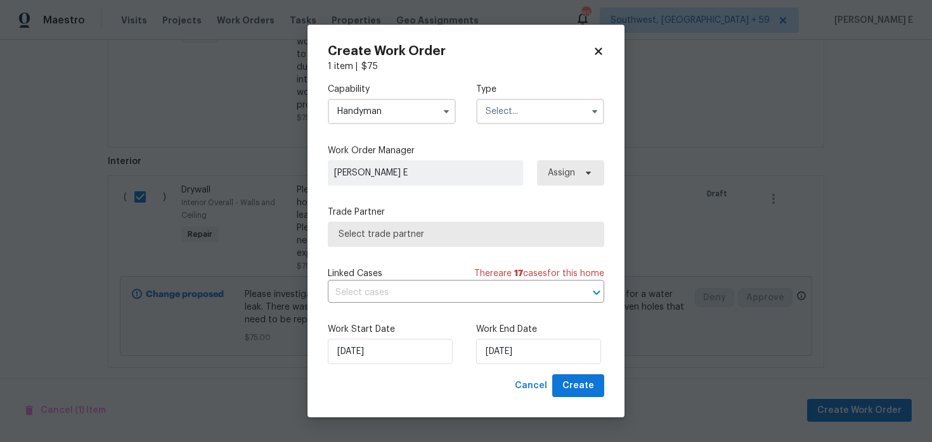
click at [552, 111] on input "text" at bounding box center [540, 111] width 128 height 25
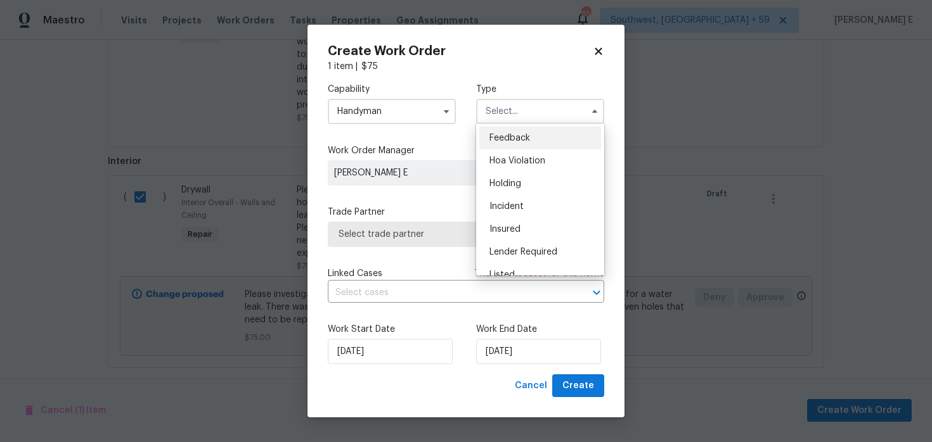
click at [529, 134] on span "Feedback" at bounding box center [509, 138] width 41 height 9
type input "Feedback"
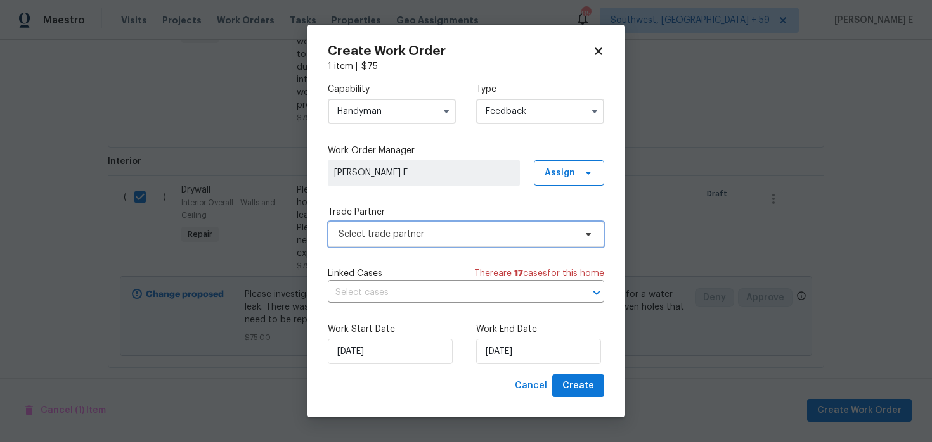
click at [365, 232] on span "Select trade partner" at bounding box center [456, 234] width 236 height 13
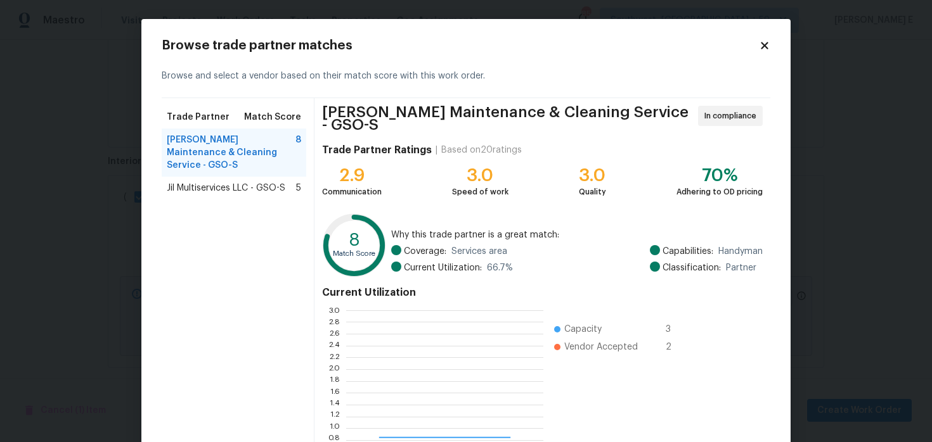
scroll to position [177, 197]
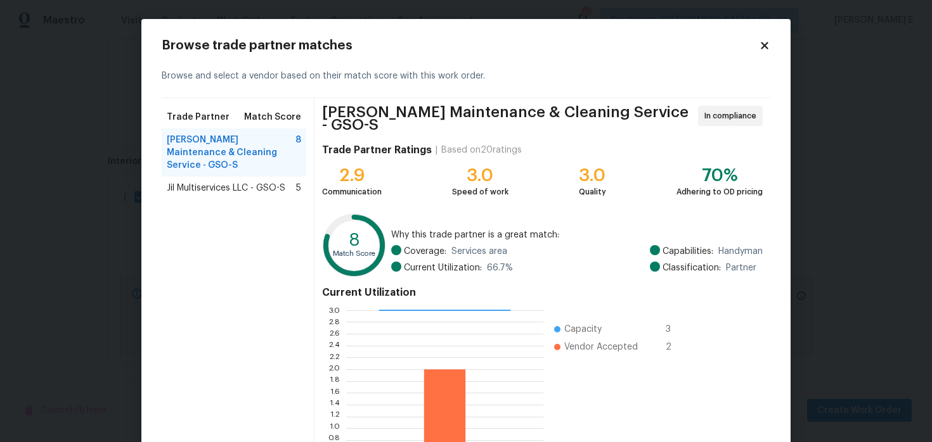
click at [762, 49] on icon at bounding box center [764, 45] width 7 height 7
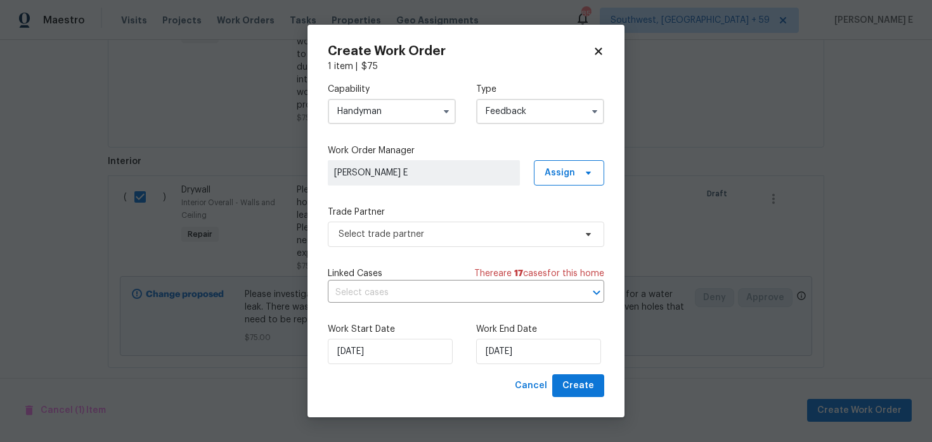
click at [439, 117] on span at bounding box center [446, 111] width 19 height 19
click at [450, 112] on icon "button" at bounding box center [446, 111] width 10 height 10
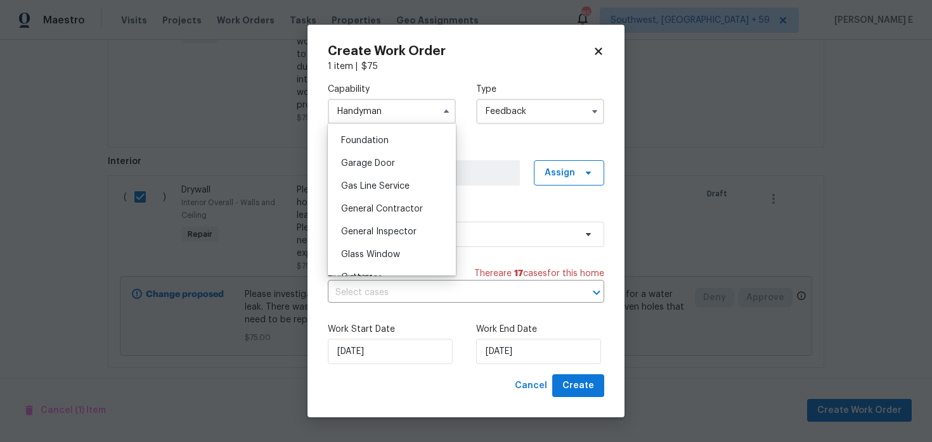
scroll to position [542, 0]
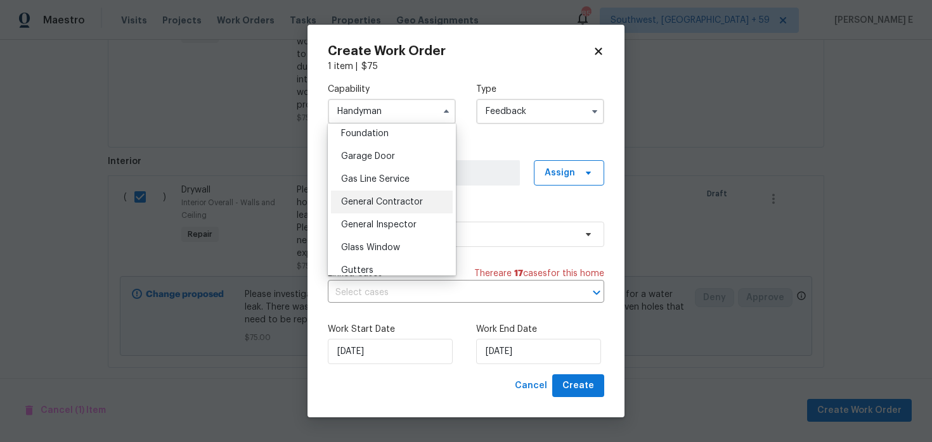
click at [402, 202] on span "General Contractor" at bounding box center [382, 202] width 82 height 9
type input "General Contractor"
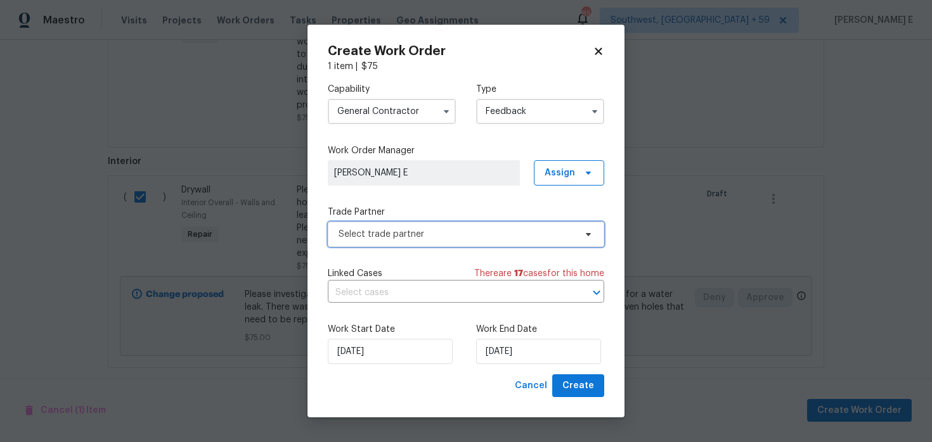
click at [435, 226] on span "Select trade partner" at bounding box center [466, 234] width 276 height 25
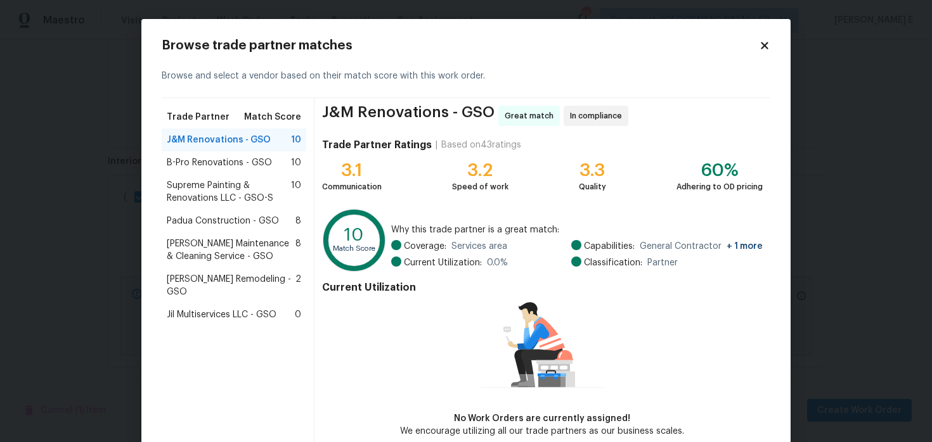
click at [272, 217] on span "Padua Construction - GSO" at bounding box center [223, 221] width 112 height 13
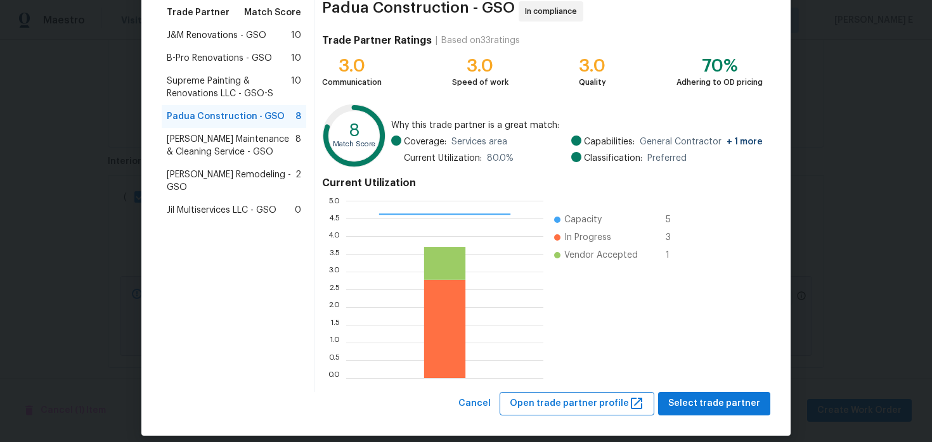
scroll to position [117, 0]
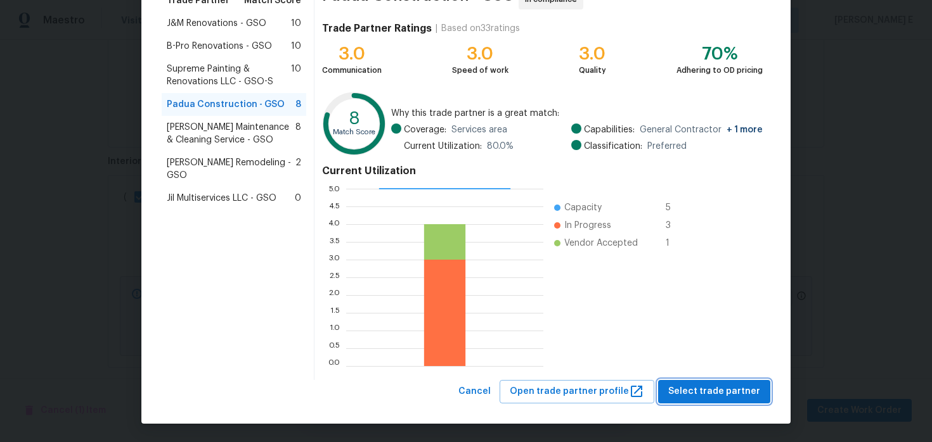
click at [691, 384] on span "Select trade partner" at bounding box center [714, 392] width 92 height 16
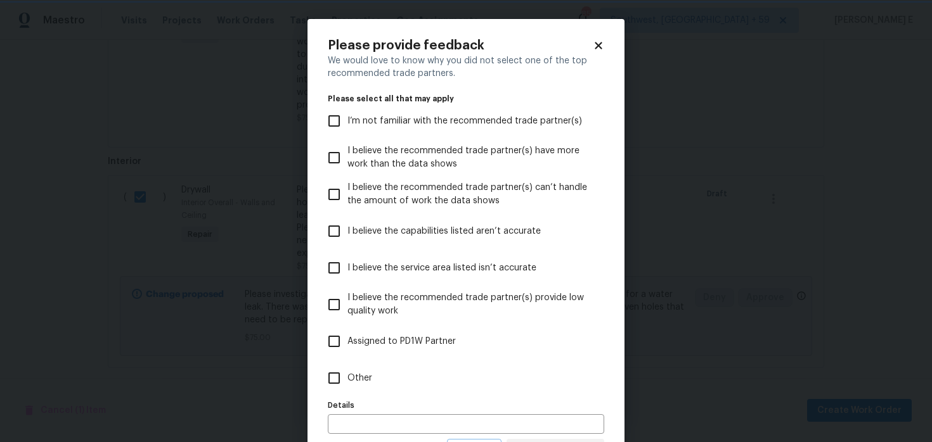
scroll to position [0, 0]
click at [435, 370] on label "Other" at bounding box center [457, 378] width 273 height 37
click at [347, 370] on input "Other" at bounding box center [334, 378] width 27 height 27
checkbox input "true"
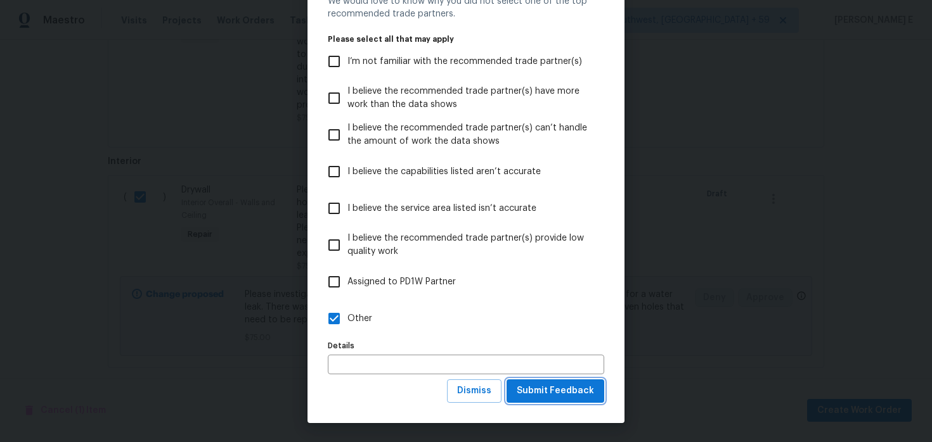
click at [560, 390] on span "Submit Feedback" at bounding box center [555, 391] width 77 height 16
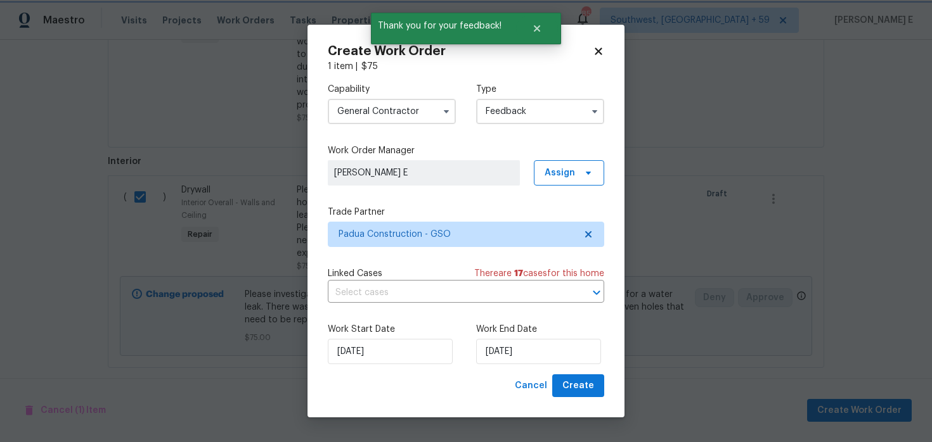
scroll to position [0, 0]
click at [462, 359] on div "Work Start Date 22/08/2025 Work End Date 22/08/2025" at bounding box center [466, 343] width 276 height 61
click at [498, 352] on input "22/08/2025" at bounding box center [538, 351] width 125 height 25
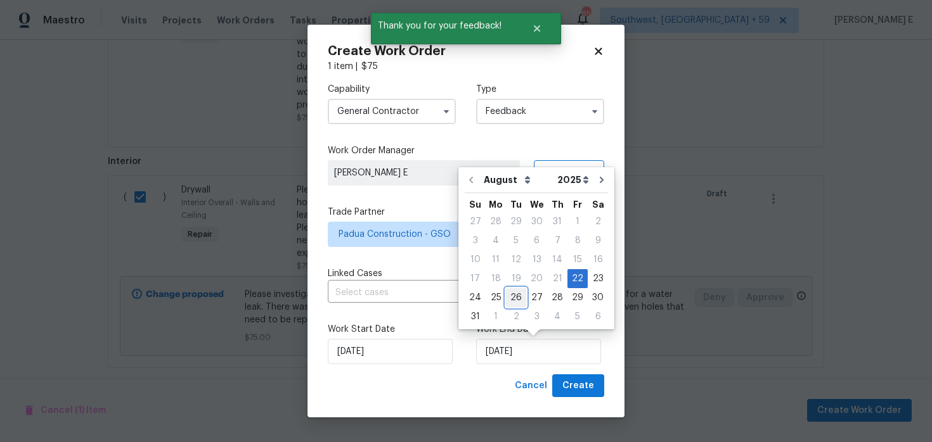
click at [510, 302] on div "26" at bounding box center [516, 298] width 20 height 18
type input "26/08/2025"
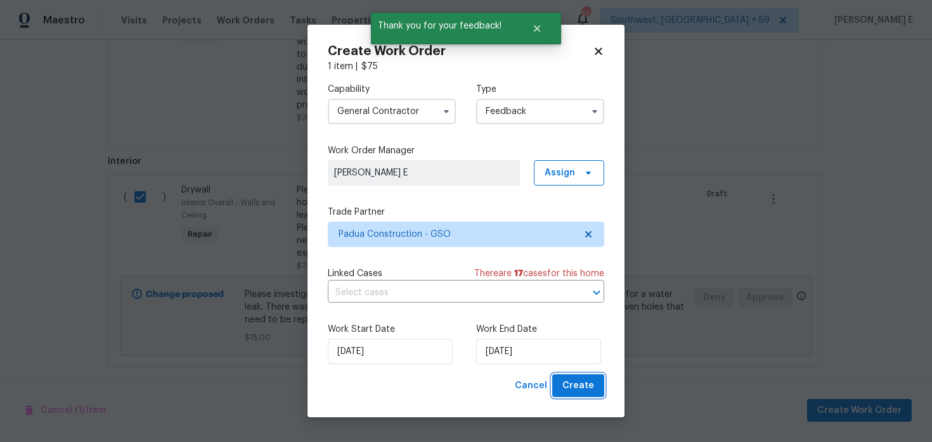
click at [588, 390] on span "Create" at bounding box center [578, 386] width 32 height 16
checkbox input "false"
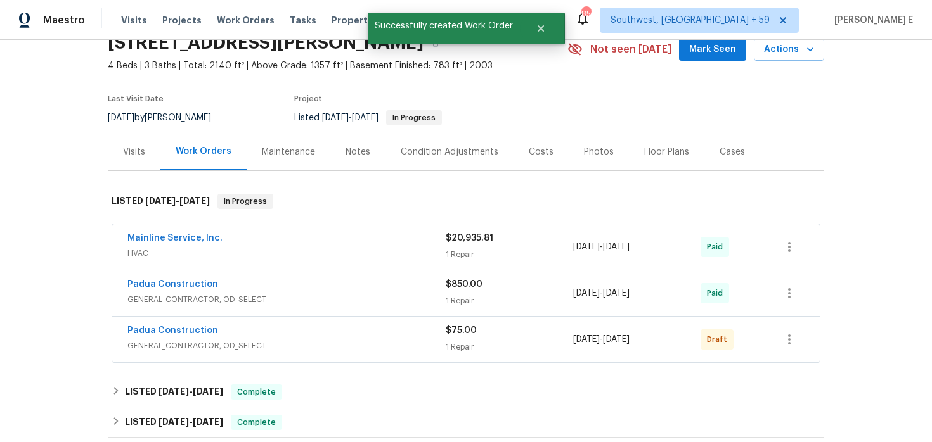
scroll to position [82, 0]
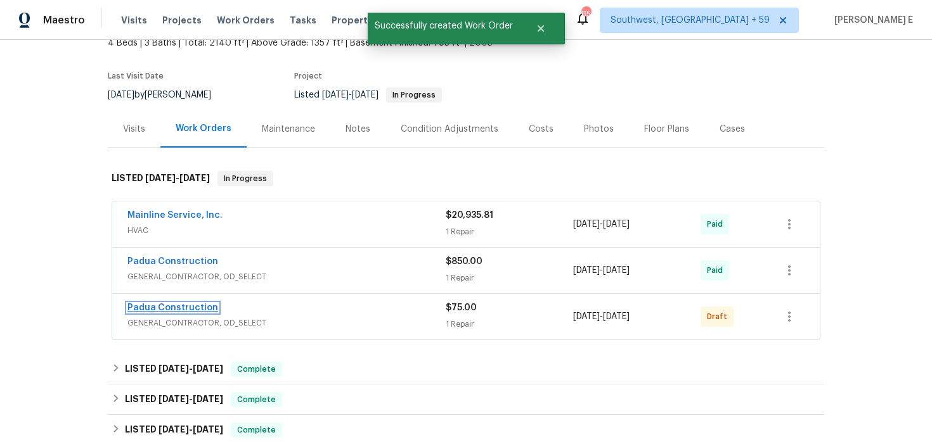
click at [167, 310] on link "Padua Construction" at bounding box center [172, 308] width 91 height 9
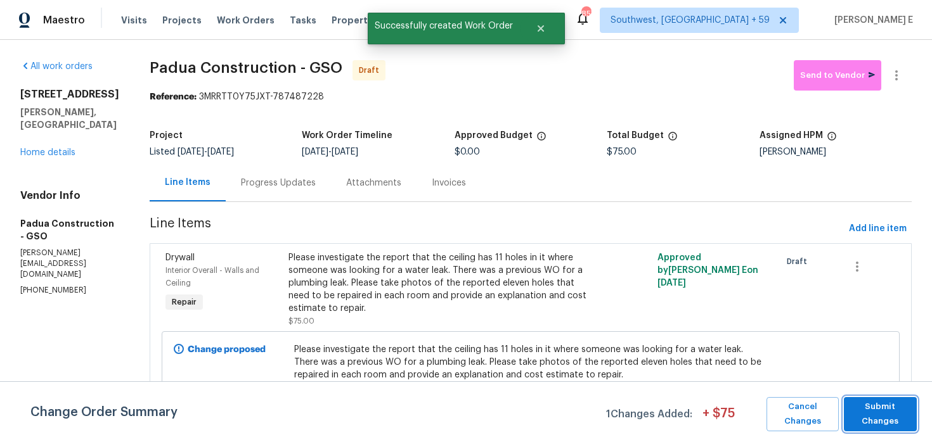
click at [874, 406] on span "Submit Changes" at bounding box center [880, 414] width 60 height 29
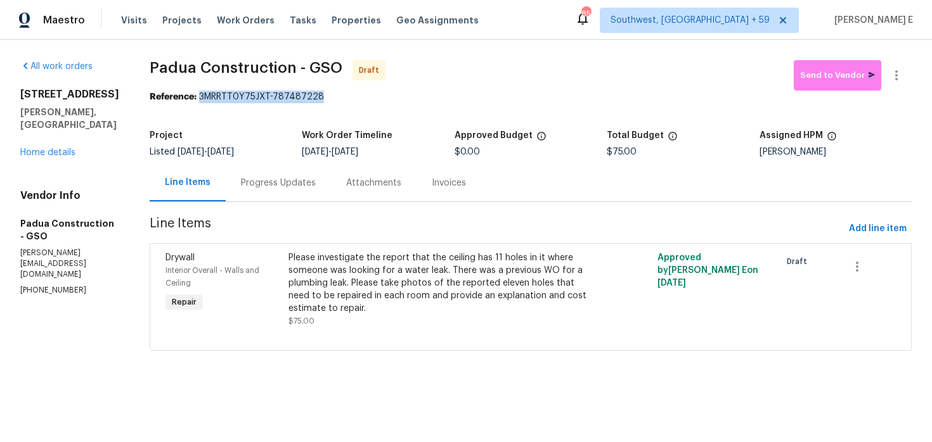
drag, startPoint x: 196, startPoint y: 98, endPoint x: 319, endPoint y: 100, distance: 123.0
click at [319, 100] on div "Reference: 3MRRTT0Y75JXT-787487228" at bounding box center [531, 97] width 762 height 13
copy div "3MRRTT0Y75JXT-787487228"
click at [244, 183] on div "Progress Updates" at bounding box center [278, 183] width 75 height 13
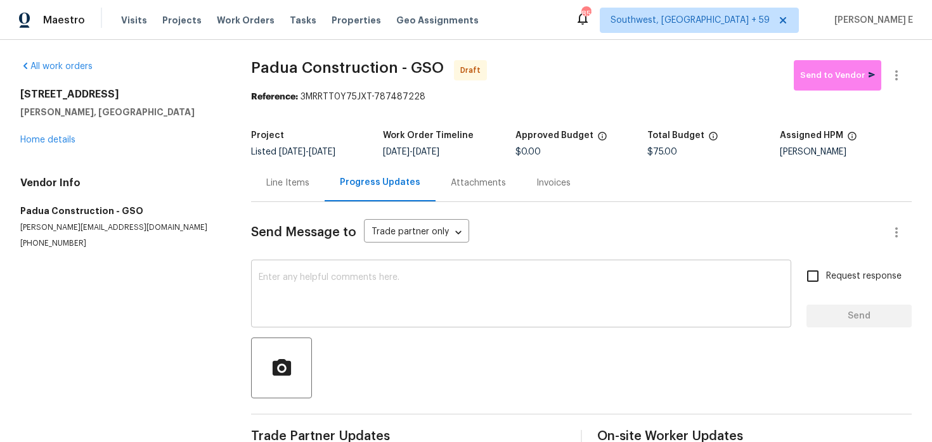
click at [401, 290] on textarea at bounding box center [521, 295] width 525 height 44
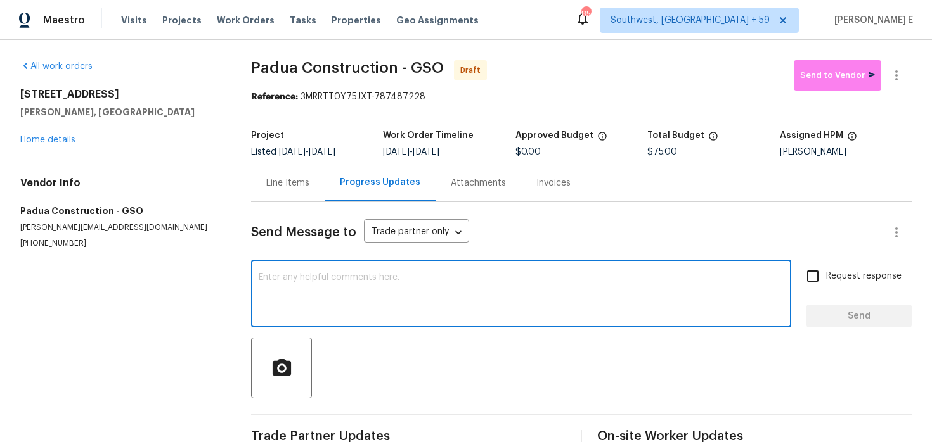
paste textarea "Hi this is Keerthana with Opendoor. I’m confirming you received the WO for the …"
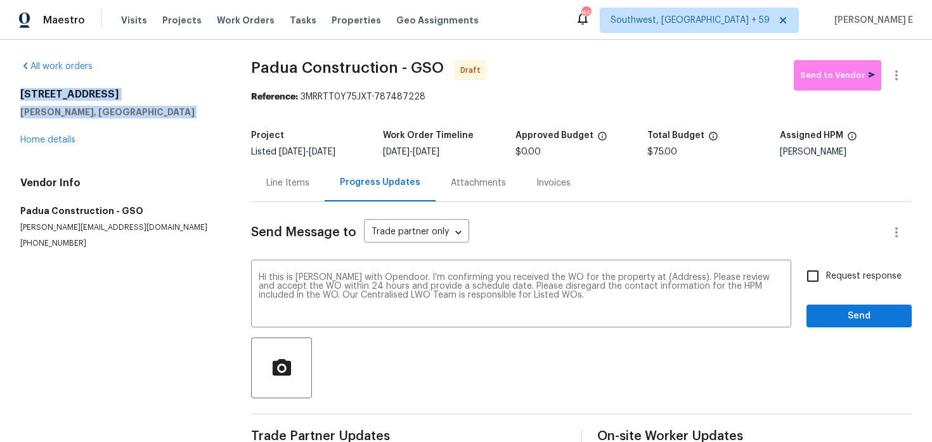
drag, startPoint x: 18, startPoint y: 95, endPoint x: 106, endPoint y: 119, distance: 90.7
click at [106, 119] on div "All work orders 6321 Hibiscus Ct Whitsett, NC 27377 Home details Vendor Info Pa…" at bounding box center [466, 255] width 932 height 431
copy div "6321 Hibiscus Ct Whitsett, NC 27377"
click at [666, 279] on textarea "Hi this is Keerthana with Opendoor. I’m confirming you received the WO for the …" at bounding box center [521, 295] width 525 height 44
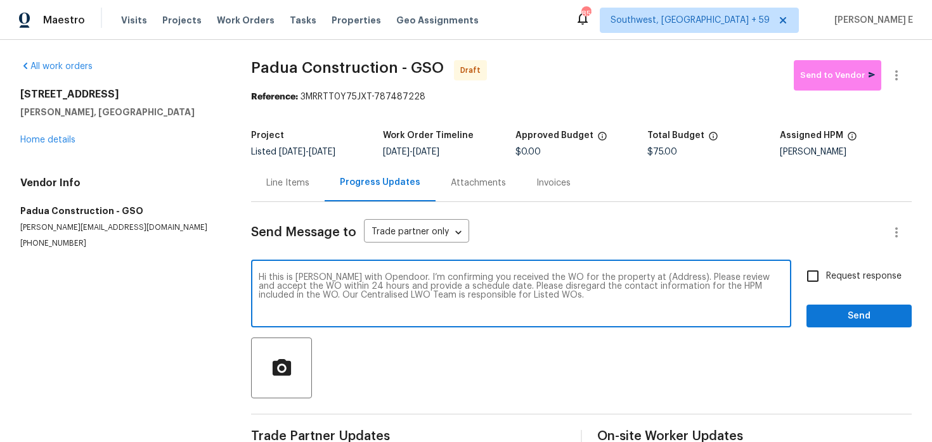
click at [666, 279] on textarea "Hi this is Keerthana with Opendoor. I’m confirming you received the WO for the …" at bounding box center [521, 295] width 525 height 44
paste textarea "6321 Hibiscus Ct Whitsett, NC 27377"
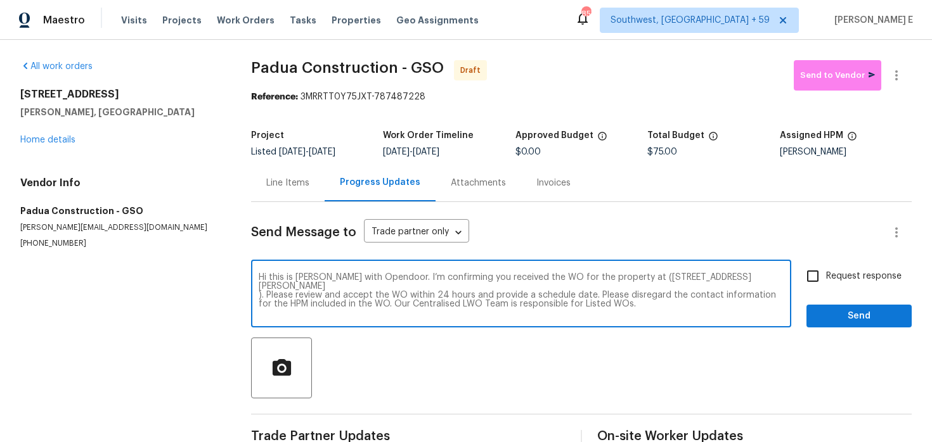
type textarea "Hi this is Keerthana with Opendoor. I’m confirming you received the WO for the …"
click at [859, 295] on div "Request response Send" at bounding box center [858, 295] width 105 height 65
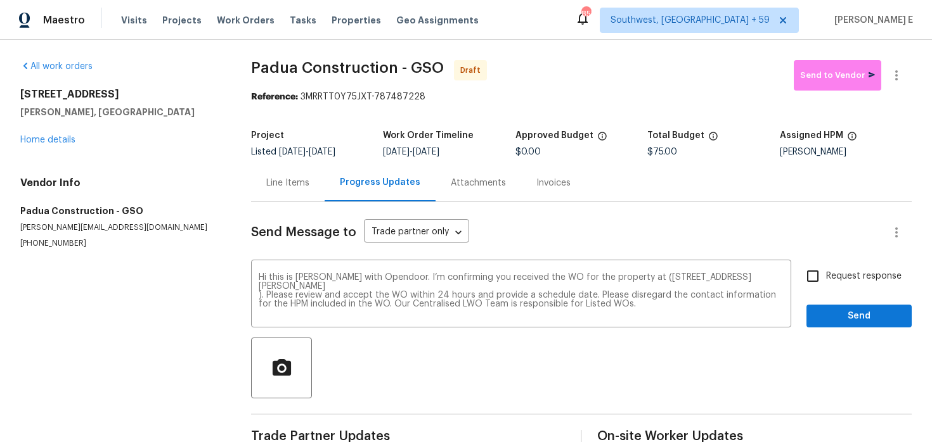
click at [863, 274] on span "Request response" at bounding box center [863, 276] width 75 height 13
click at [826, 274] on input "Request response" at bounding box center [812, 276] width 27 height 27
checkbox input "true"
click at [862, 317] on span "Send" at bounding box center [858, 317] width 85 height 16
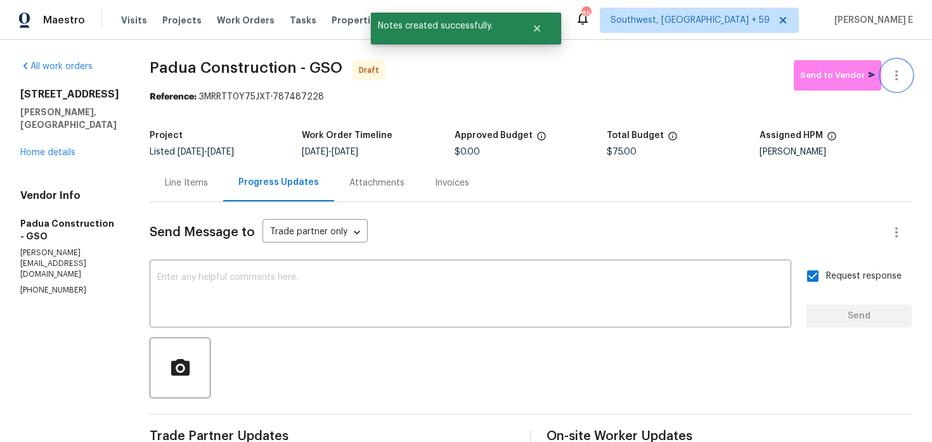
click at [894, 78] on icon "button" at bounding box center [896, 75] width 15 height 15
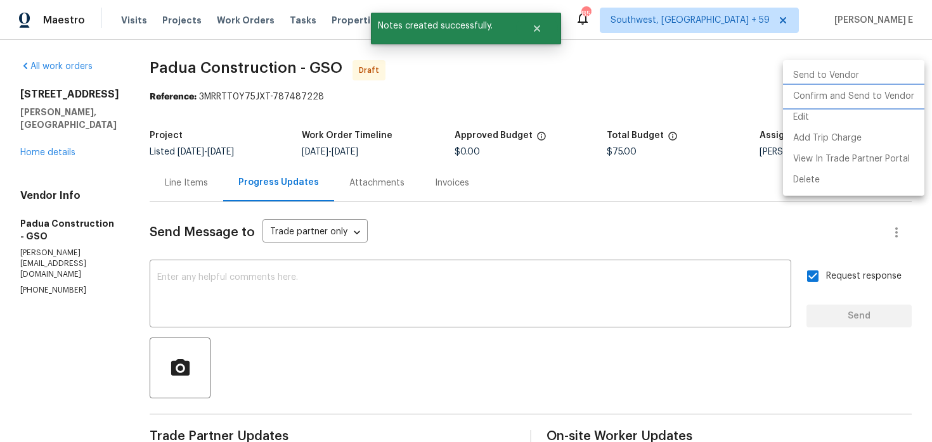
click at [821, 100] on li "Confirm and Send to Vendor" at bounding box center [853, 96] width 141 height 21
click at [501, 108] on div at bounding box center [466, 221] width 932 height 442
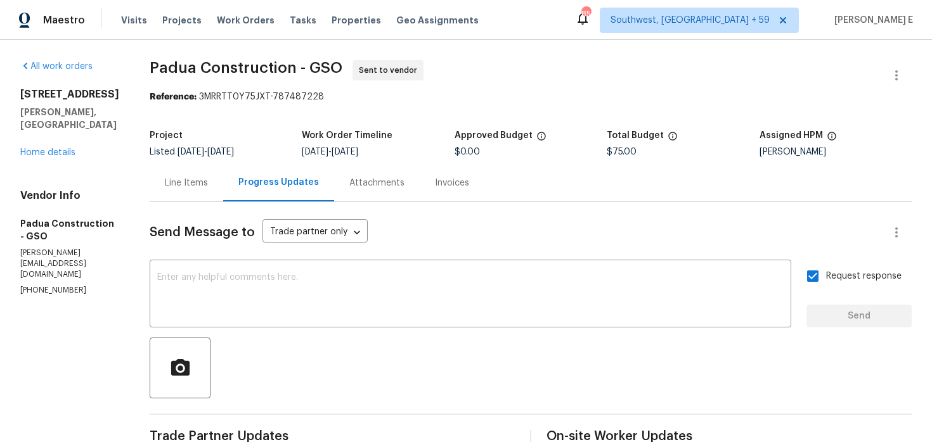
click at [173, 98] on b "Reference:" at bounding box center [173, 97] width 47 height 9
drag, startPoint x: 148, startPoint y: 69, endPoint x: 287, endPoint y: 66, distance: 139.5
click at [287, 66] on span "Padua Construction - GSO" at bounding box center [246, 67] width 193 height 15
copy span "Padua Construction"
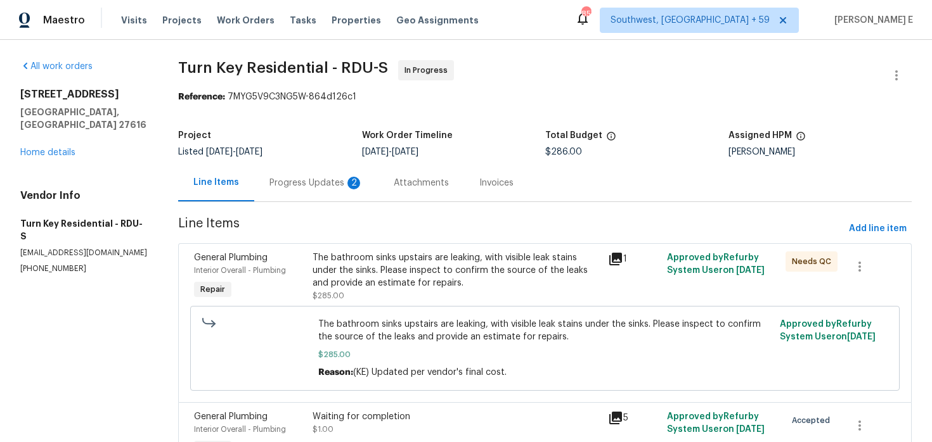
click at [346, 176] on div "Progress Updates 2" at bounding box center [316, 182] width 124 height 37
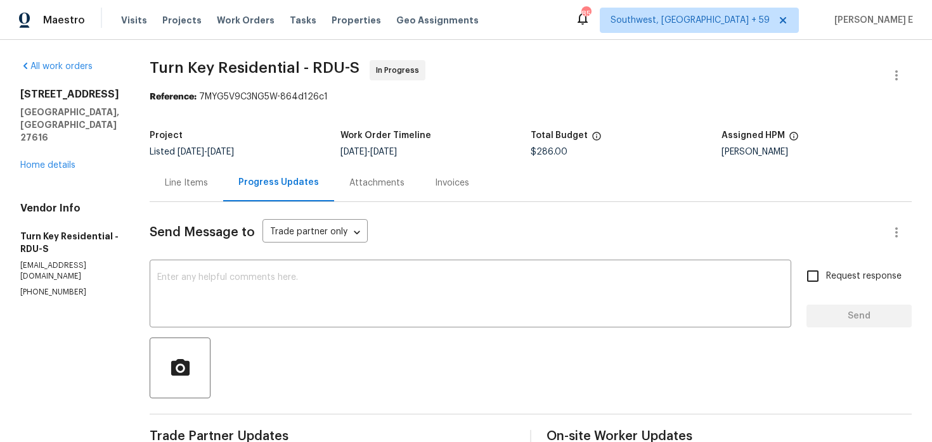
click at [202, 181] on div "Line Items" at bounding box center [186, 183] width 43 height 13
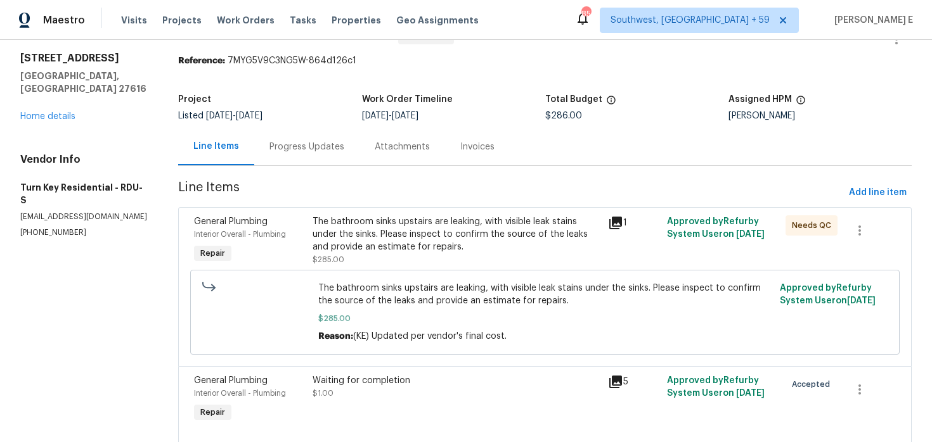
scroll to position [39, 0]
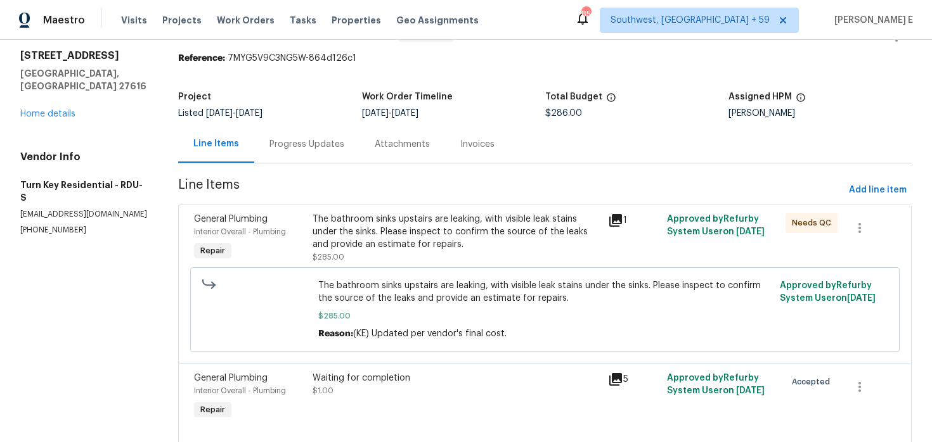
click at [429, 240] on div "The bathroom sinks upstairs are leaking, with visible leak stains under the sin…" at bounding box center [456, 232] width 288 height 38
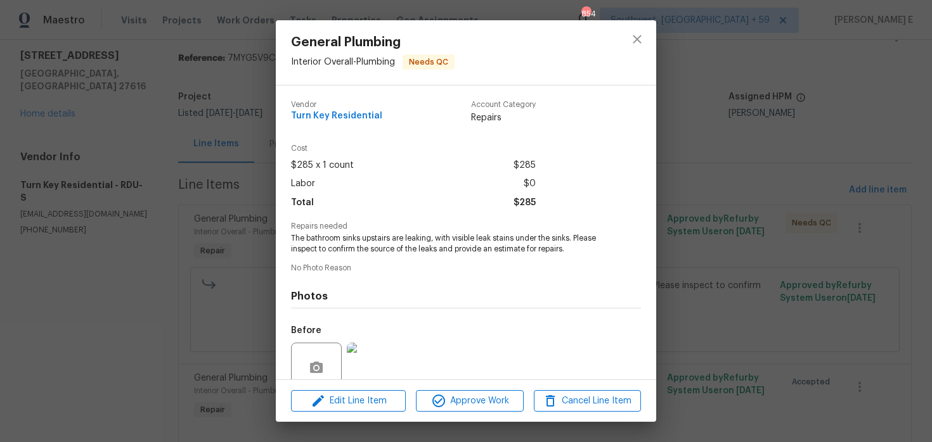
scroll to position [109, 0]
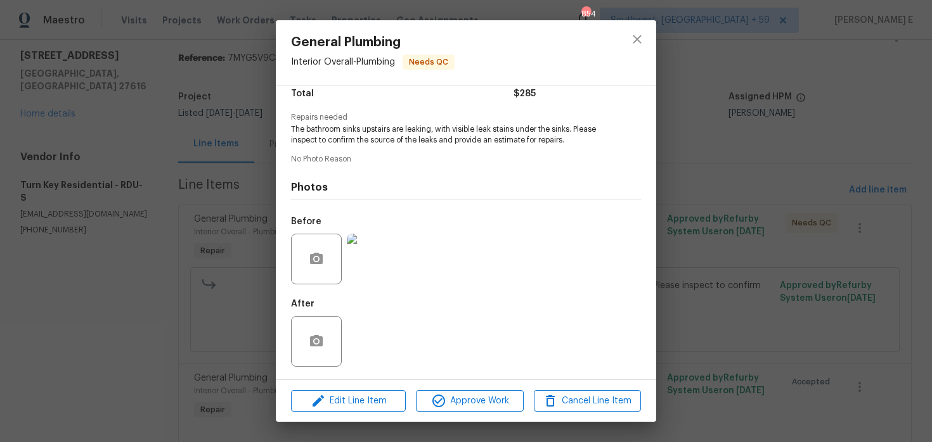
click at [176, 317] on div "General Plumbing Interior Overall - Plumbing Needs QC Vendor Turn Key Residenti…" at bounding box center [466, 221] width 932 height 442
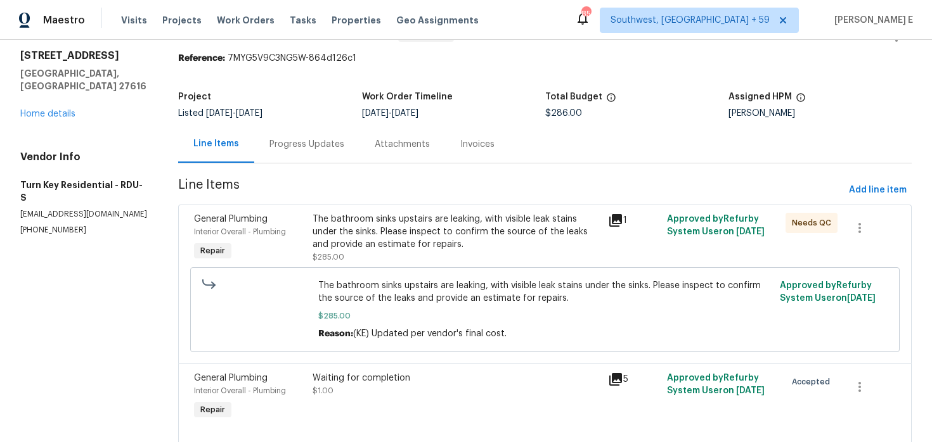
scroll to position [79, 0]
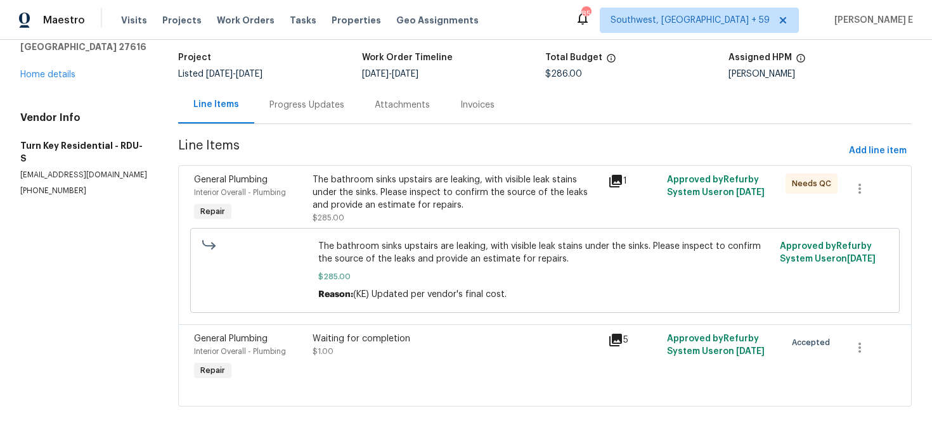
click at [373, 319] on div "General Plumbing Interior Overall - Plumbing Repair The bathroom sinks upstairs…" at bounding box center [544, 244] width 733 height 159
click at [361, 356] on div "Waiting for completion $1.00" at bounding box center [456, 345] width 288 height 25
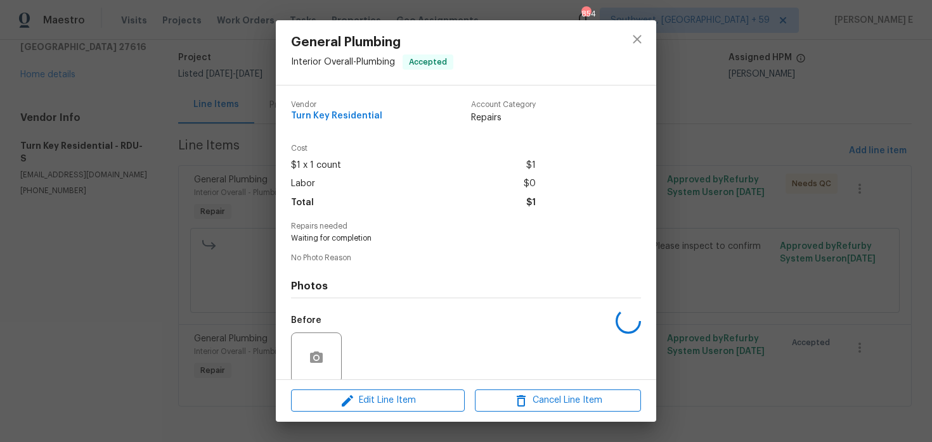
scroll to position [98, 0]
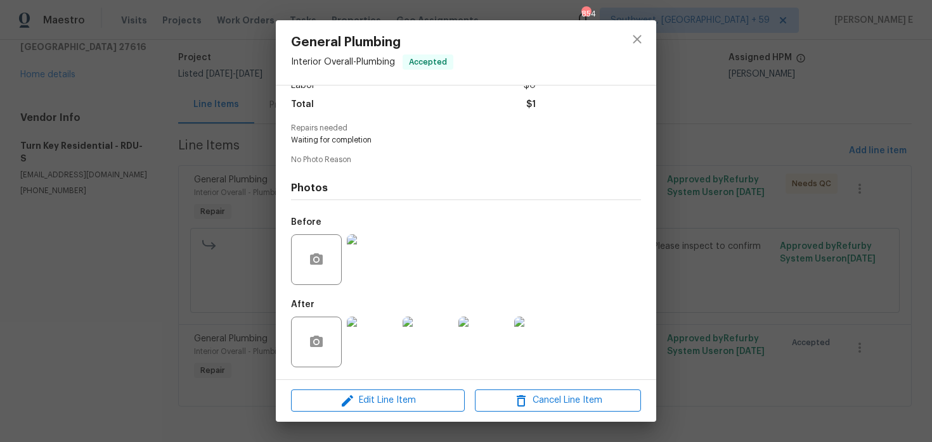
click at [360, 342] on img at bounding box center [372, 342] width 51 height 51
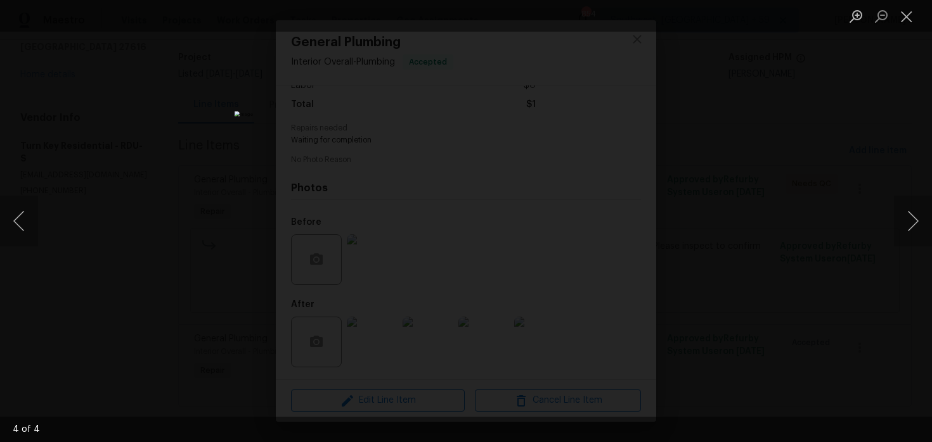
click at [767, 207] on div "Lightbox" at bounding box center [466, 221] width 932 height 442
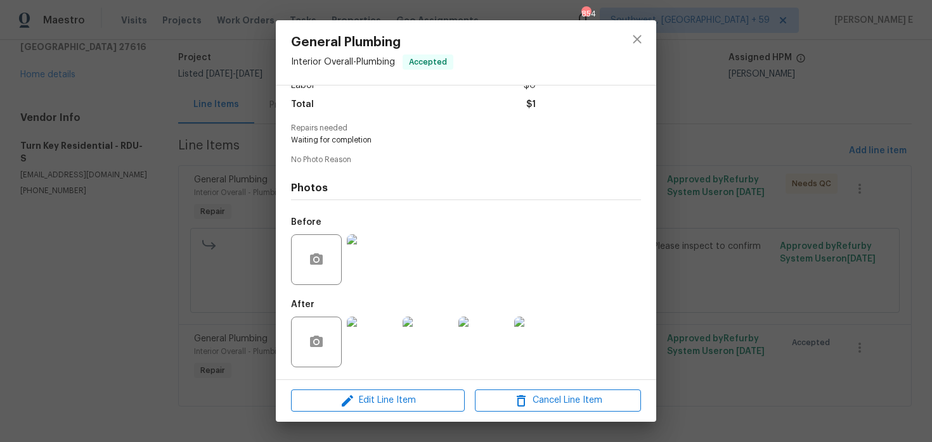
click at [767, 207] on div "General Plumbing Interior Overall - Plumbing Accepted Vendor Turn Key Residenti…" at bounding box center [466, 221] width 932 height 442
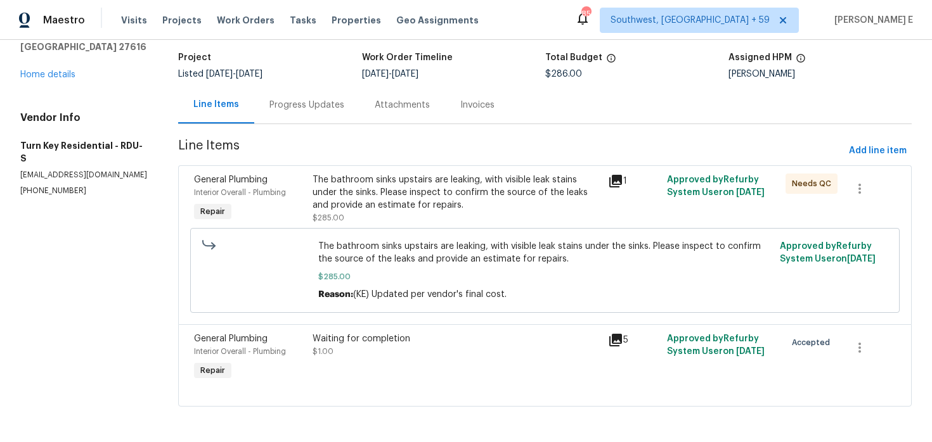
click at [309, 114] on div "Progress Updates" at bounding box center [306, 104] width 105 height 37
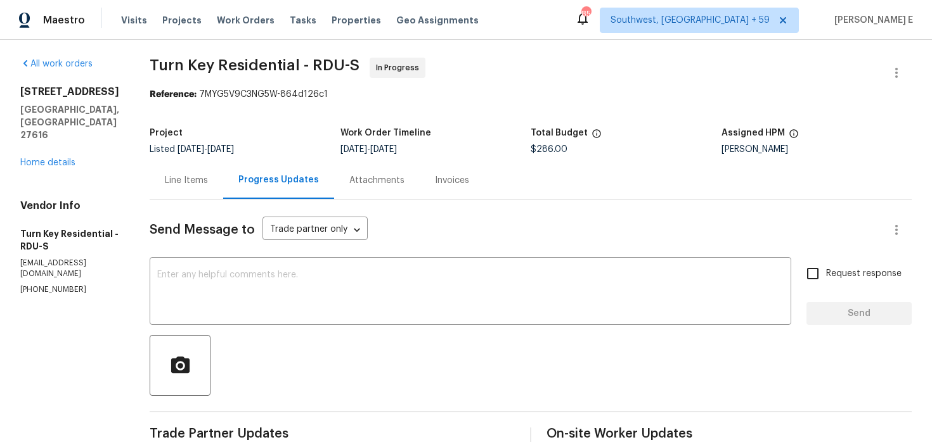
click at [223, 190] on div "Line Items" at bounding box center [187, 180] width 74 height 37
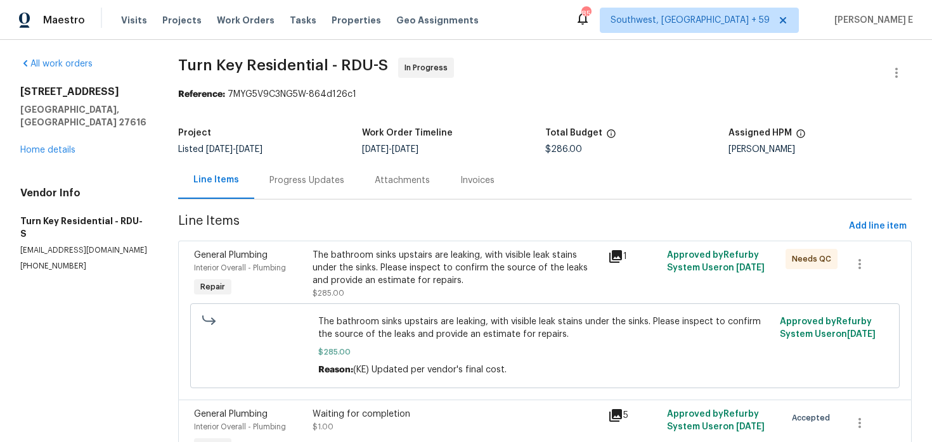
scroll to position [79, 0]
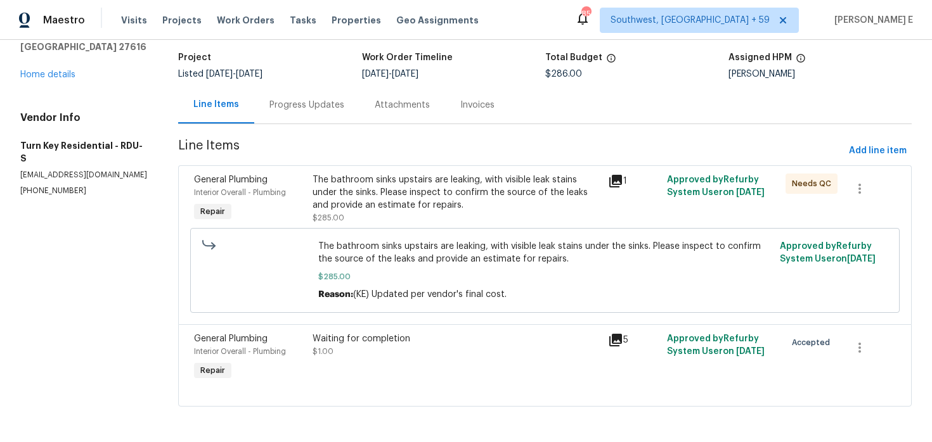
click at [294, 105] on div "Progress Updates" at bounding box center [306, 105] width 75 height 13
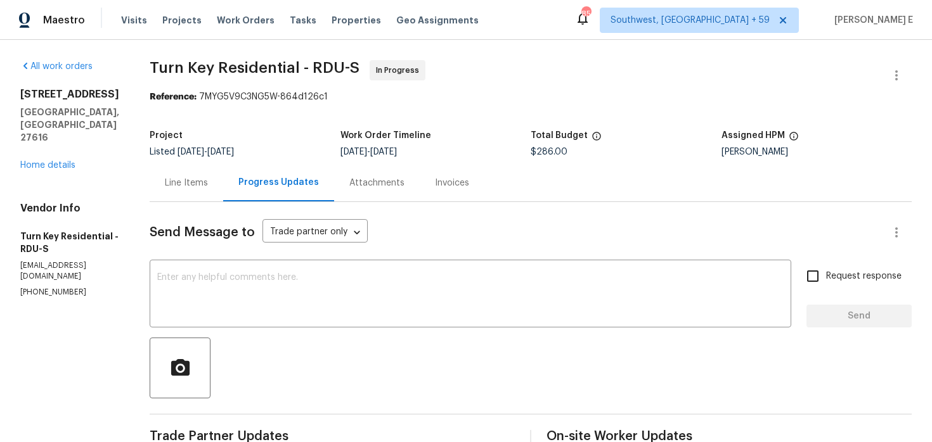
click at [312, 308] on textarea at bounding box center [470, 295] width 626 height 44
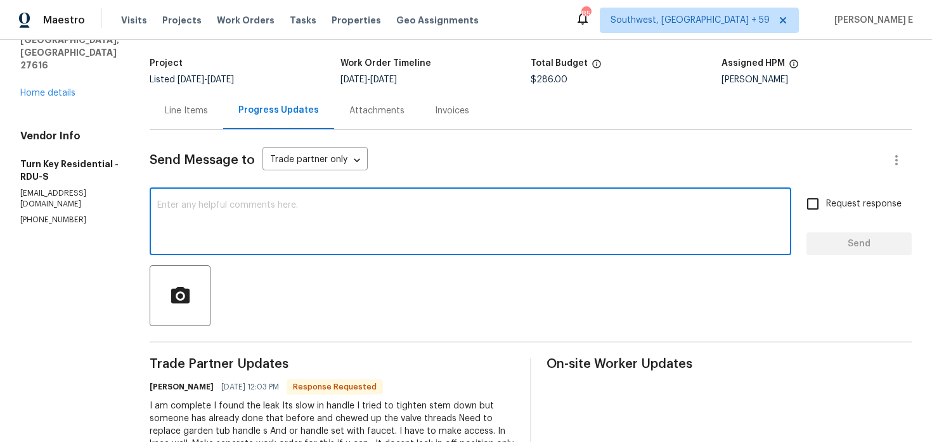
scroll to position [82, 0]
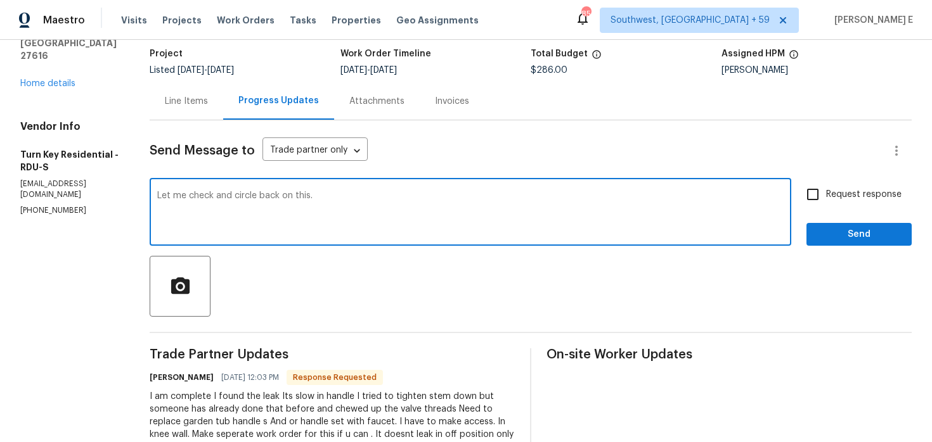
type textarea "Let me check and circle back on this."
click at [878, 236] on span "Send" at bounding box center [858, 235] width 85 height 16
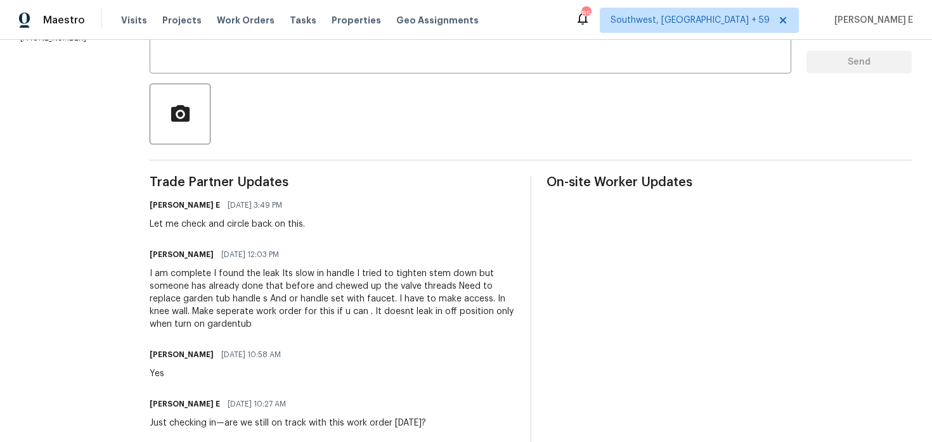
scroll to position [281, 0]
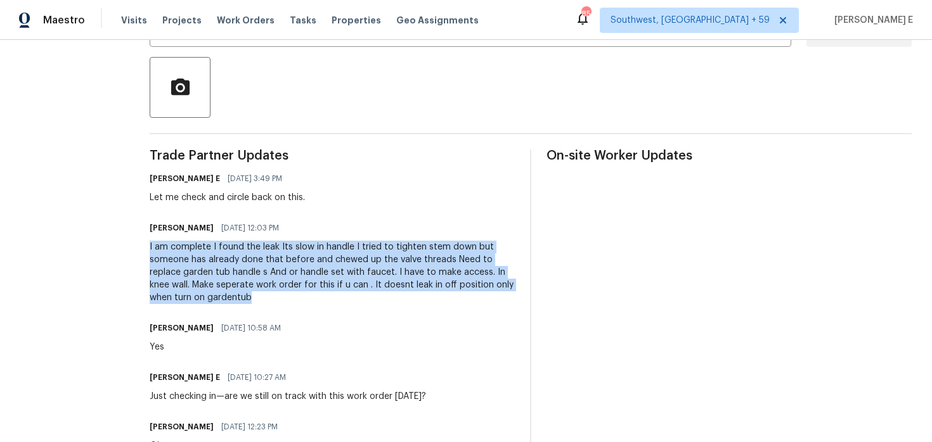
drag, startPoint x: 172, startPoint y: 244, endPoint x: 305, endPoint y: 302, distance: 144.5
click at [305, 302] on div "All work orders [STREET_ADDRESS] Home details Vendor Info Turn Key Residential …" at bounding box center [466, 377] width 932 height 1237
copy div "I am complete I found the leak Its slow in handle I tried to tighten stem down …"
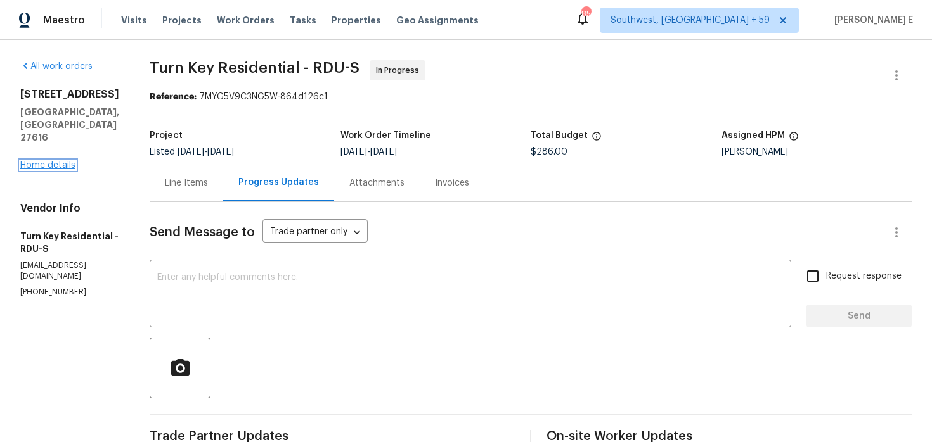
click at [67, 161] on link "Home details" at bounding box center [47, 165] width 55 height 9
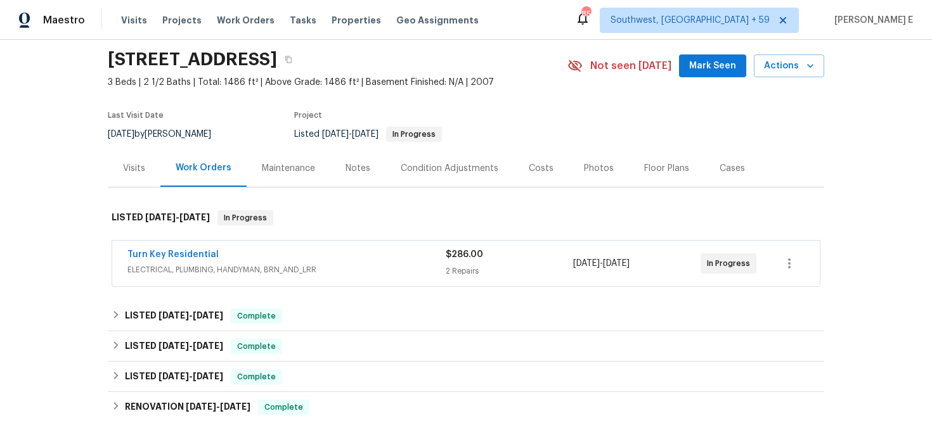
scroll to position [58, 0]
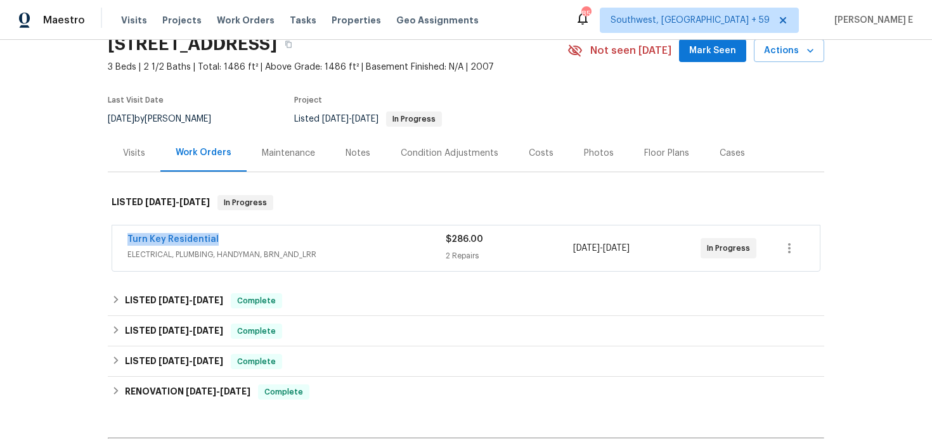
drag, startPoint x: 120, startPoint y: 240, endPoint x: 214, endPoint y: 240, distance: 93.8
click at [214, 240] on div "Turn Key Residential ELECTRICAL, PLUMBING, HANDYMAN, BRN_AND_LRR $286.00 2 Repa…" at bounding box center [465, 249] width 707 height 46
copy link "Turn Key Residential"
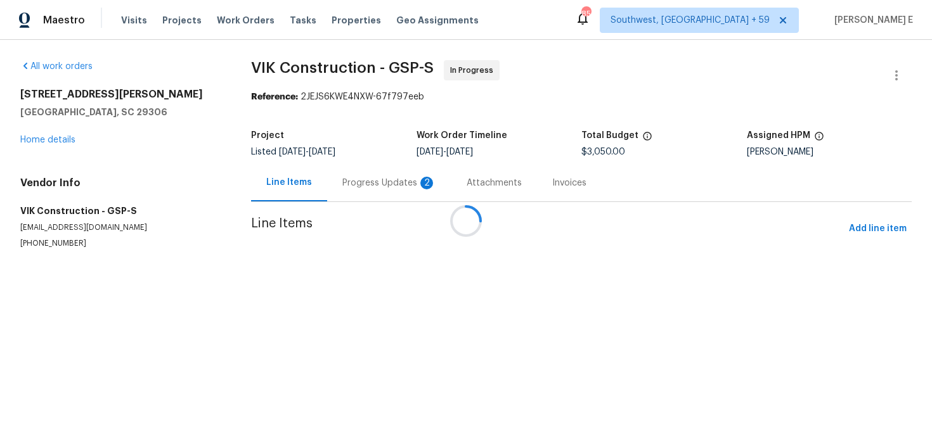
click at [353, 188] on div "Progress Updates 2" at bounding box center [389, 183] width 94 height 13
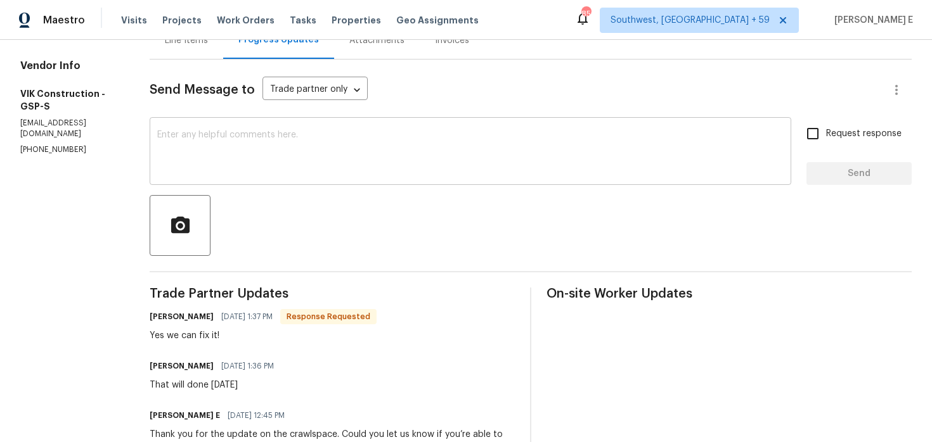
scroll to position [141, 0]
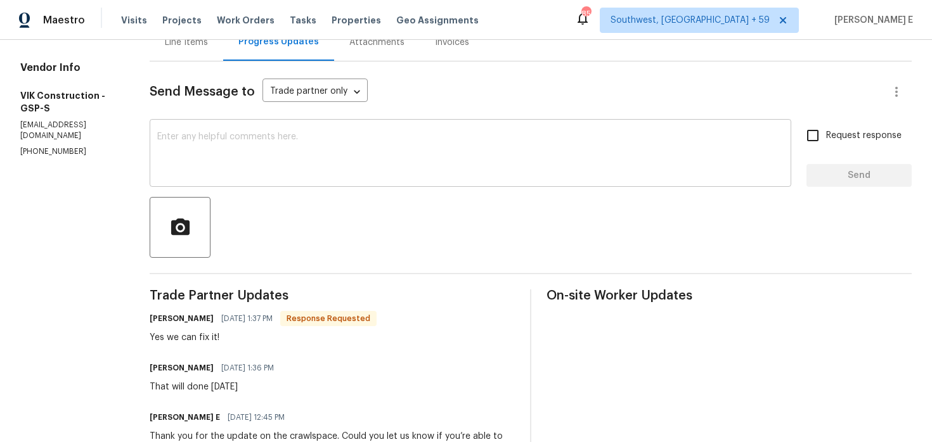
click at [359, 183] on div "x ​" at bounding box center [470, 154] width 641 height 65
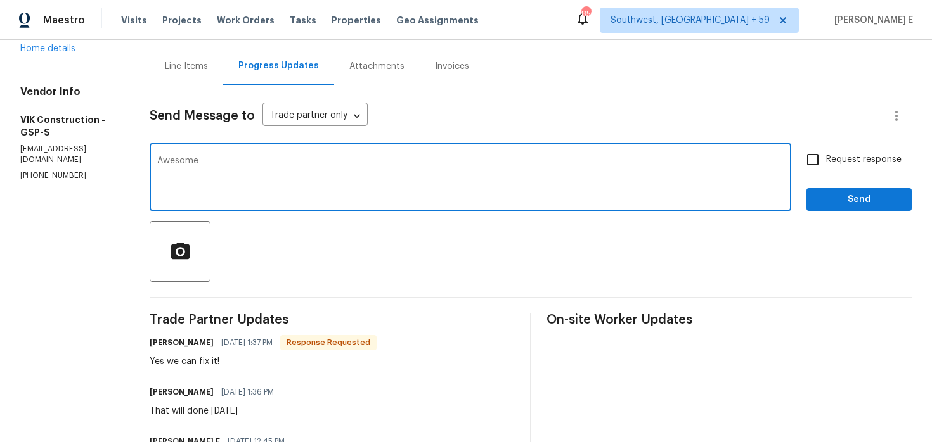
scroll to position [114, 0]
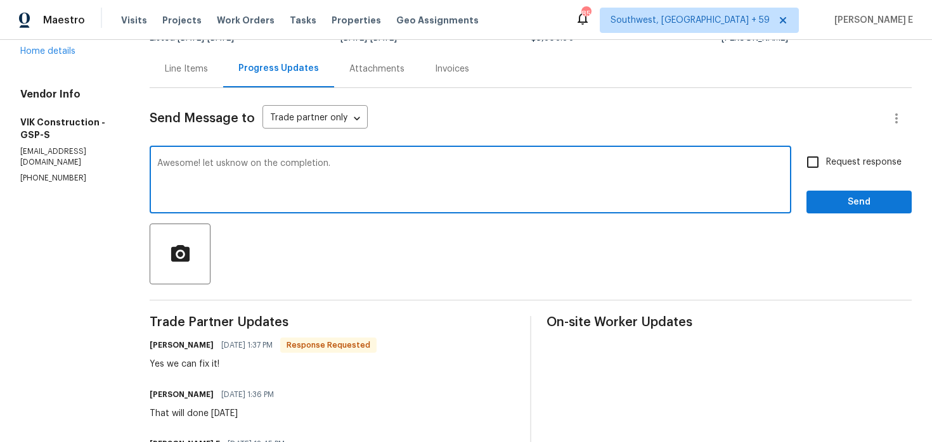
click at [247, 164] on textarea "Awesome! let usknow on the completion." at bounding box center [470, 181] width 626 height 44
click at [229, 164] on textarea "Awesome! let us know on the completion." at bounding box center [470, 181] width 626 height 44
type textarea "Awesome! Let us know on the completion."
click at [831, 158] on span "Request response" at bounding box center [863, 162] width 75 height 13
click at [826, 158] on input "Request response" at bounding box center [812, 162] width 27 height 27
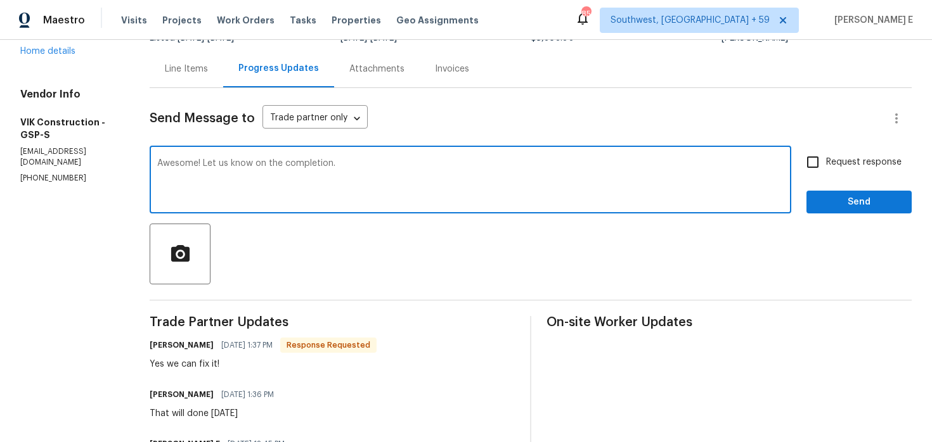
checkbox input "true"
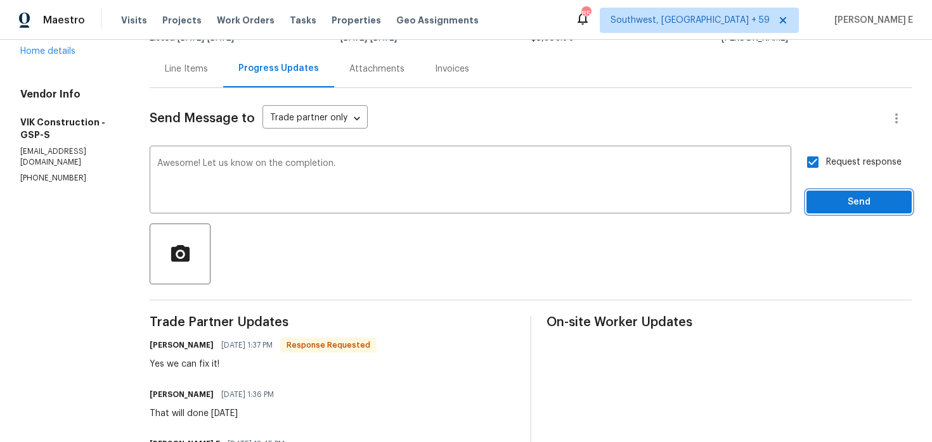
click at [823, 207] on span "Send" at bounding box center [858, 203] width 85 height 16
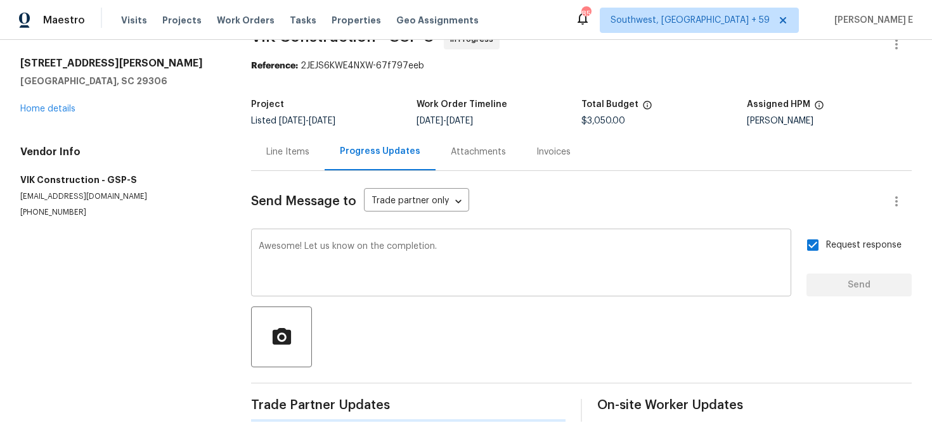
scroll to position [0, 0]
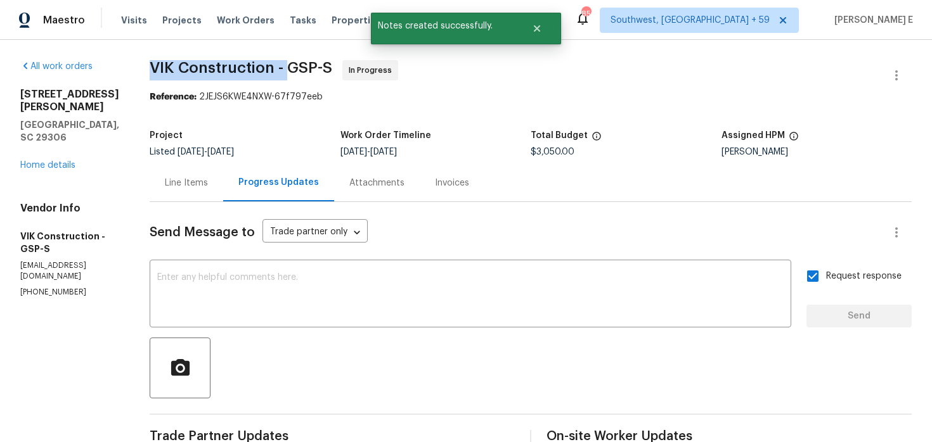
drag, startPoint x: 176, startPoint y: 68, endPoint x: 313, endPoint y: 70, distance: 137.5
click at [313, 70] on span "VIK Construction - GSP-S" at bounding box center [241, 67] width 183 height 15
copy span "VIK Construction -"
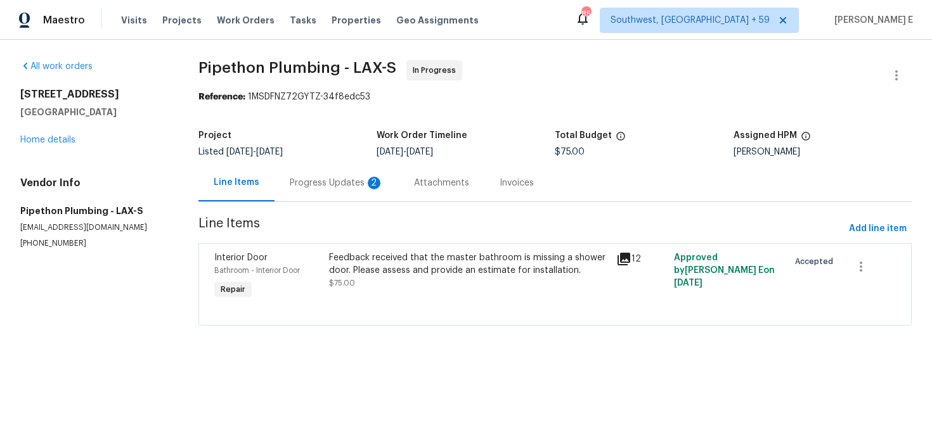
click at [334, 190] on div "Progress Updates 2" at bounding box center [336, 182] width 124 height 37
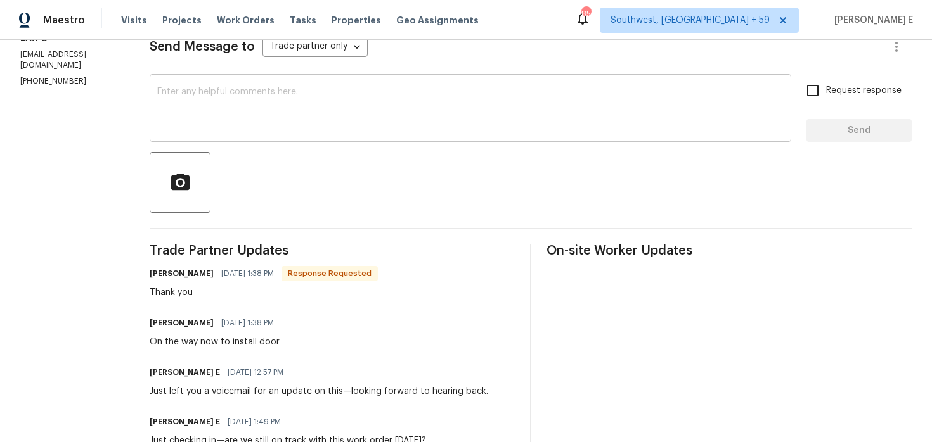
scroll to position [168, 0]
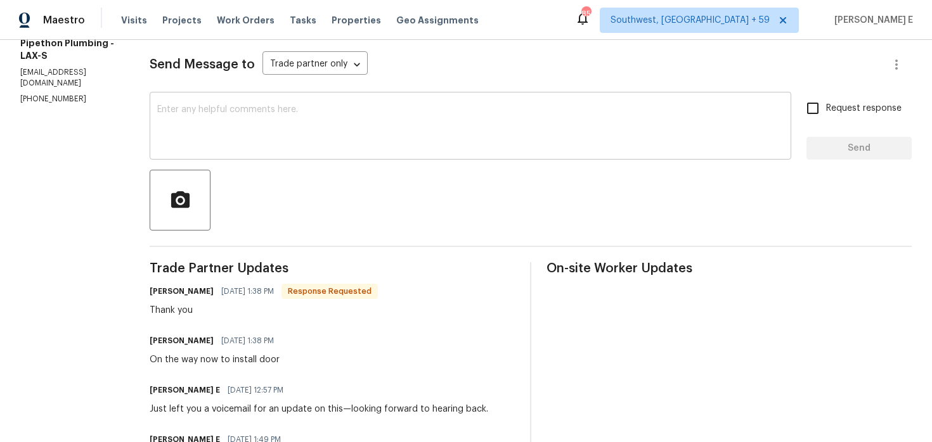
click at [445, 148] on textarea at bounding box center [470, 127] width 626 height 44
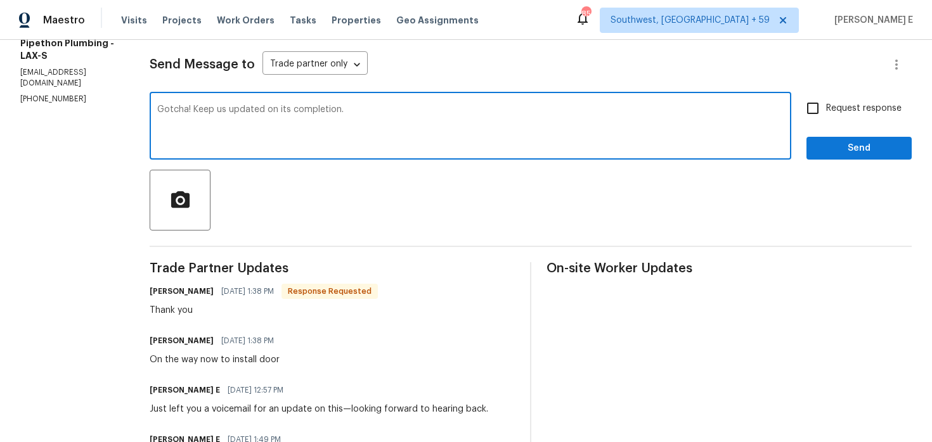
type textarea "Gotcha! Keep us updated on its completion."
click at [868, 109] on span "Request response" at bounding box center [863, 108] width 75 height 13
click at [826, 109] on input "Request response" at bounding box center [812, 108] width 27 height 27
checkbox input "true"
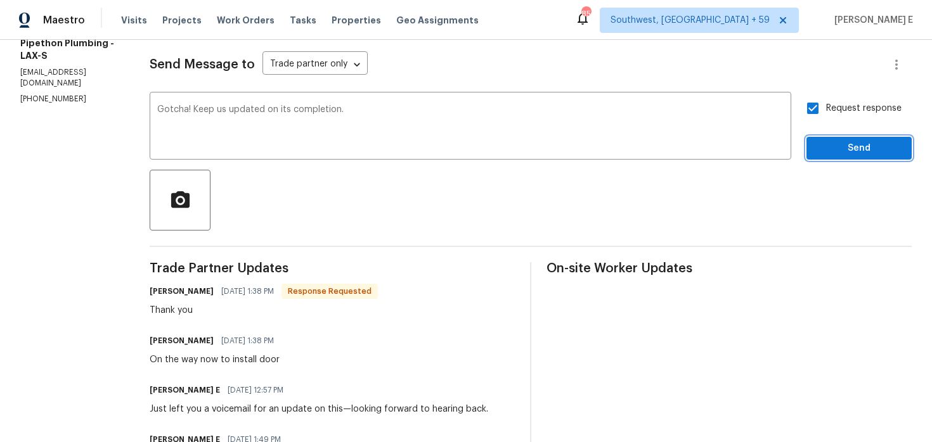
click at [864, 153] on span "Send" at bounding box center [858, 149] width 85 height 16
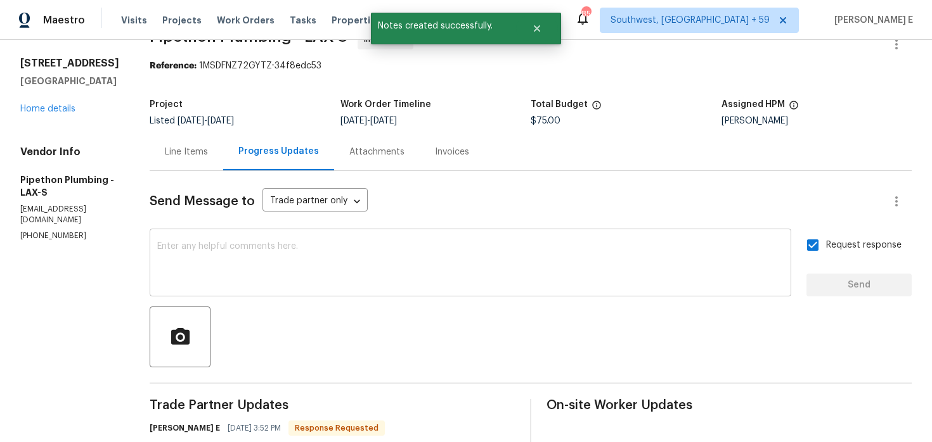
scroll to position [0, 0]
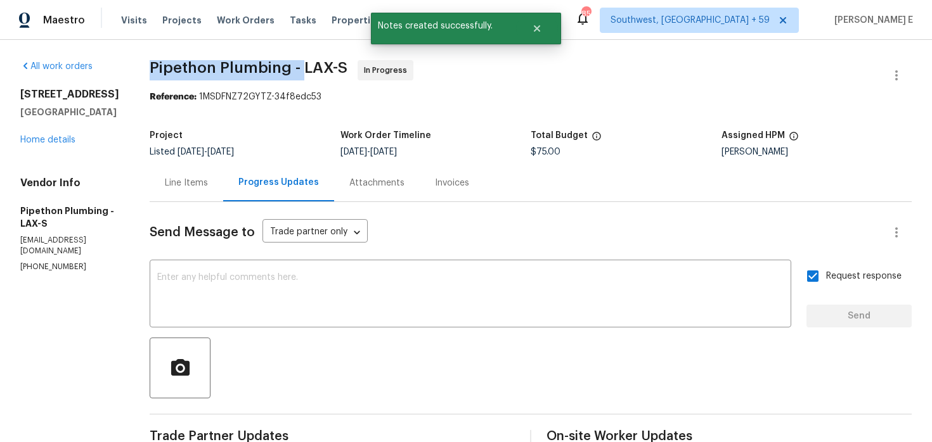
drag, startPoint x: 170, startPoint y: 68, endPoint x: 318, endPoint y: 68, distance: 148.3
click at [318, 68] on span "Pipethon Plumbing - LAX-S" at bounding box center [249, 67] width 198 height 15
copy span "Pipethon Plumbing -"
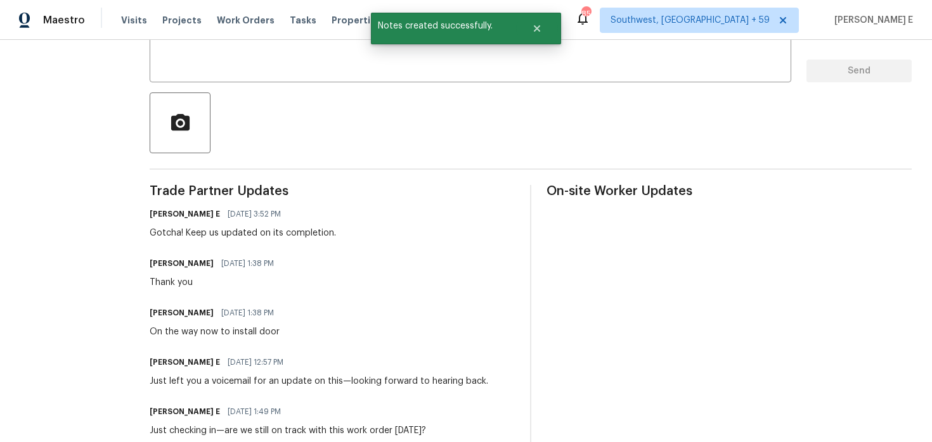
scroll to position [263, 0]
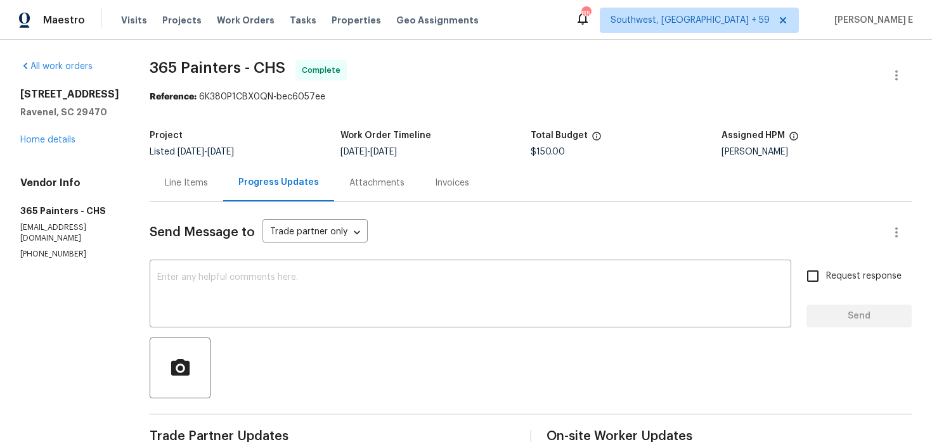
click at [176, 192] on div "Line Items" at bounding box center [187, 182] width 74 height 37
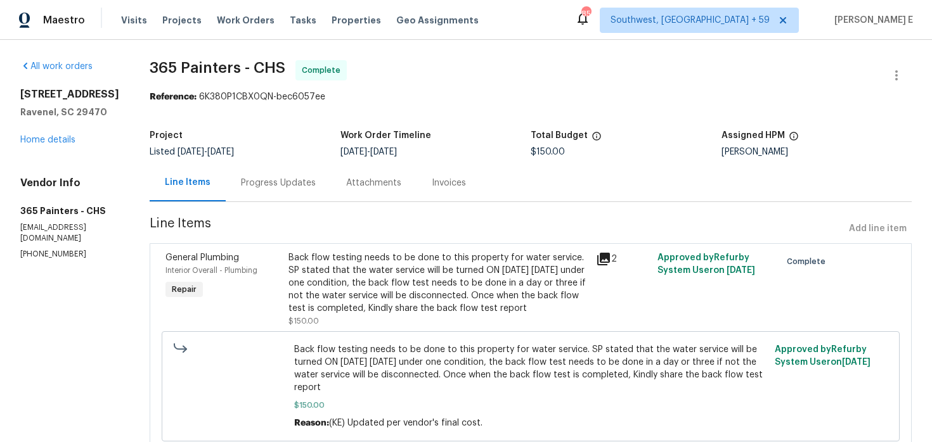
click at [379, 269] on div "Back flow testing needs to be done to this property for water service. SP state…" at bounding box center [438, 283] width 300 height 63
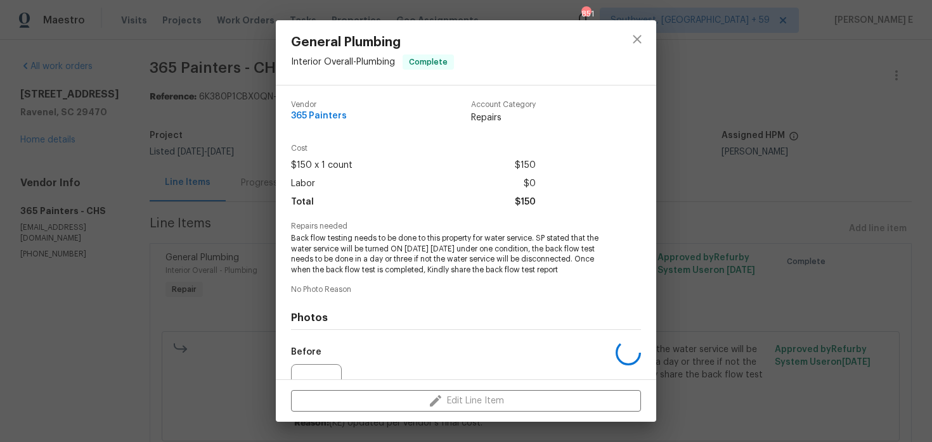
scroll to position [131, 0]
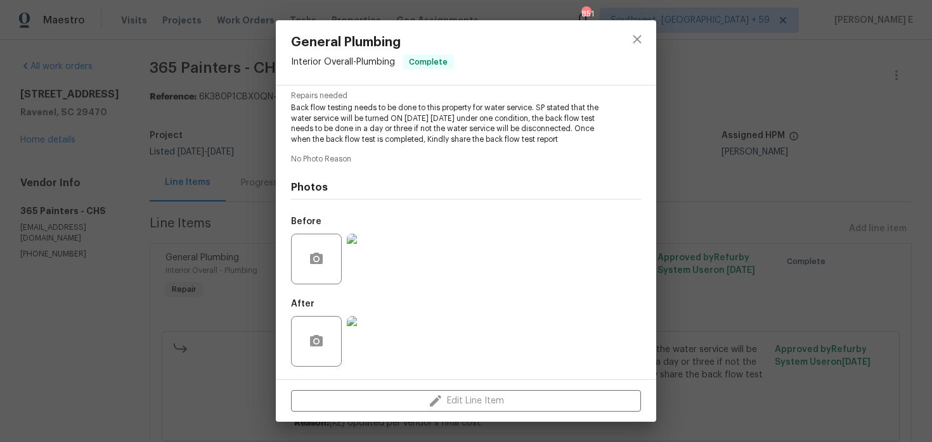
click at [372, 323] on img at bounding box center [372, 341] width 51 height 51
